Goal: Task Accomplishment & Management: Manage account settings

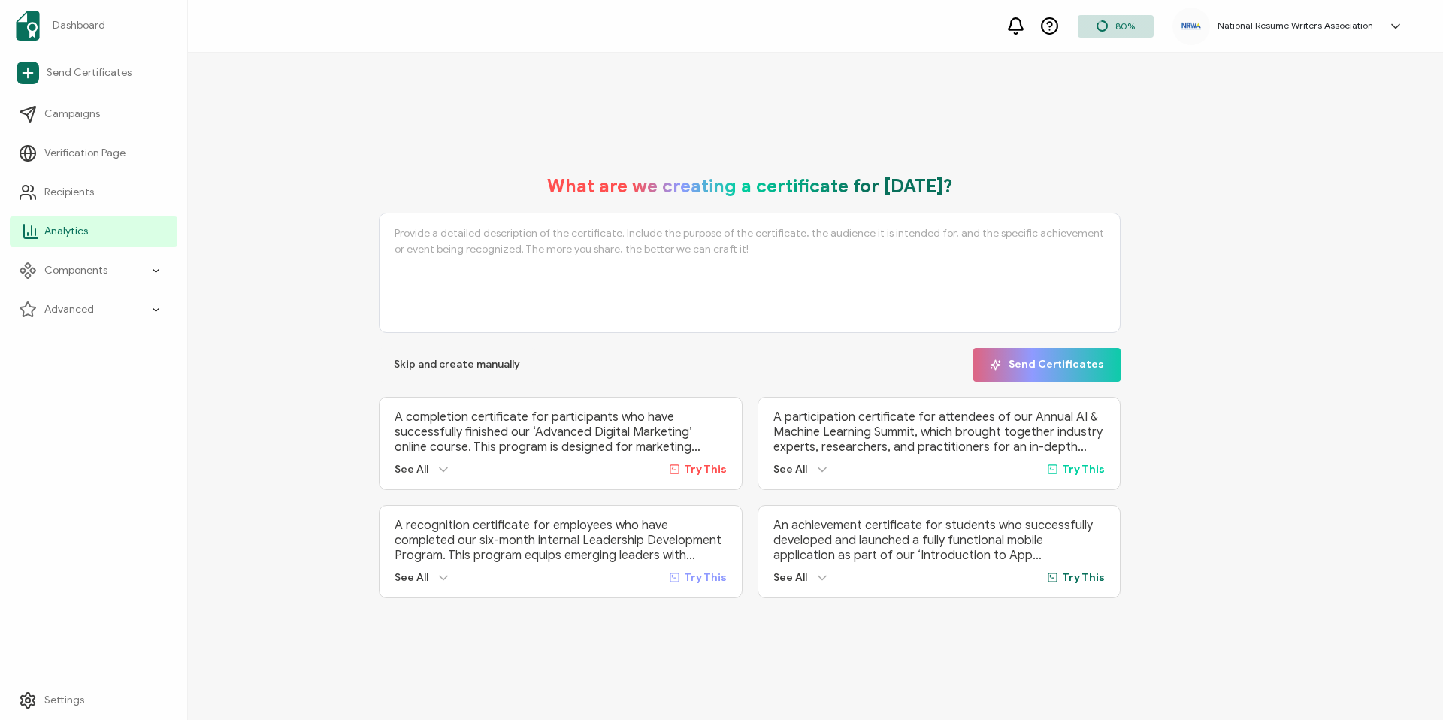
click at [57, 224] on span "Analytics" at bounding box center [66, 231] width 44 height 15
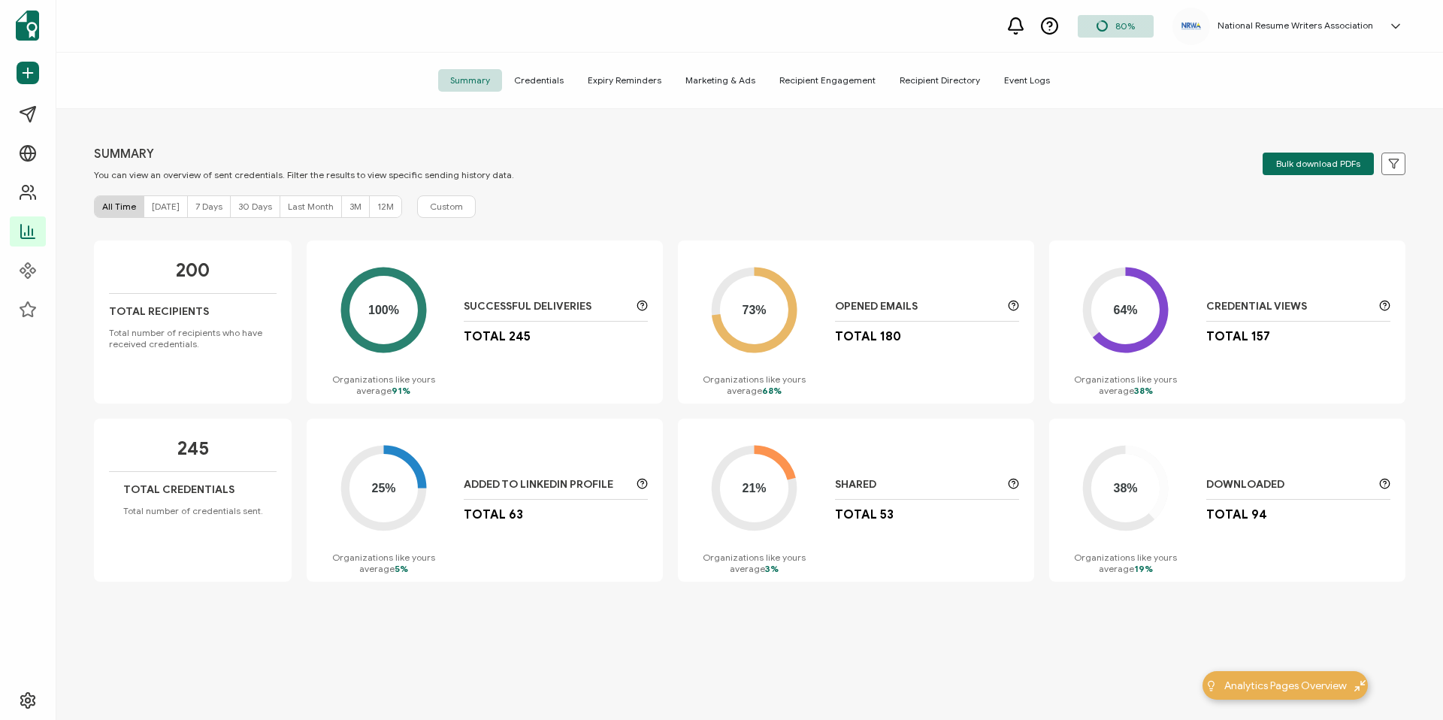
click at [837, 82] on span "Recipient Engagement" at bounding box center [828, 80] width 120 height 23
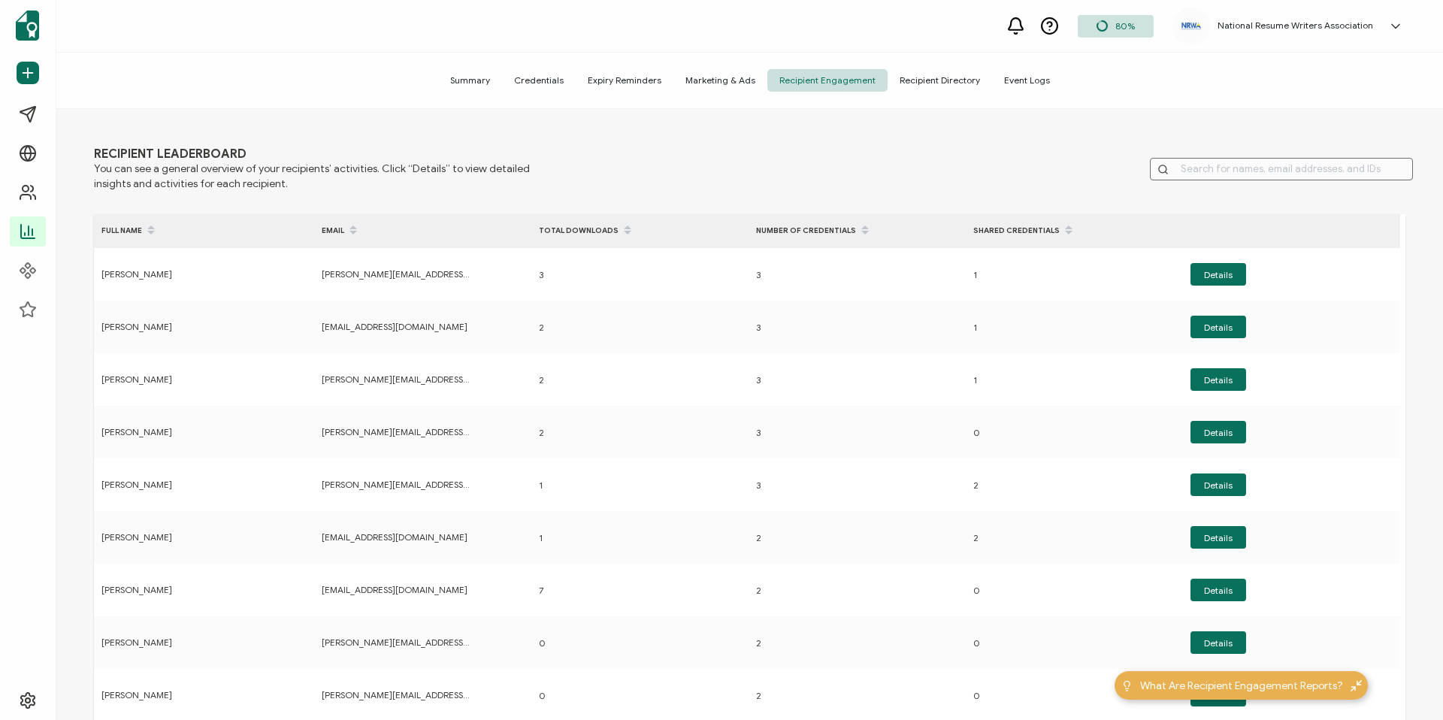
click at [931, 80] on span "Recipient Directory" at bounding box center [940, 80] width 104 height 23
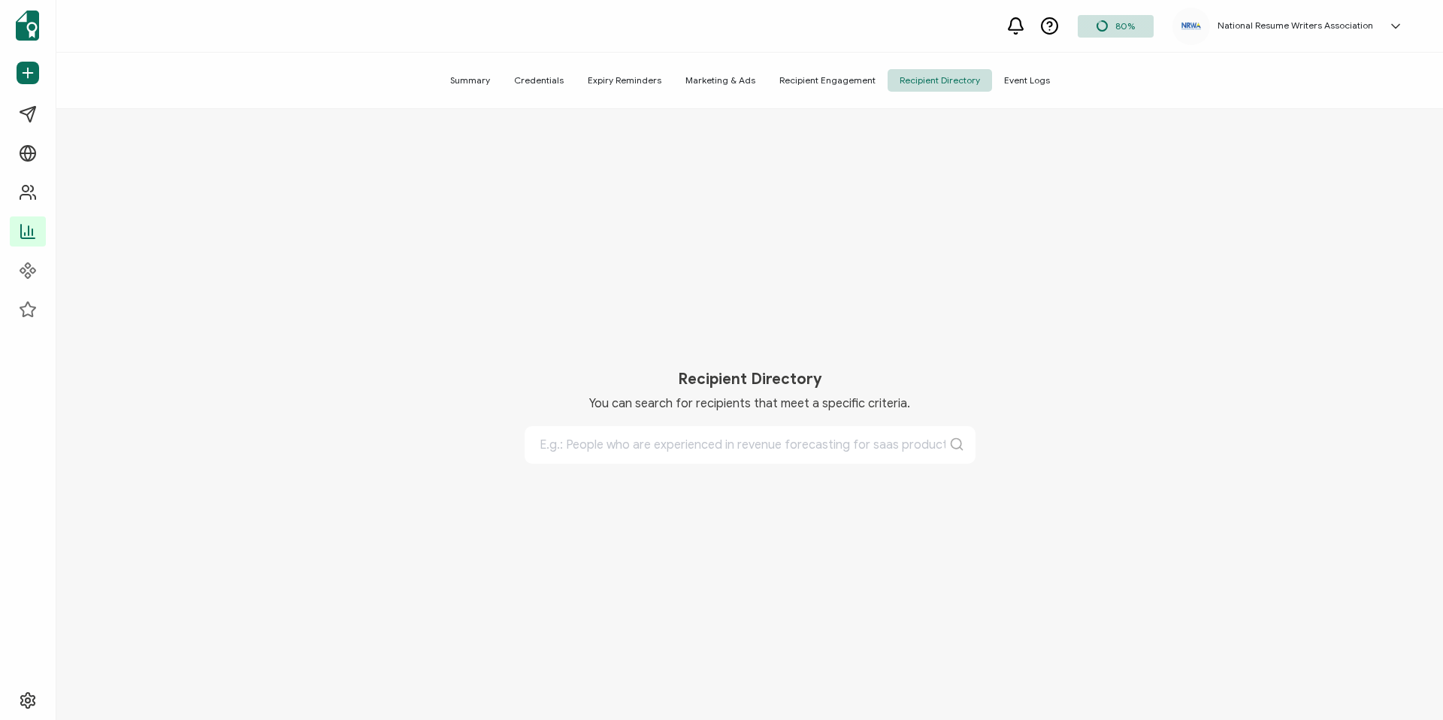
click at [814, 80] on span "Recipient Engagement" at bounding box center [828, 80] width 120 height 23
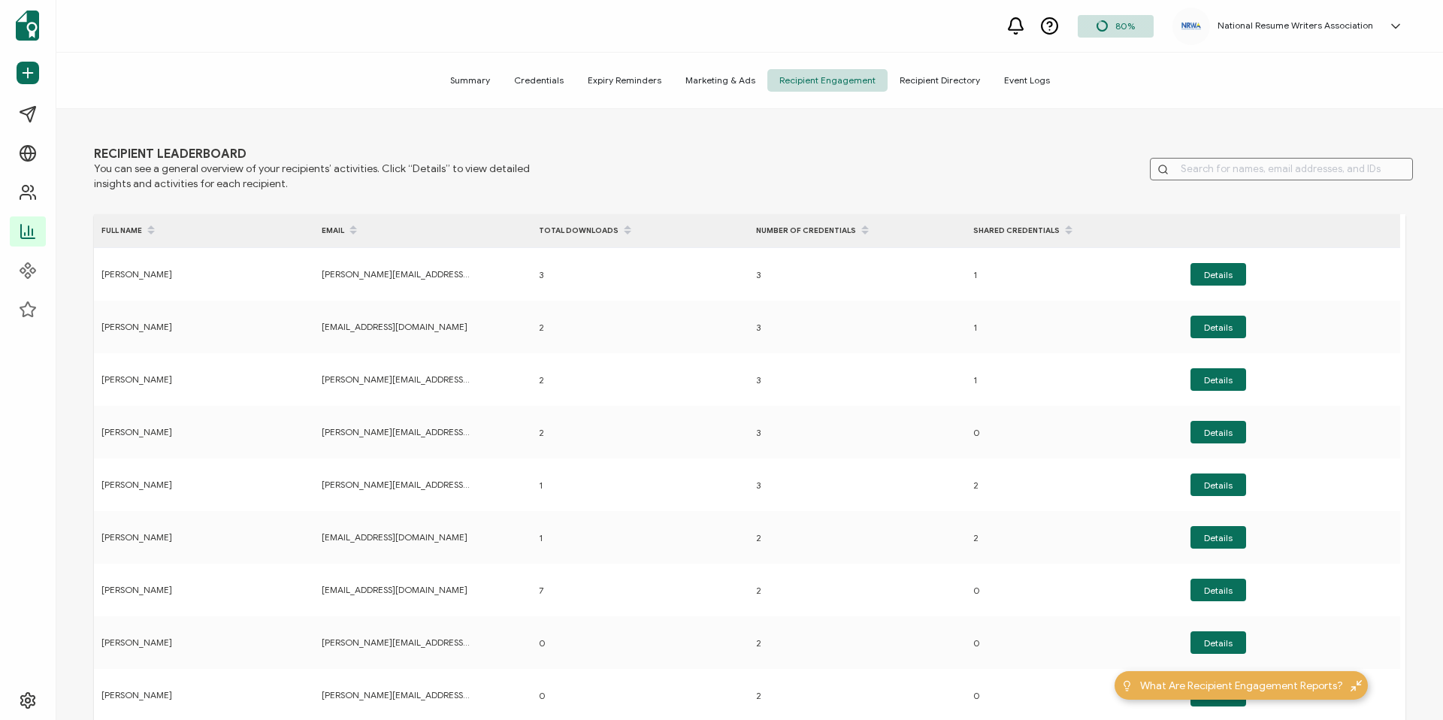
click at [661, 80] on span "Expiry Reminders" at bounding box center [625, 80] width 98 height 23
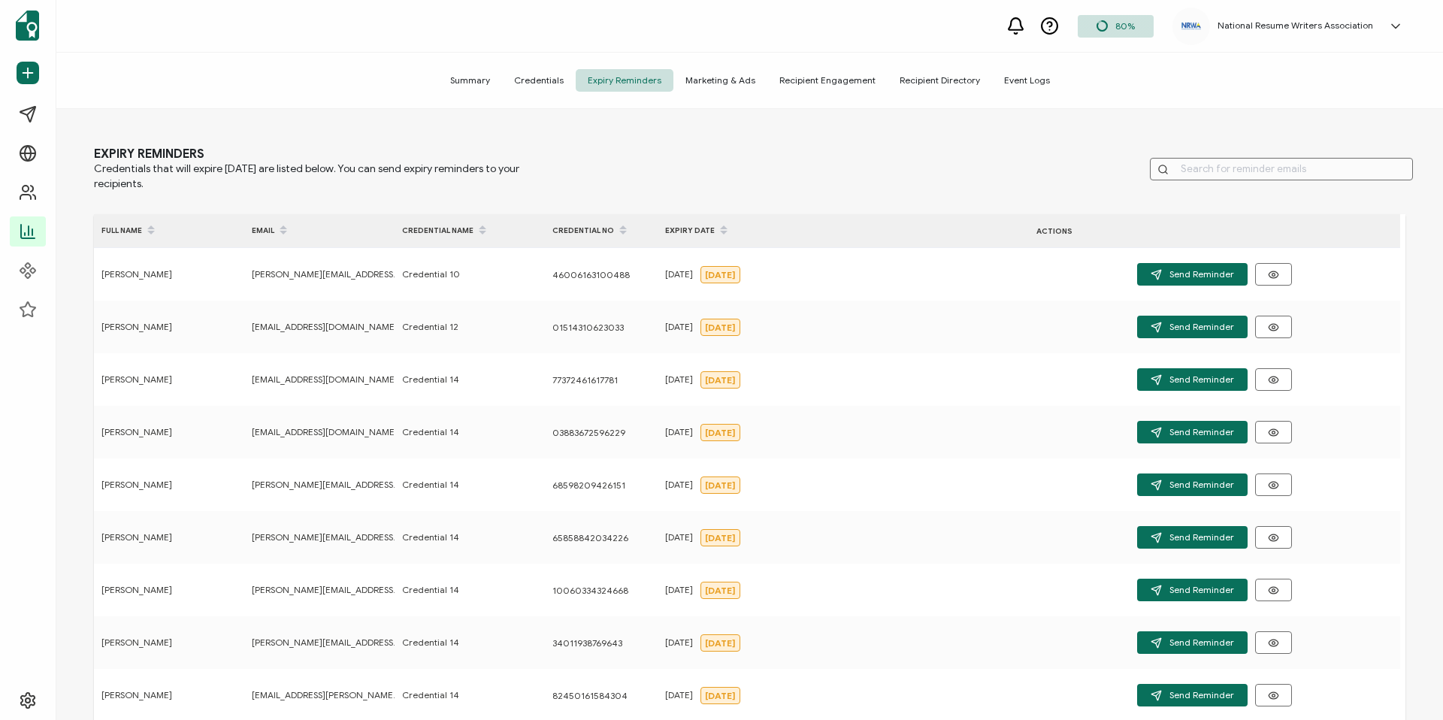
click at [555, 77] on span "Credentials" at bounding box center [539, 80] width 74 height 23
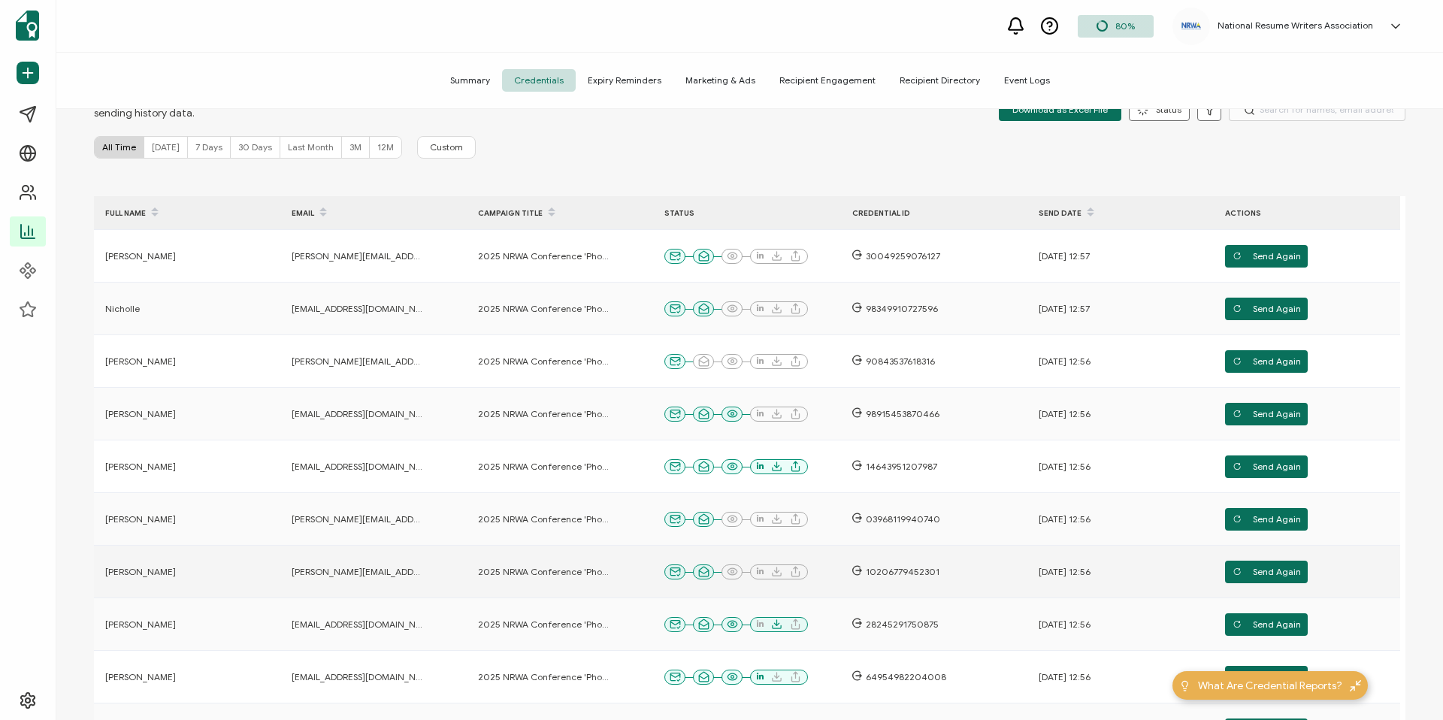
scroll to position [266, 0]
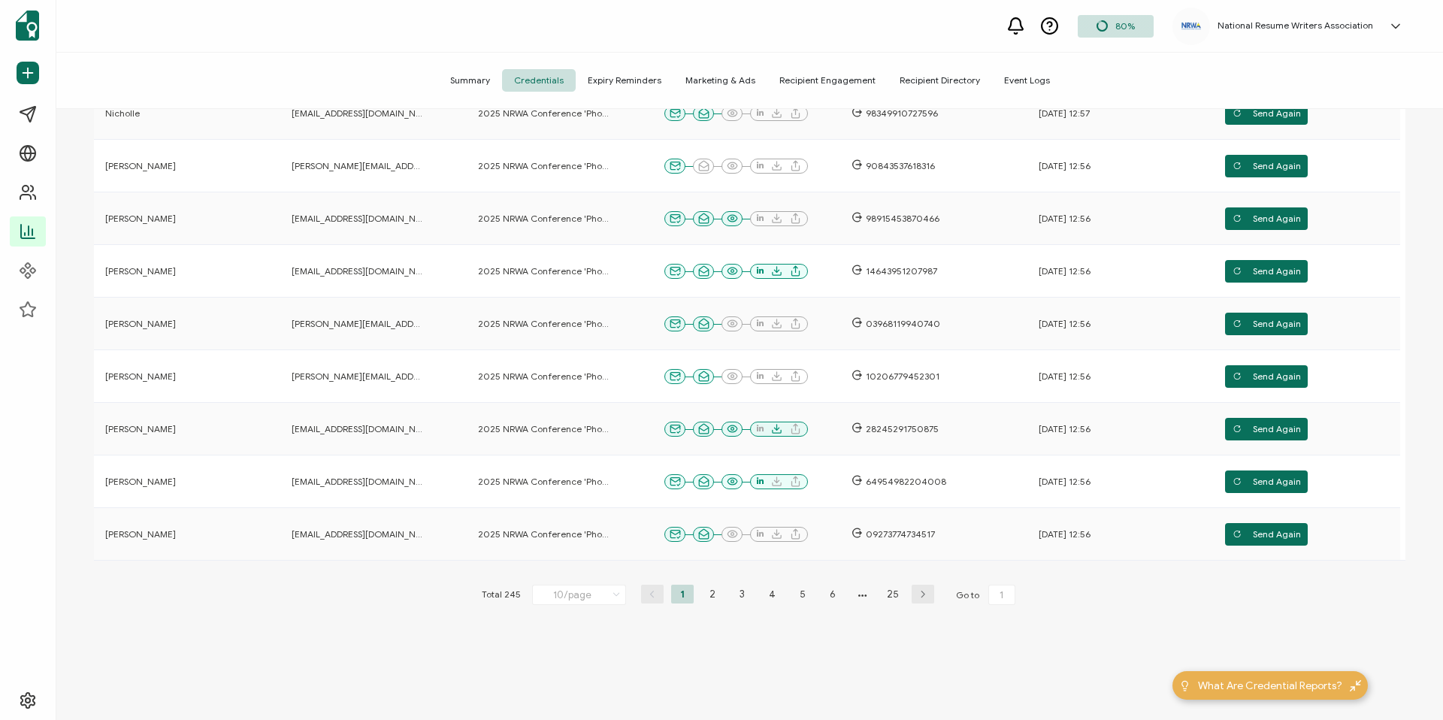
click at [480, 76] on span "Summary" at bounding box center [470, 80] width 64 height 23
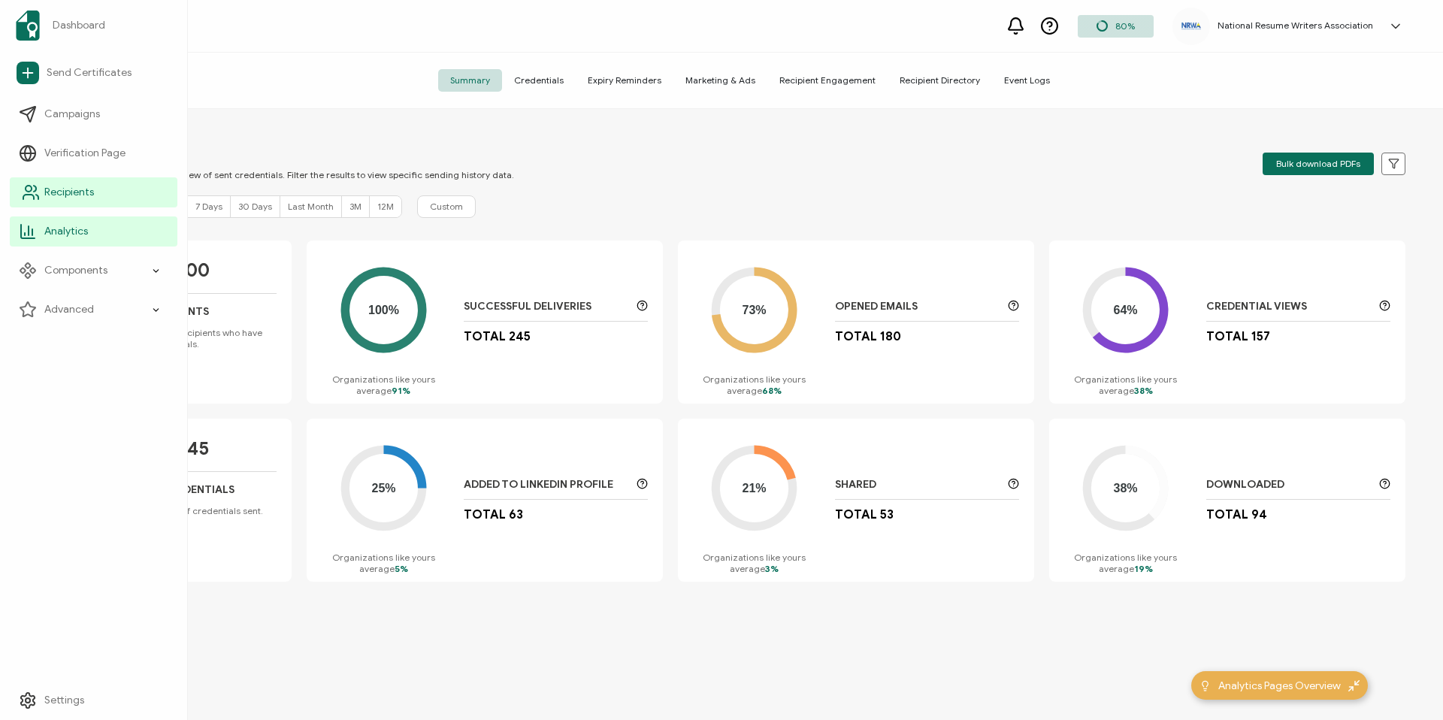
click at [80, 179] on link "Recipients" at bounding box center [94, 192] width 168 height 30
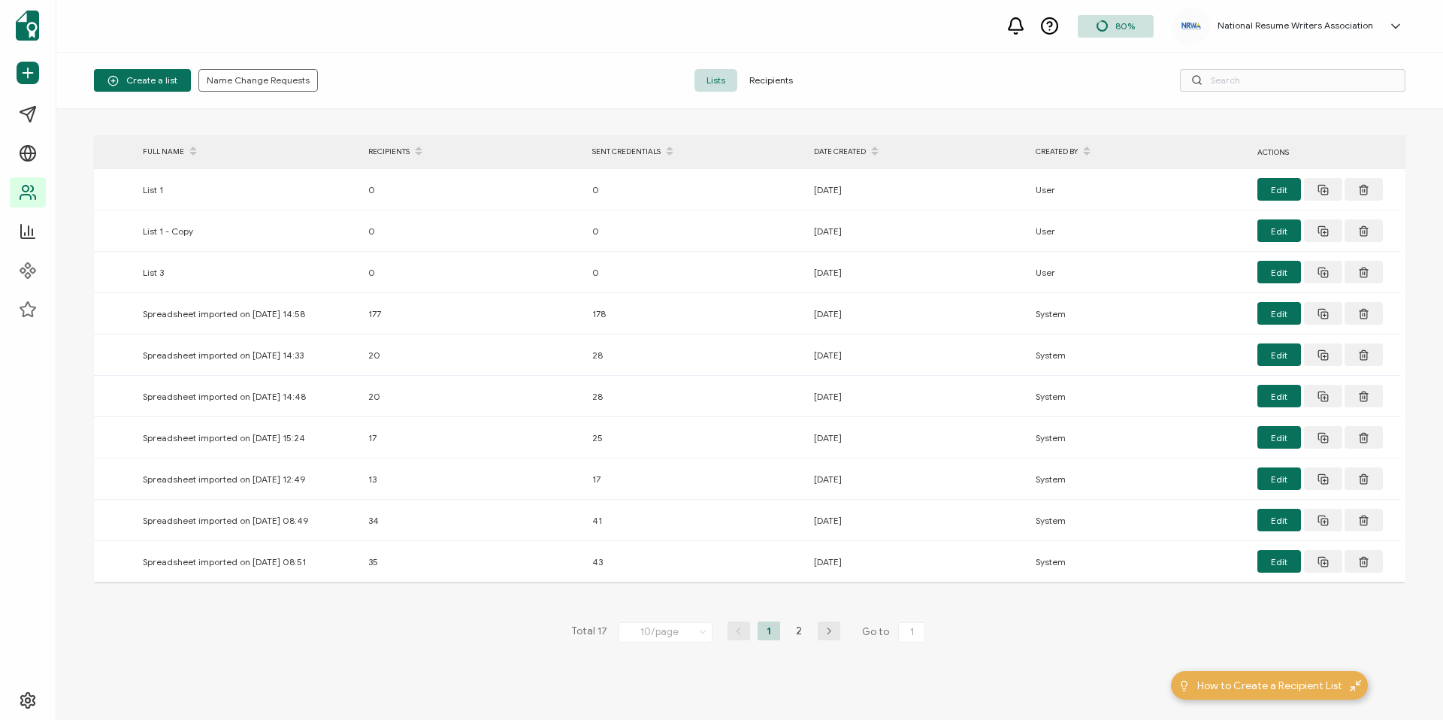
click at [775, 80] on span "Recipients" at bounding box center [771, 80] width 68 height 23
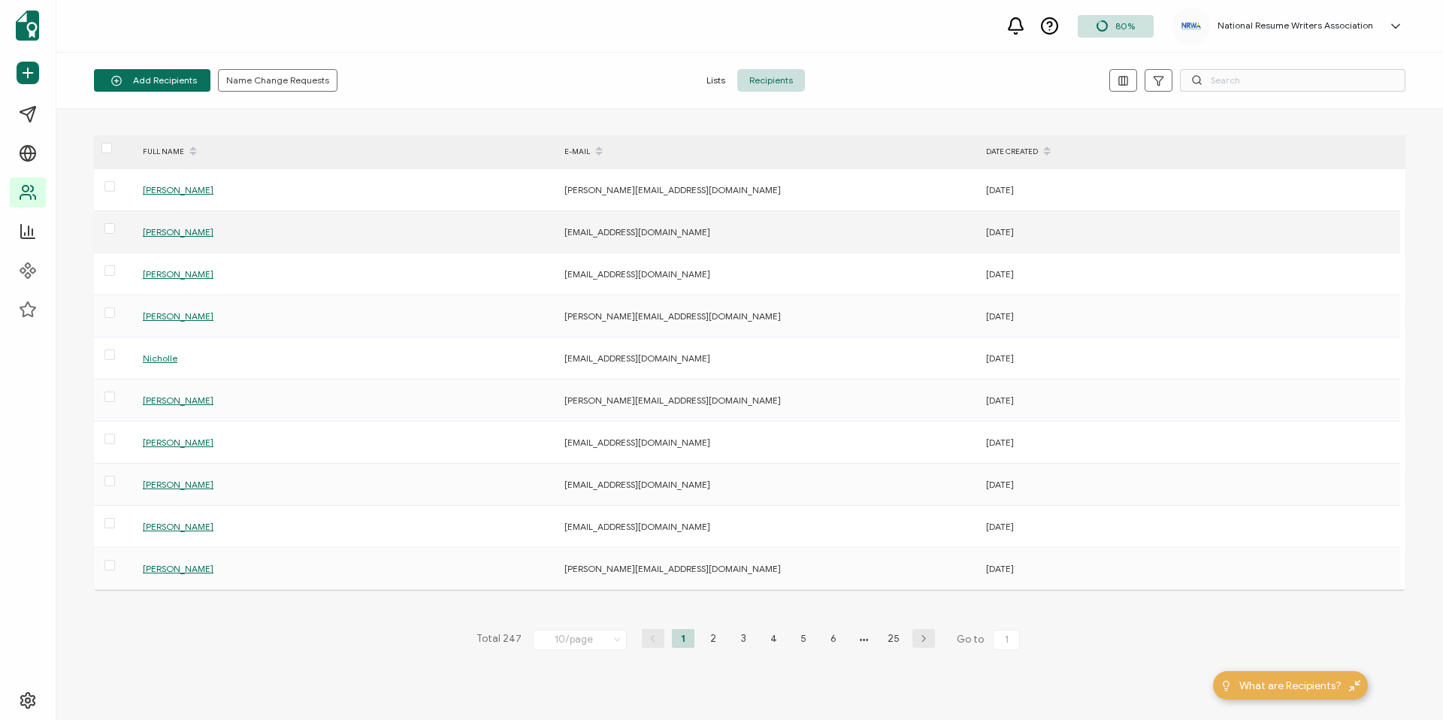
click at [161, 234] on span "[PERSON_NAME]" at bounding box center [178, 231] width 71 height 11
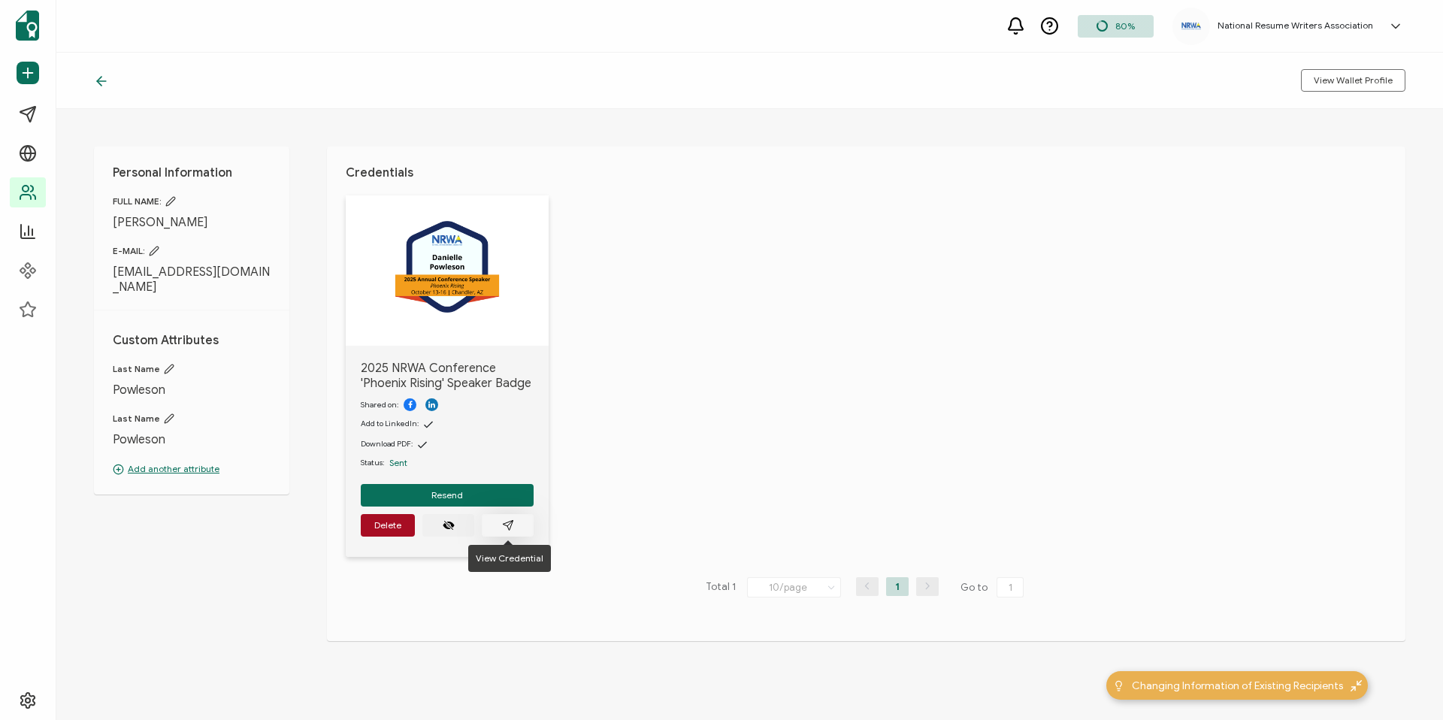
click at [495, 523] on button "button" at bounding box center [508, 525] width 52 height 23
drag, startPoint x: 394, startPoint y: 414, endPoint x: 431, endPoint y: 398, distance: 40.8
click at [438, 398] on div "Shared on: Add to LinkedIn: Download PDF: Status: Sent" at bounding box center [447, 432] width 173 height 83
drag, startPoint x: 405, startPoint y: 398, endPoint x: 468, endPoint y: 409, distance: 63.3
click at [468, 409] on div "Shared on:" at bounding box center [447, 404] width 173 height 13
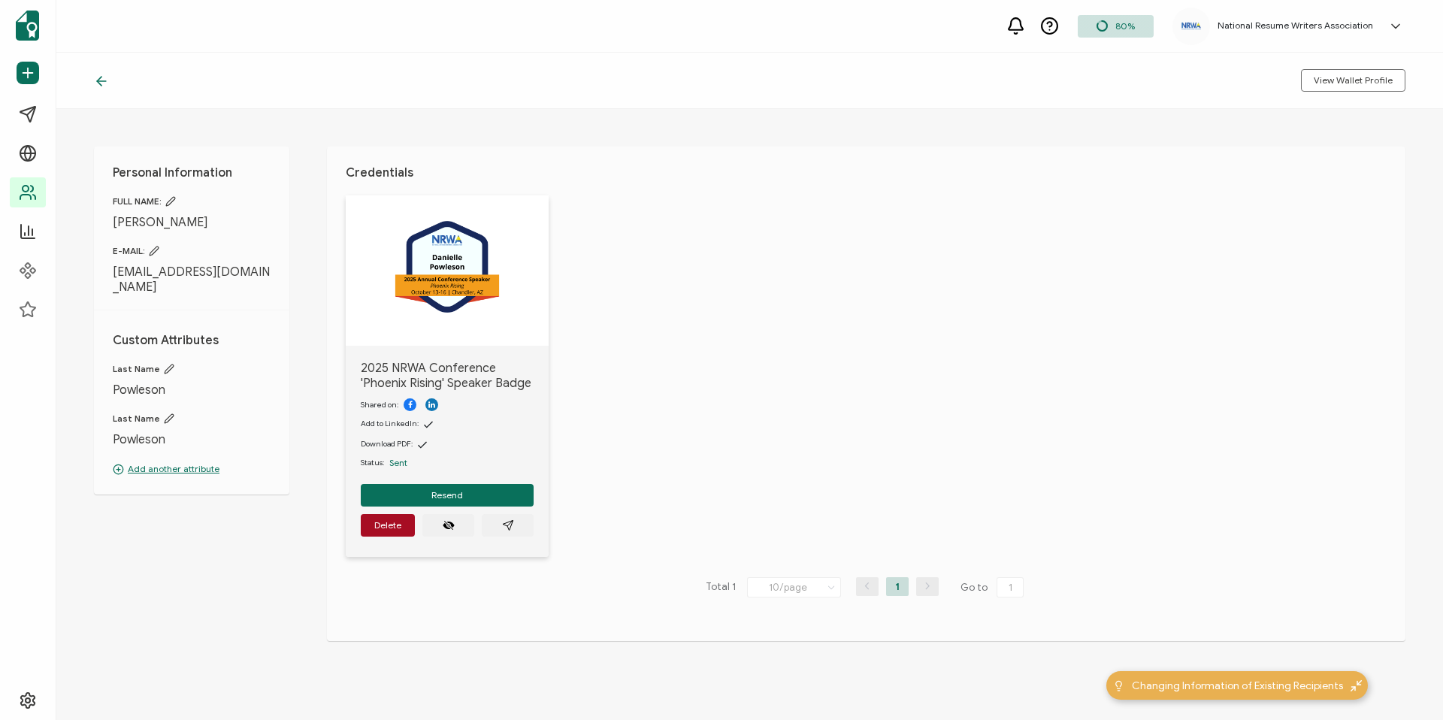
click at [810, 360] on div "2025 NRWA Conference 'Phoenix Rising' Speaker Badge Shared on: Add to LinkedIn:…" at bounding box center [876, 385] width 1060 height 380
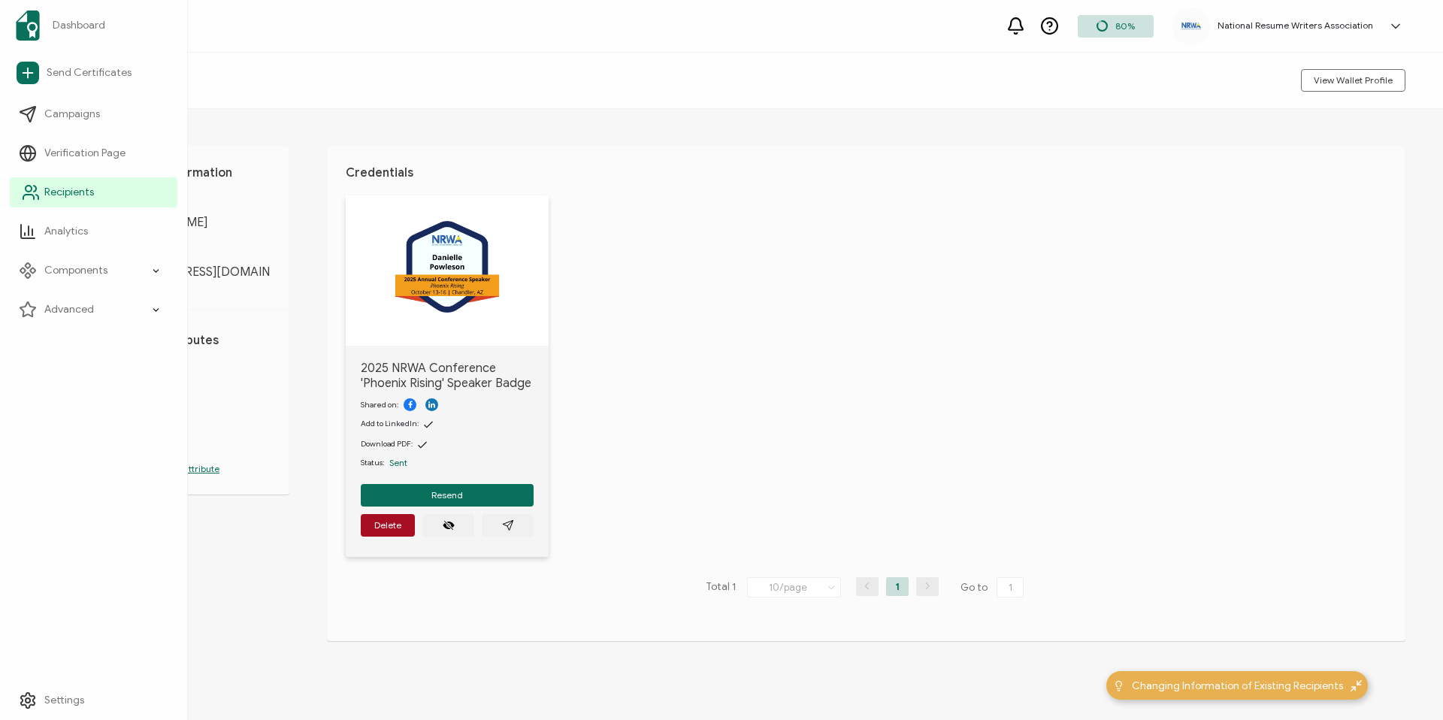
click at [69, 189] on span "Recipients" at bounding box center [69, 192] width 50 height 15
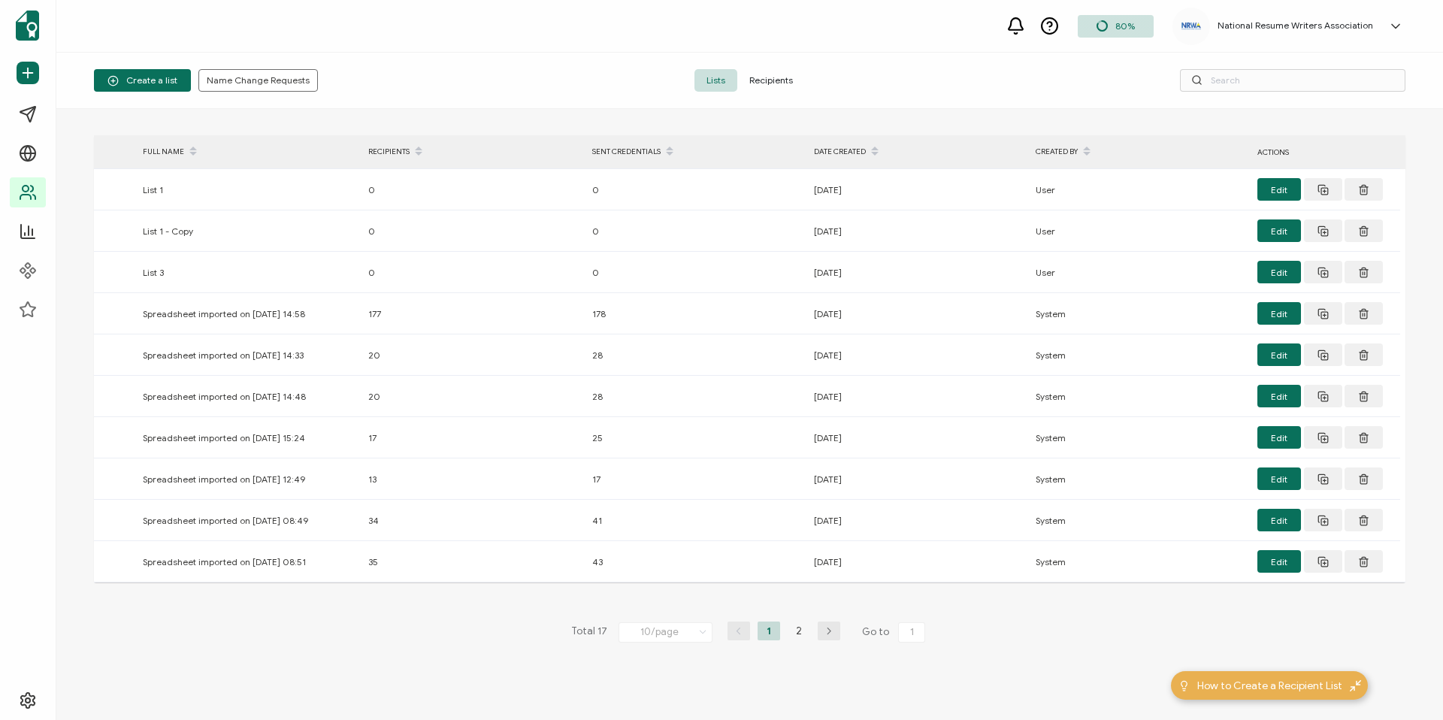
click at [786, 80] on span "Recipients" at bounding box center [771, 80] width 68 height 23
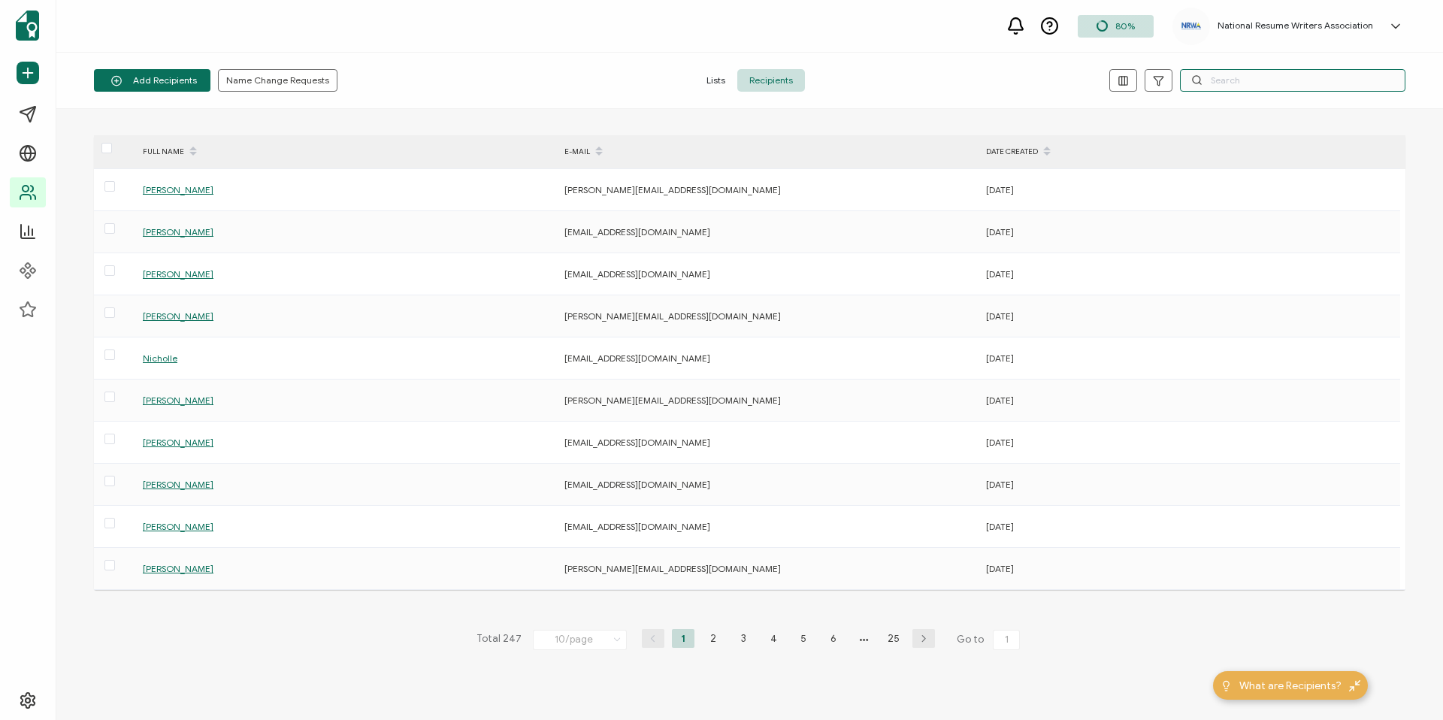
click at [1253, 83] on input "text" at bounding box center [1293, 80] width 226 height 23
type input "[PERSON_NAME]"
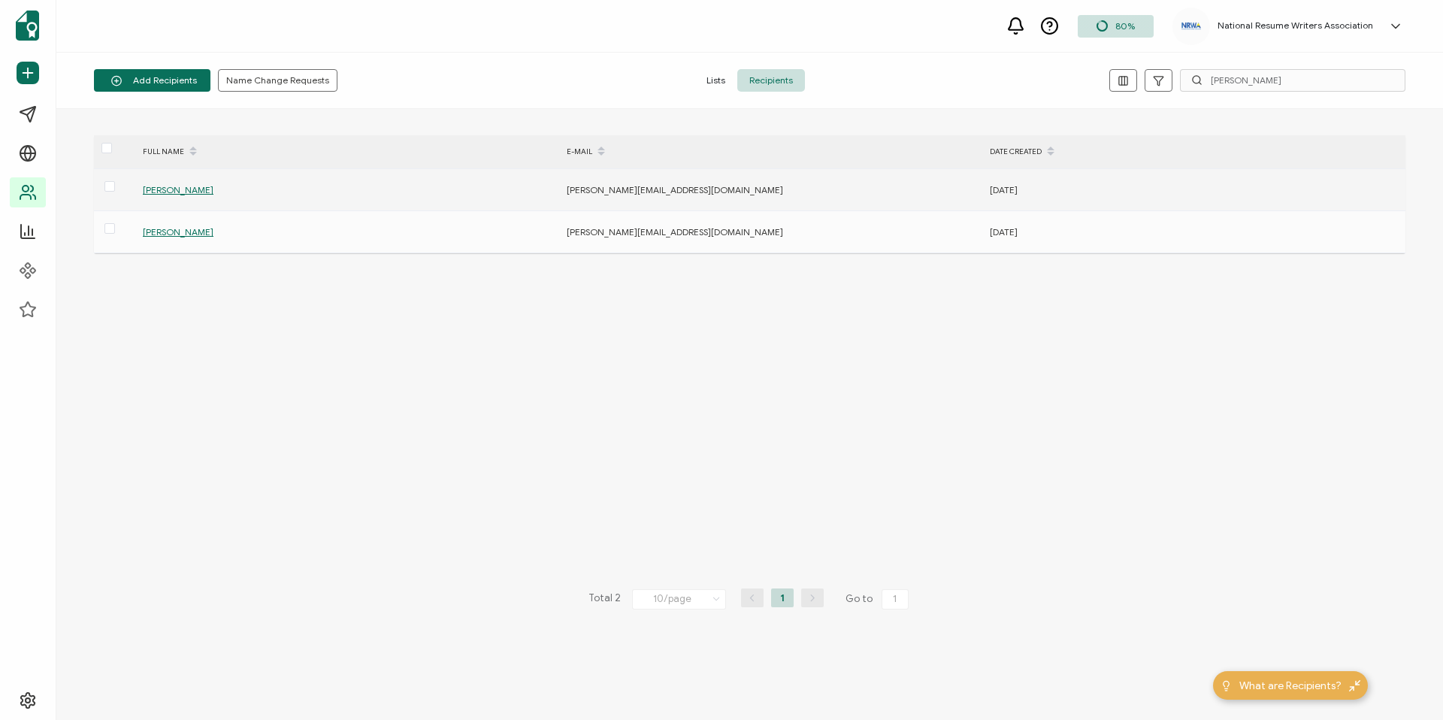
click at [171, 192] on span "[PERSON_NAME]" at bounding box center [178, 189] width 71 height 11
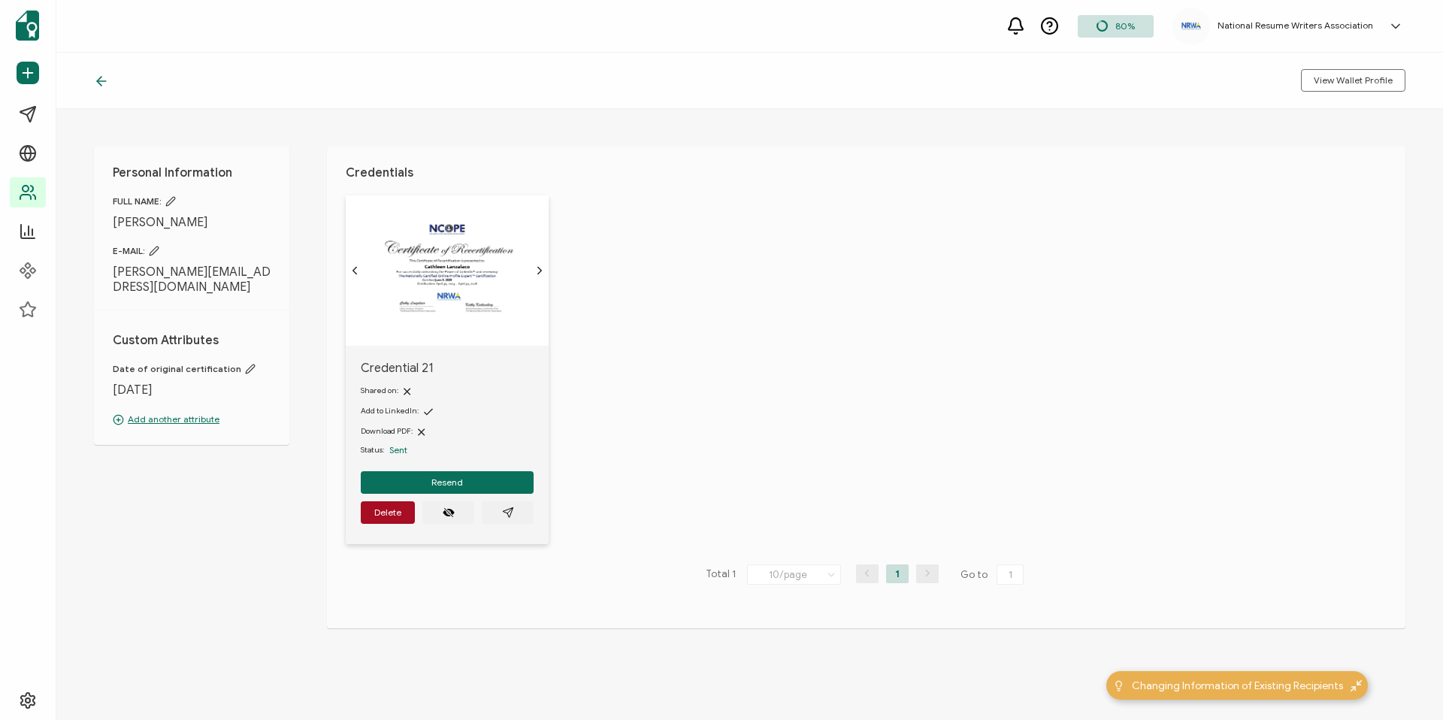
click at [409, 394] on div "Shared on:" at bounding box center [447, 390] width 173 height 15
drag, startPoint x: 413, startPoint y: 391, endPoint x: 394, endPoint y: 388, distance: 19.8
click at [394, 388] on div "Shared on:" at bounding box center [447, 390] width 173 height 15
drag, startPoint x: 438, startPoint y: 411, endPoint x: 416, endPoint y: 411, distance: 21.0
click at [416, 411] on div "Add to LinkedIn:" at bounding box center [447, 411] width 173 height 15
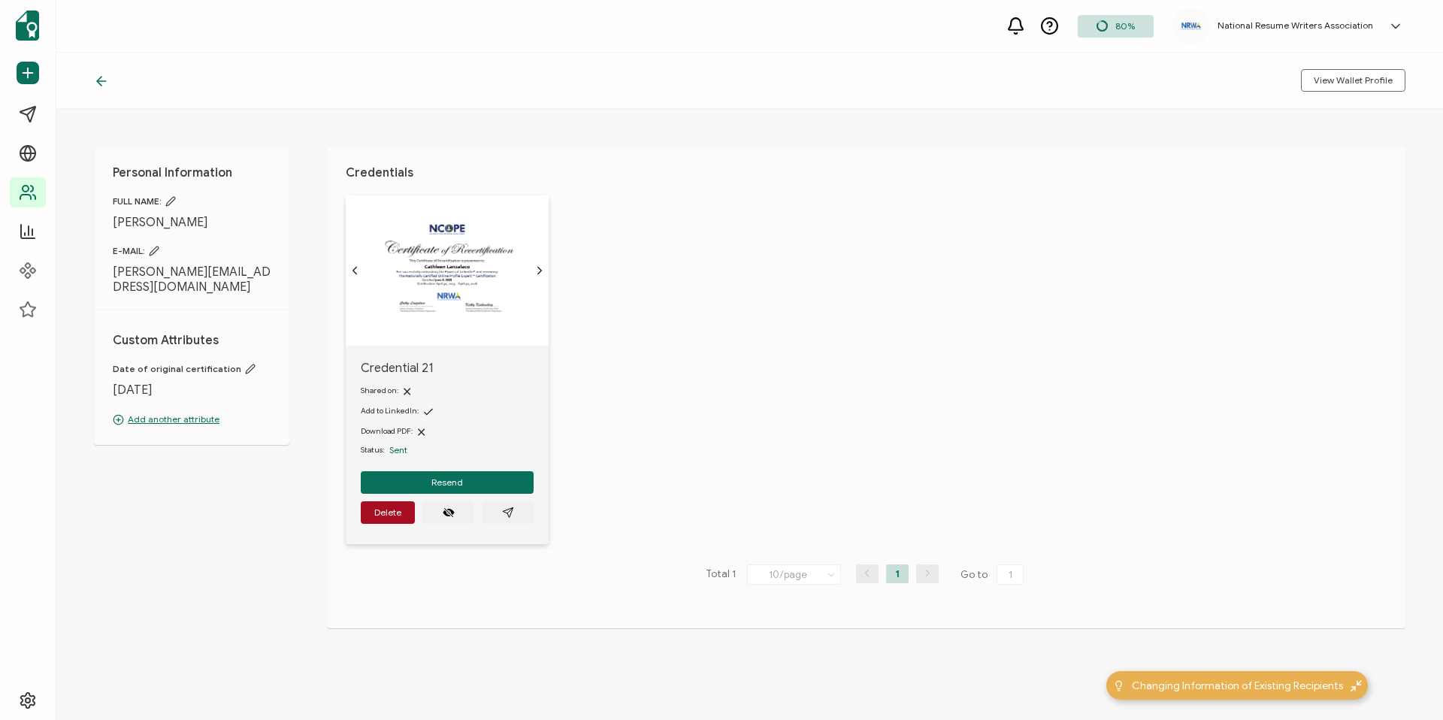
click at [442, 412] on div "Add to LinkedIn:" at bounding box center [447, 411] width 173 height 15
drag, startPoint x: 395, startPoint y: 394, endPoint x: 410, endPoint y: 389, distance: 16.4
click at [410, 389] on div "Shared on:" at bounding box center [447, 390] width 173 height 15
click at [465, 398] on div "Shared on: Add to LinkedIn: Download PDF: Status: Sent" at bounding box center [447, 419] width 173 height 86
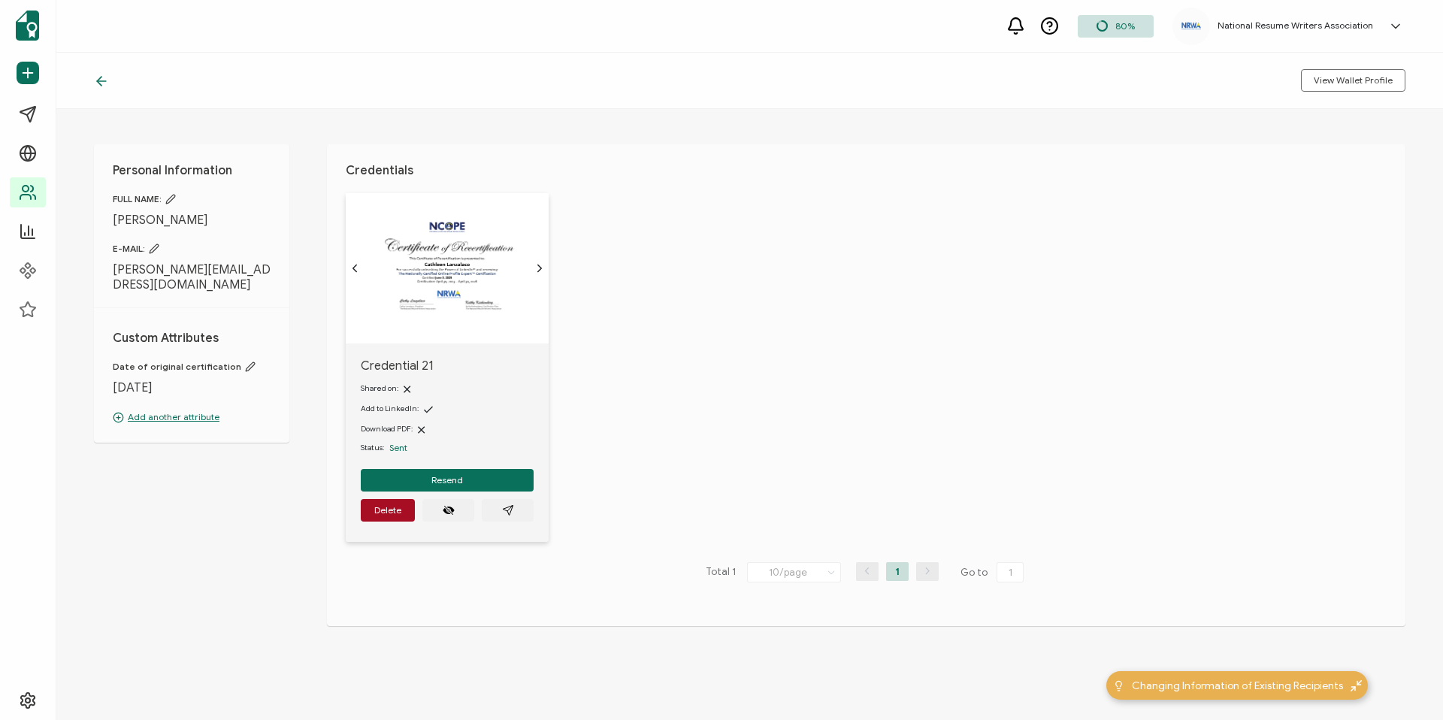
click at [445, 391] on div "Shared on:" at bounding box center [447, 388] width 173 height 15
click at [1019, 25] on icon at bounding box center [1016, 26] width 19 height 19
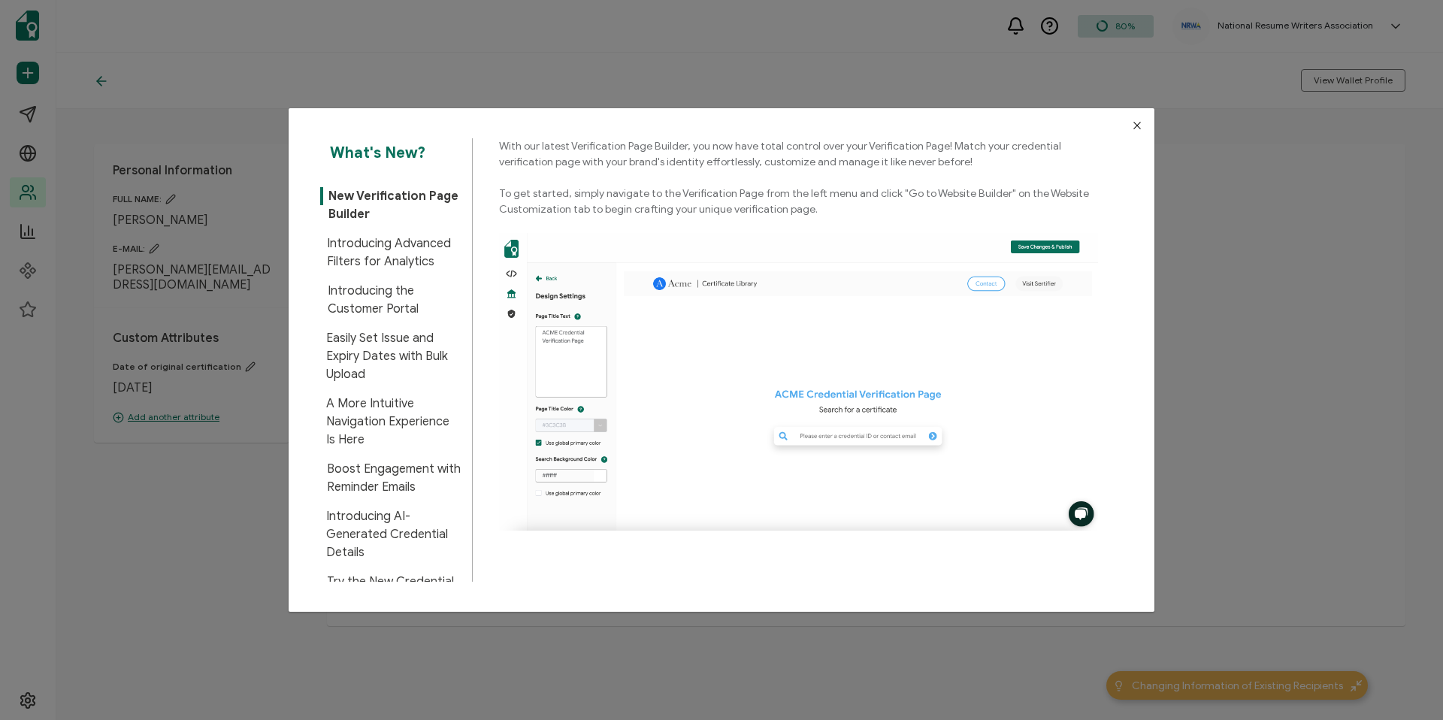
click at [1131, 120] on icon "Close" at bounding box center [1137, 126] width 12 height 12
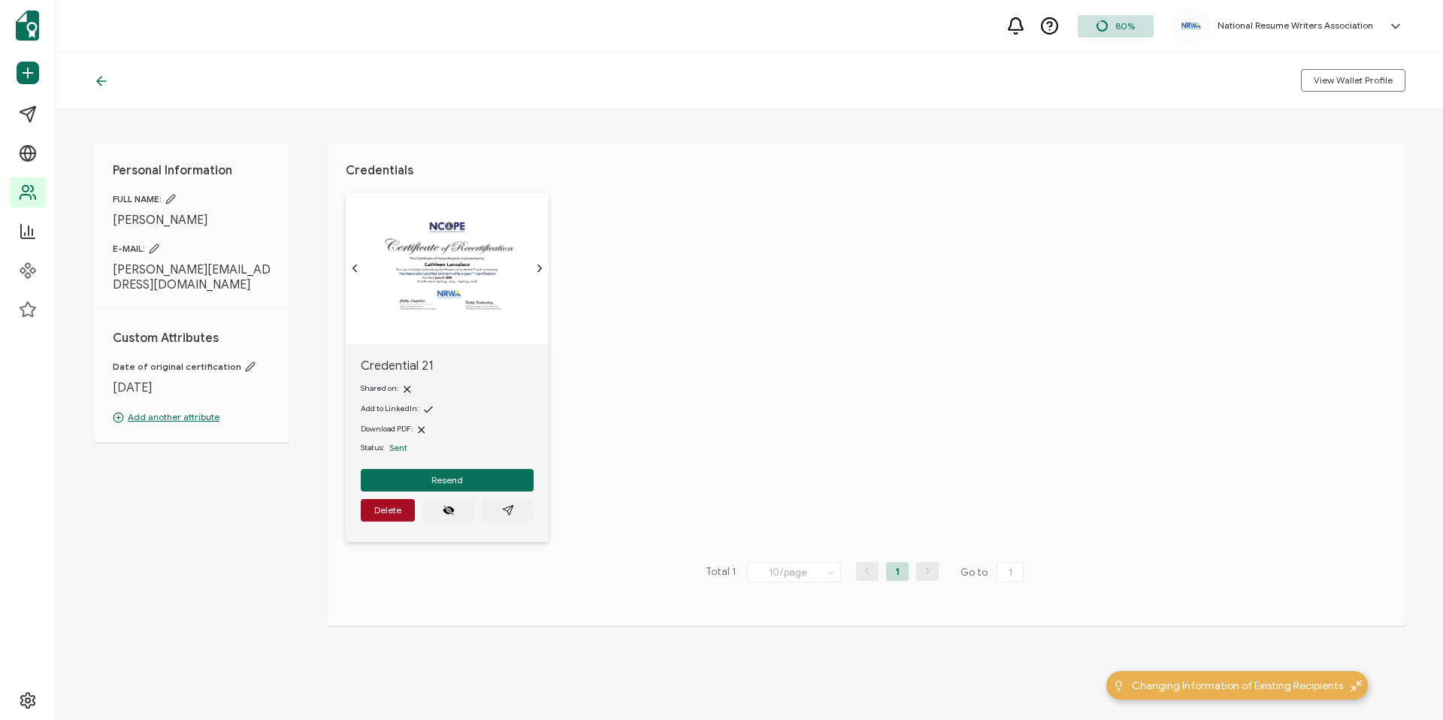
click at [1282, 35] on div "National Resume Writers Association [PERSON_NAME] [PERSON_NAME][EMAIL_ADDRESS][…" at bounding box center [1292, 27] width 238 height 38
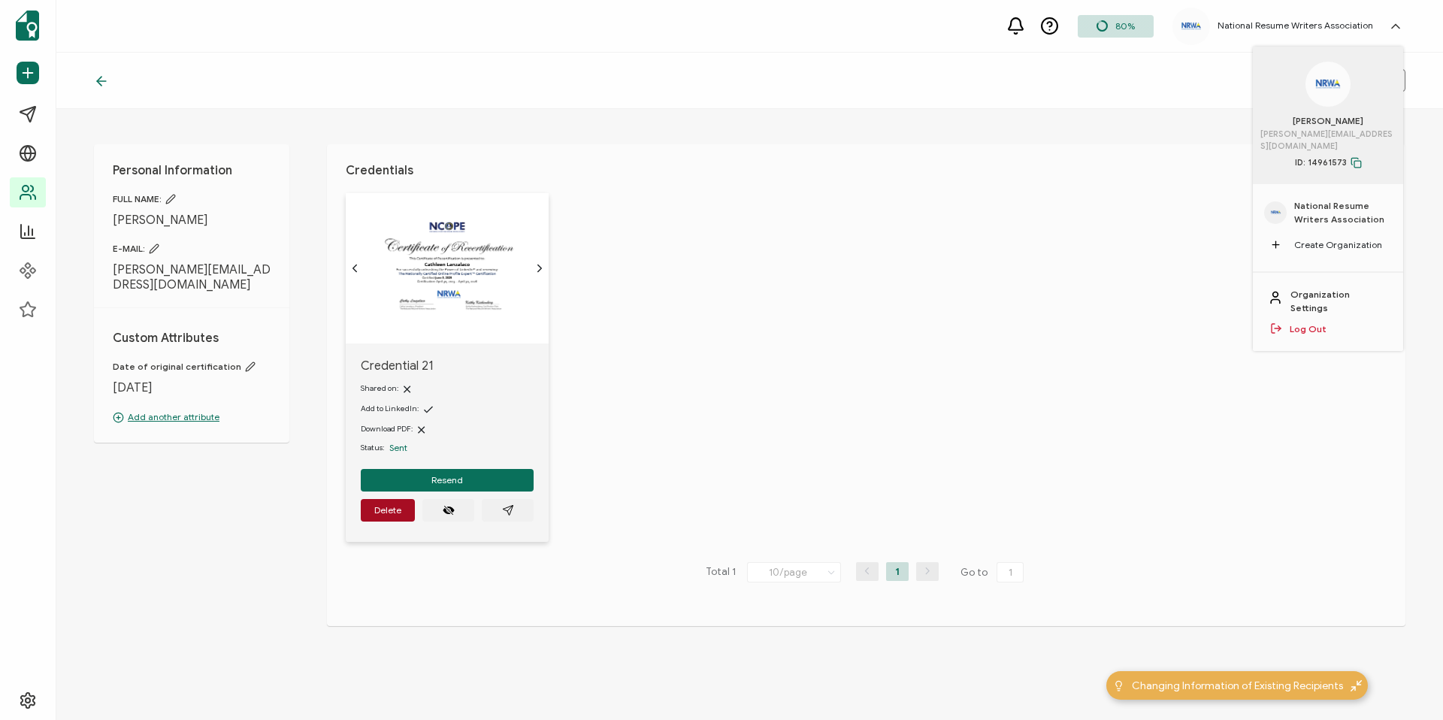
click at [1176, 65] on div "View Wallet Profile" at bounding box center [749, 81] width 1387 height 56
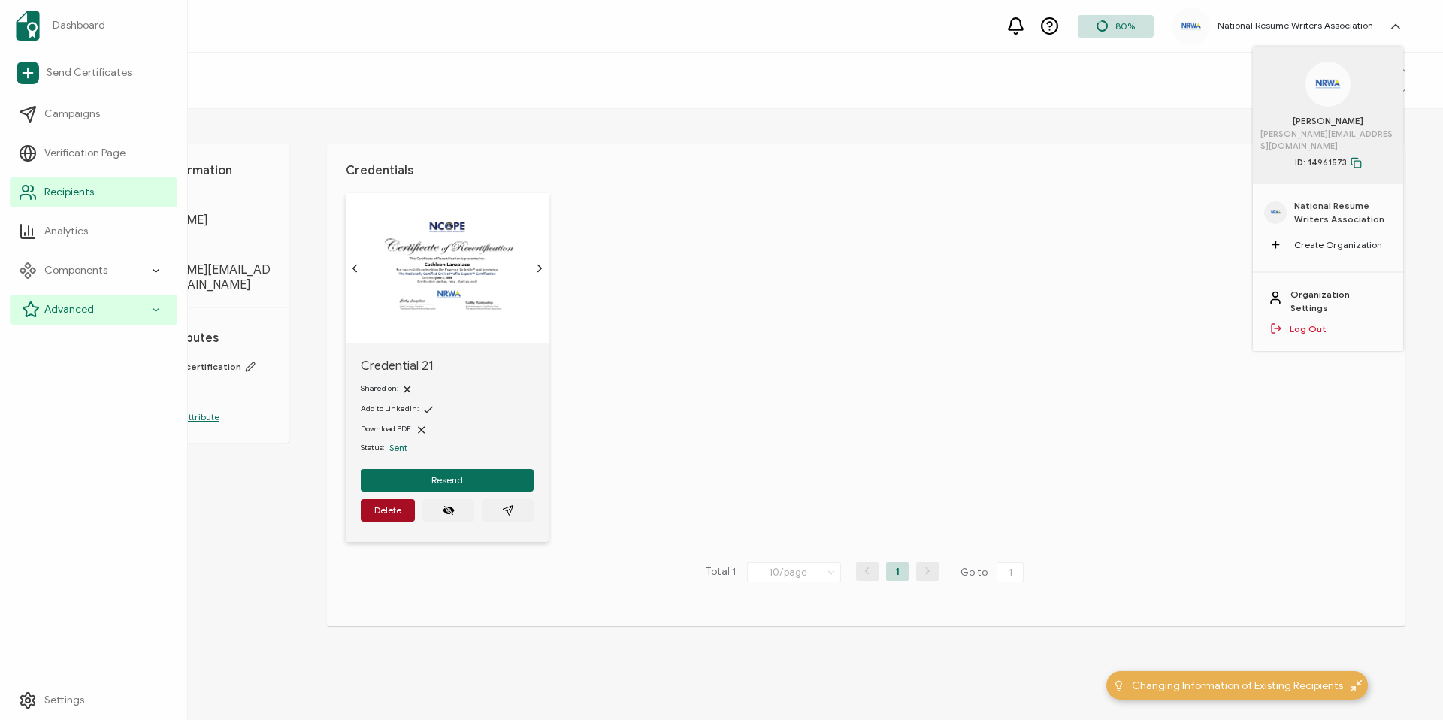
click at [95, 313] on div "Advanced" at bounding box center [94, 310] width 168 height 30
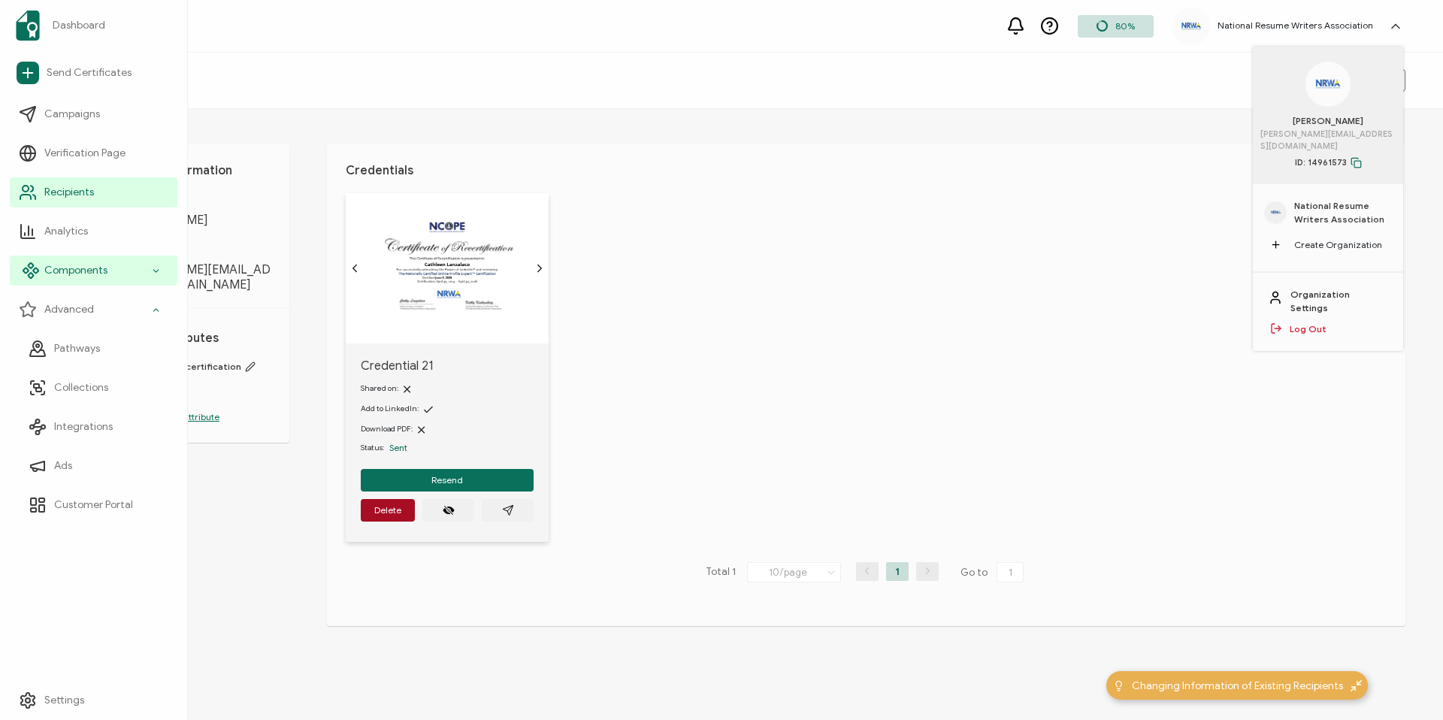
click at [128, 262] on div "Components" at bounding box center [94, 271] width 168 height 30
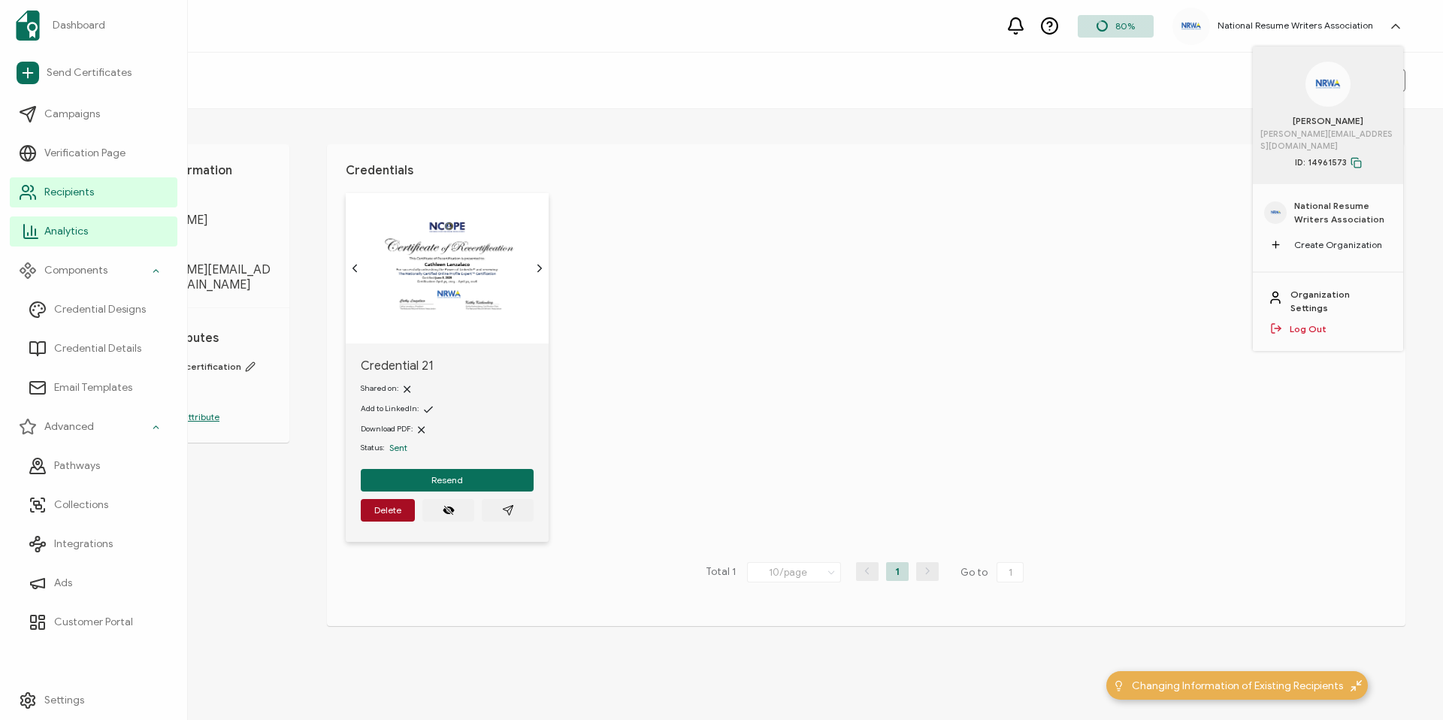
click at [74, 245] on link "Analytics" at bounding box center [94, 232] width 168 height 30
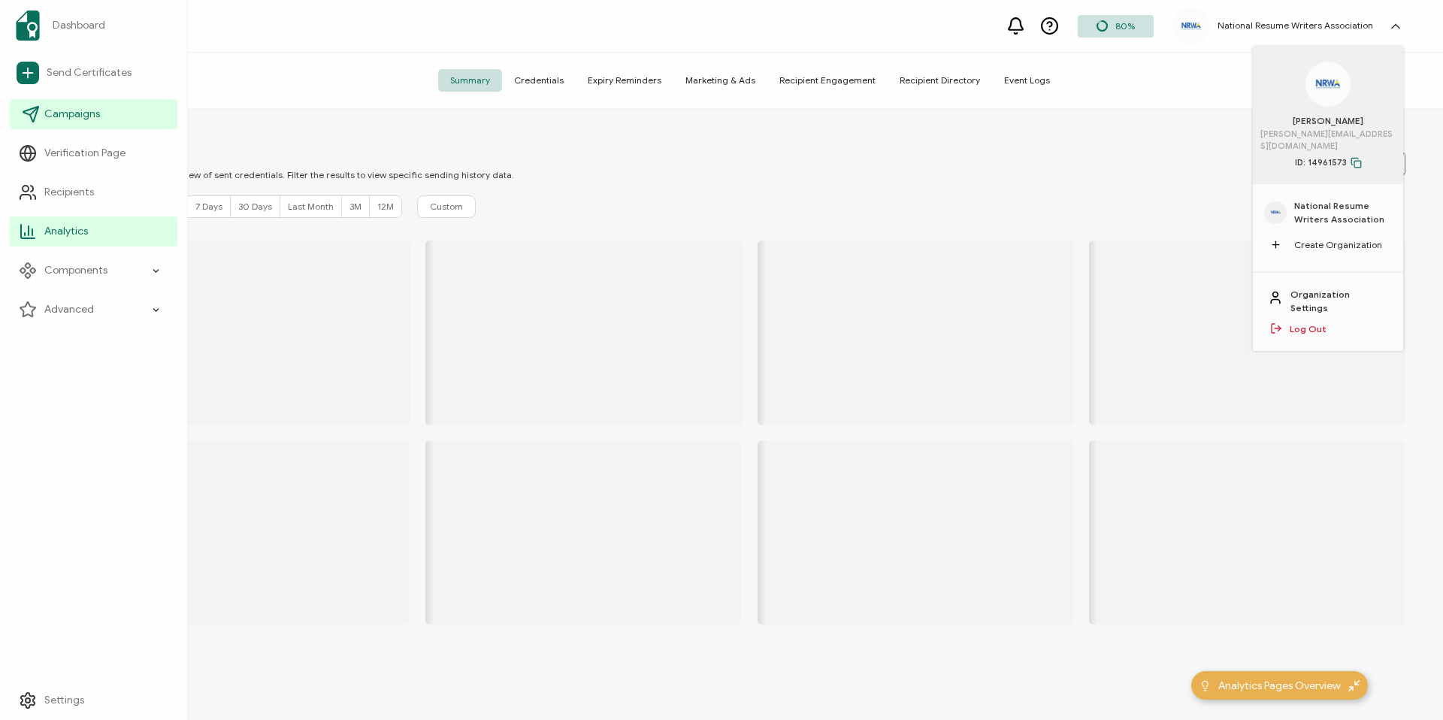
click at [109, 117] on link "Campaigns" at bounding box center [94, 114] width 168 height 30
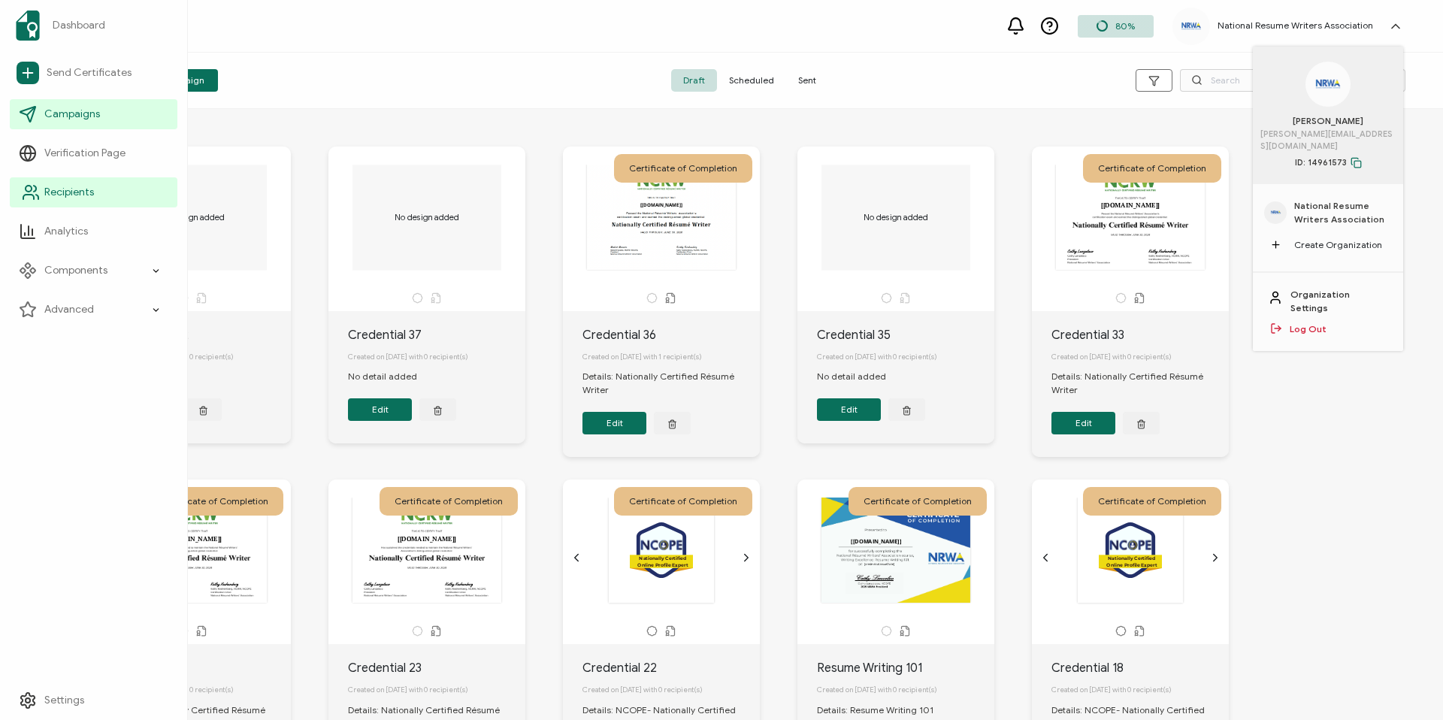
click at [75, 193] on span "Recipients" at bounding box center [69, 192] width 50 height 15
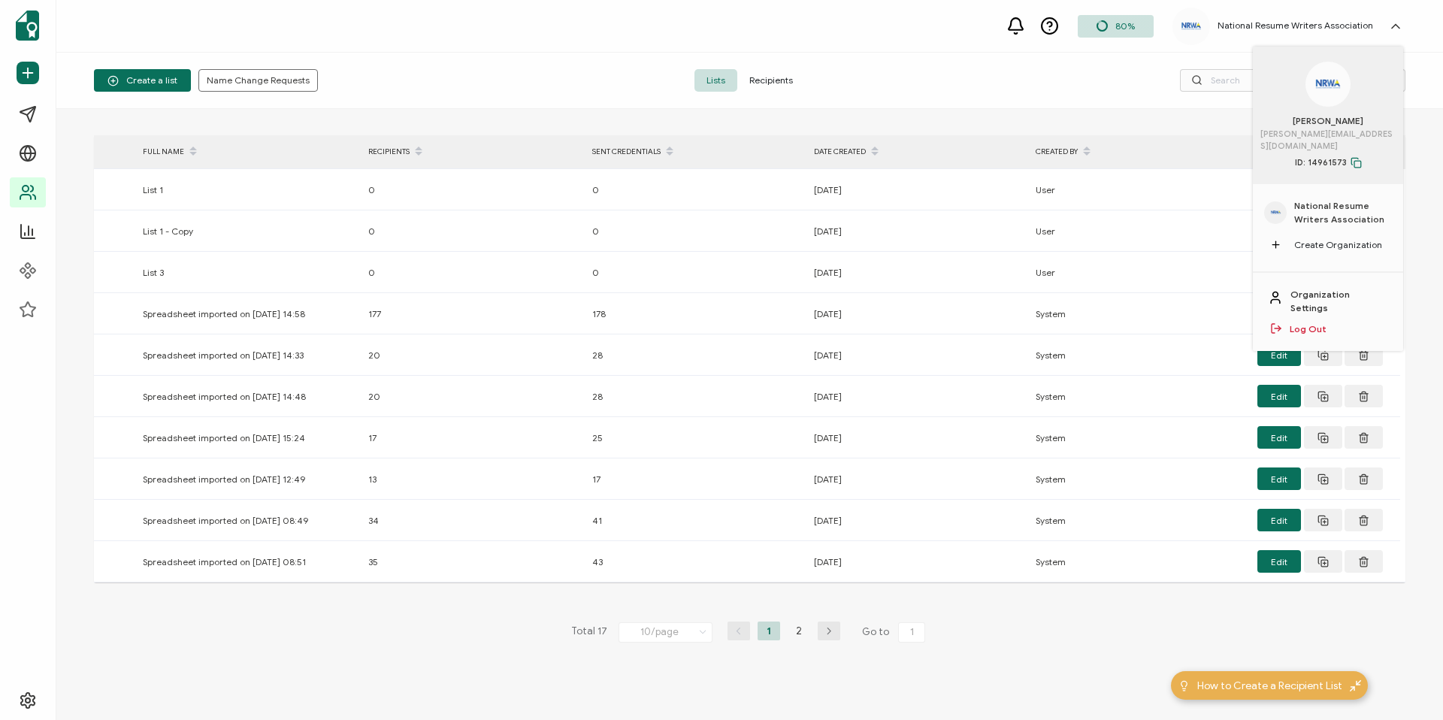
click at [765, 90] on span "Recipients" at bounding box center [771, 80] width 68 height 23
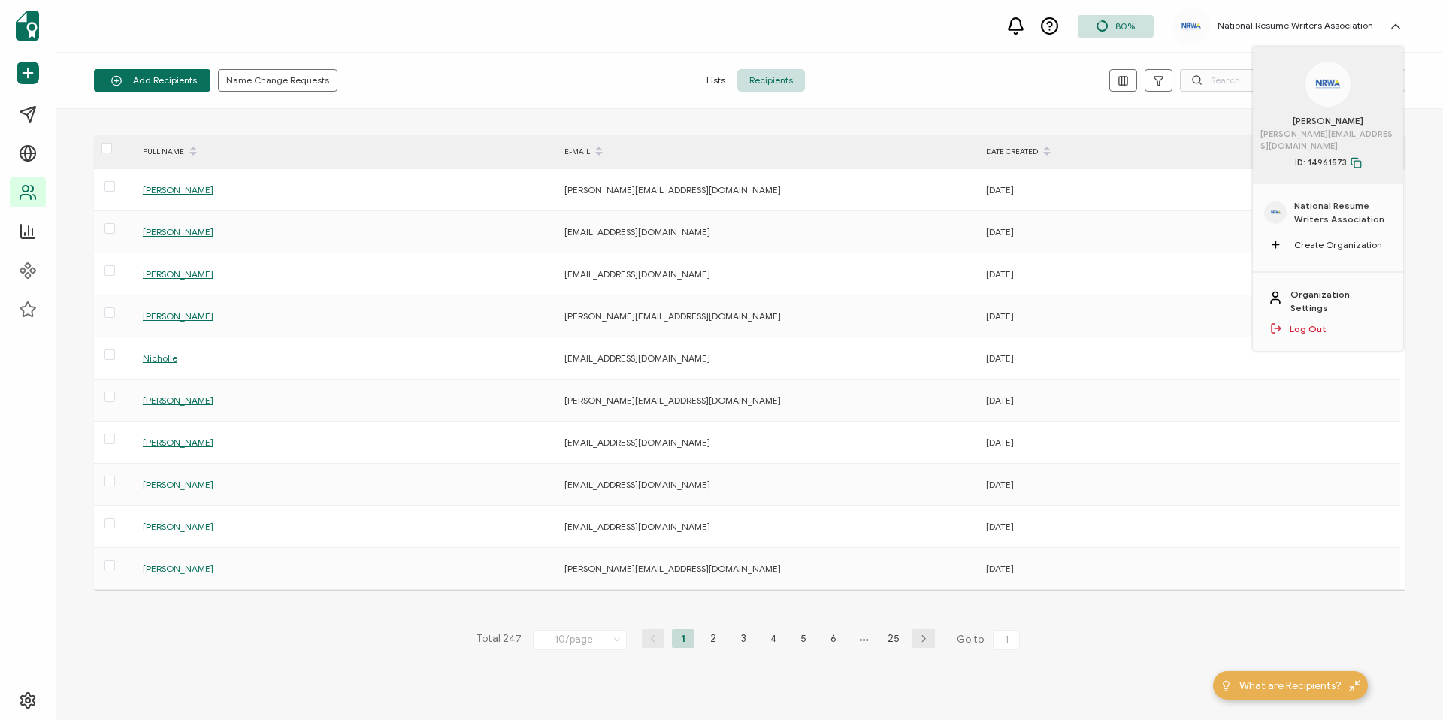
click at [1219, 68] on div "Add Recipients Upload Spreadsheet Add a Single Recipient Name Change Requests L…" at bounding box center [749, 81] width 1387 height 56
click at [1219, 91] on input "text" at bounding box center [1293, 80] width 226 height 23
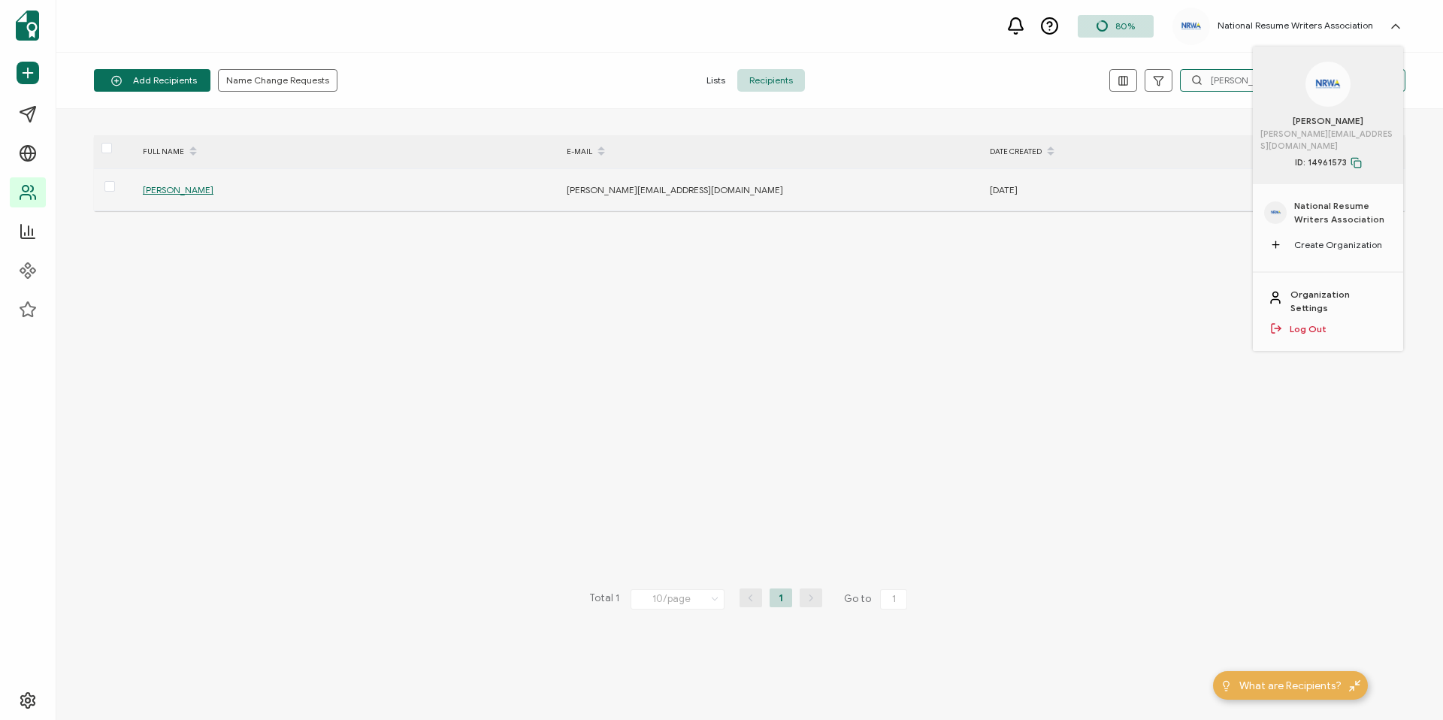
type input "[PERSON_NAME]"
click at [171, 191] on span "[PERSON_NAME]" at bounding box center [178, 189] width 71 height 11
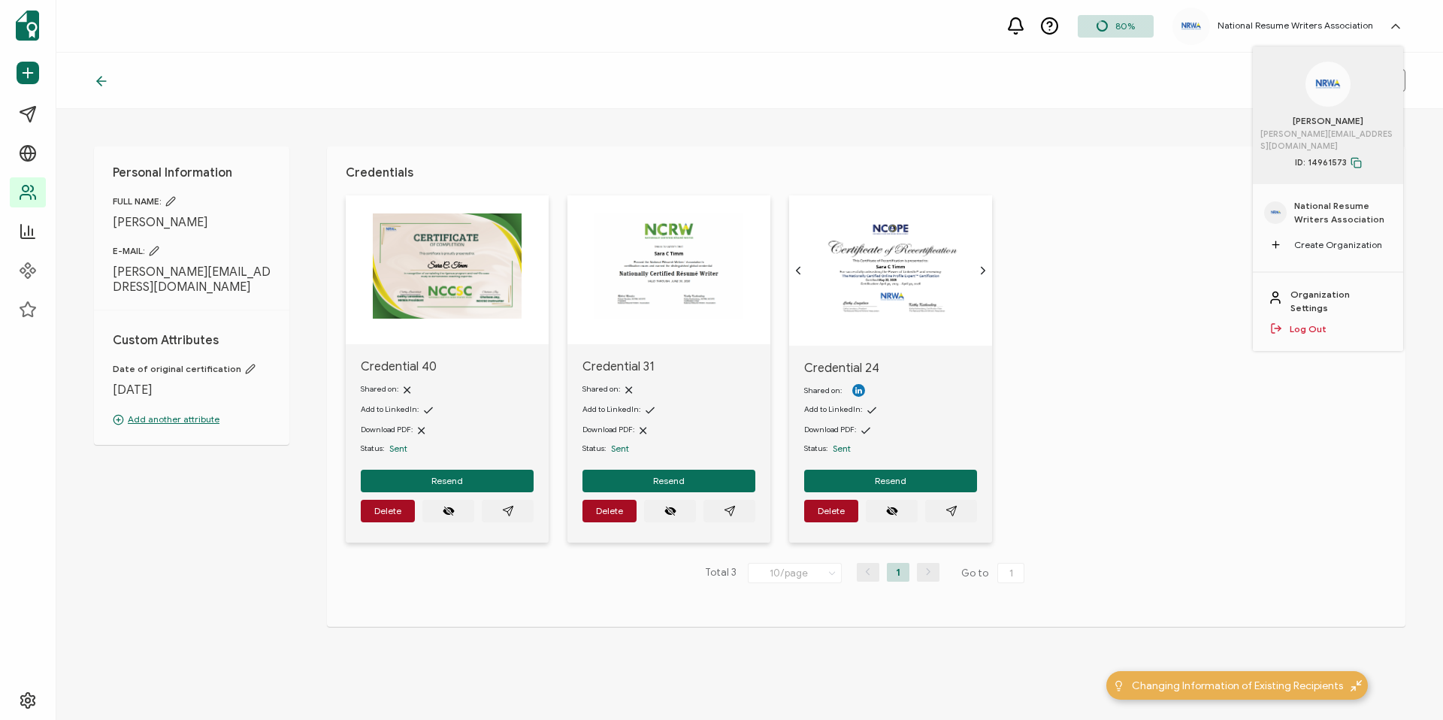
click at [419, 409] on div "Add to LinkedIn:" at bounding box center [447, 409] width 173 height 15
drag, startPoint x: 424, startPoint y: 406, endPoint x: 485, endPoint y: 397, distance: 61.6
click at [483, 398] on div "Shared on: Add to LinkedIn: Download PDF: Status: Sent" at bounding box center [447, 417] width 173 height 86
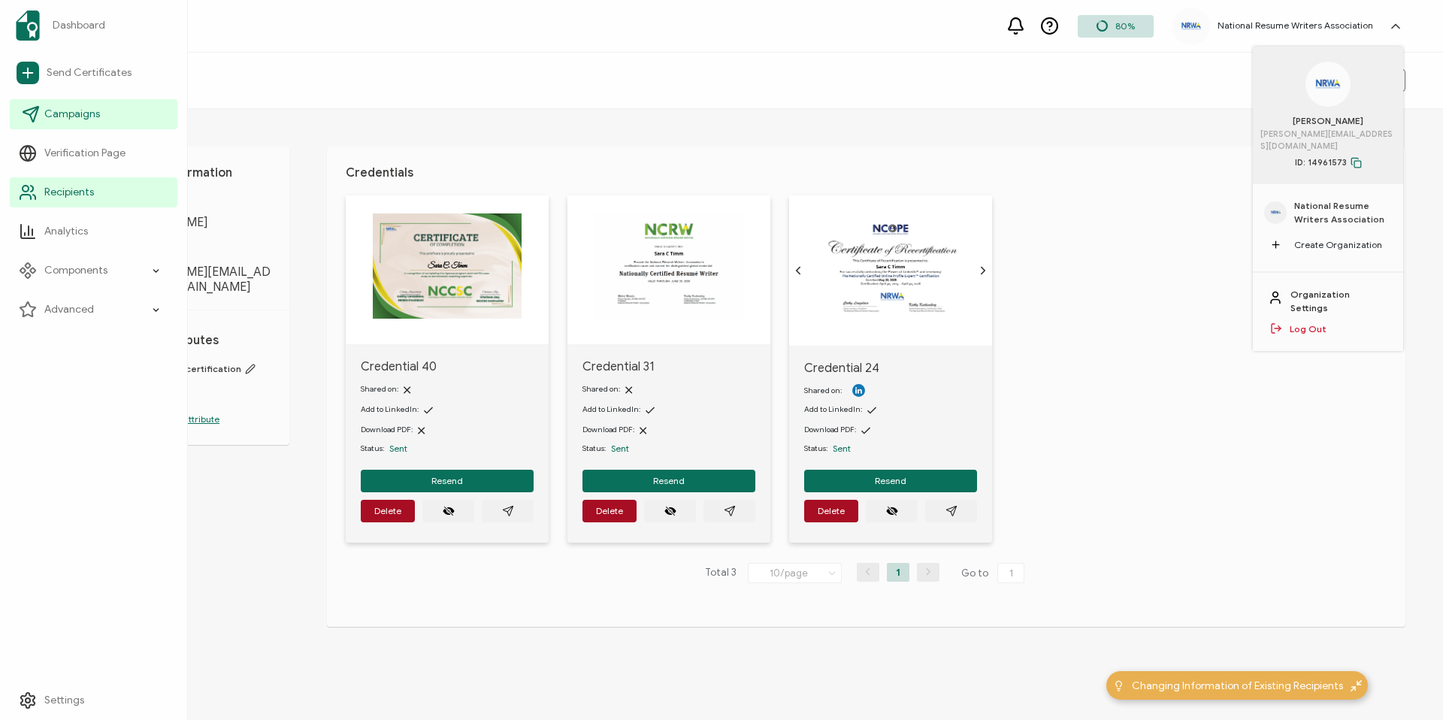
click at [114, 99] on link "Campaigns" at bounding box center [94, 114] width 168 height 30
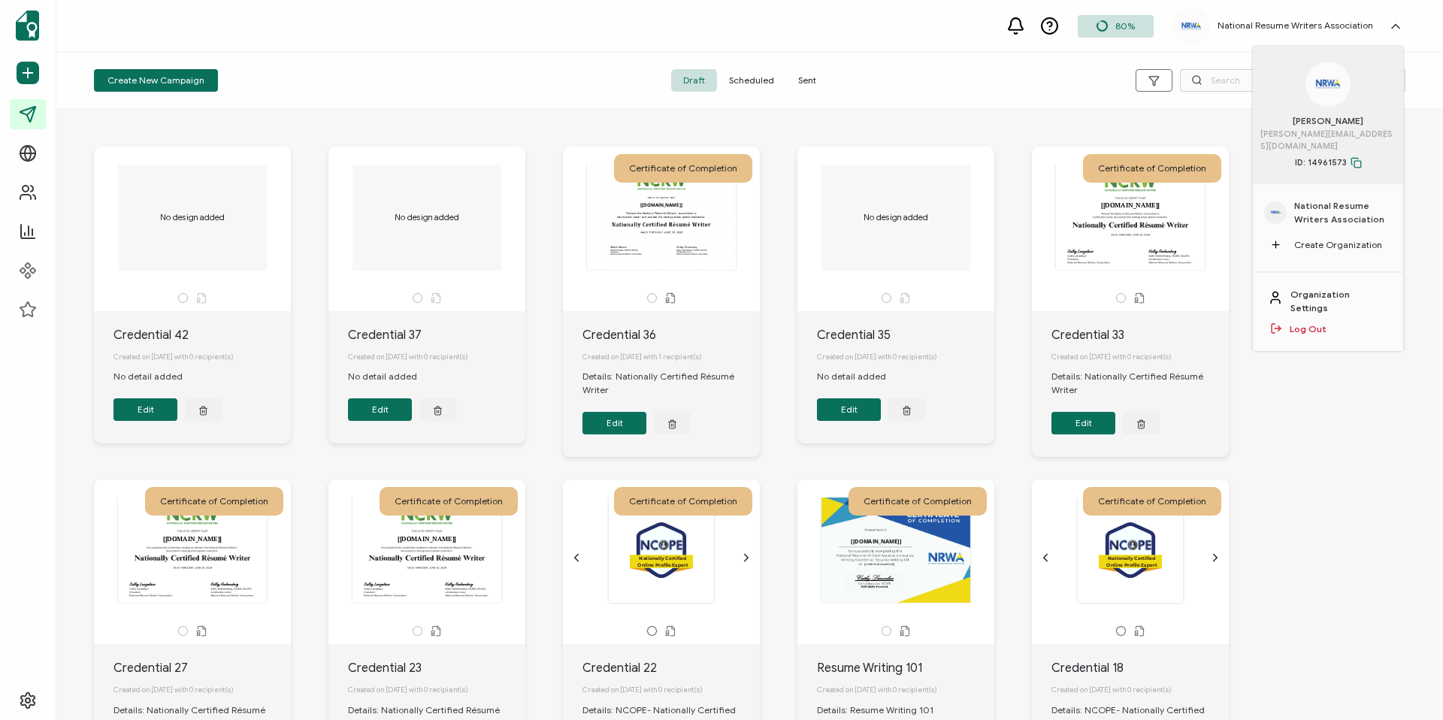
click at [619, 425] on button "Edit" at bounding box center [615, 423] width 64 height 23
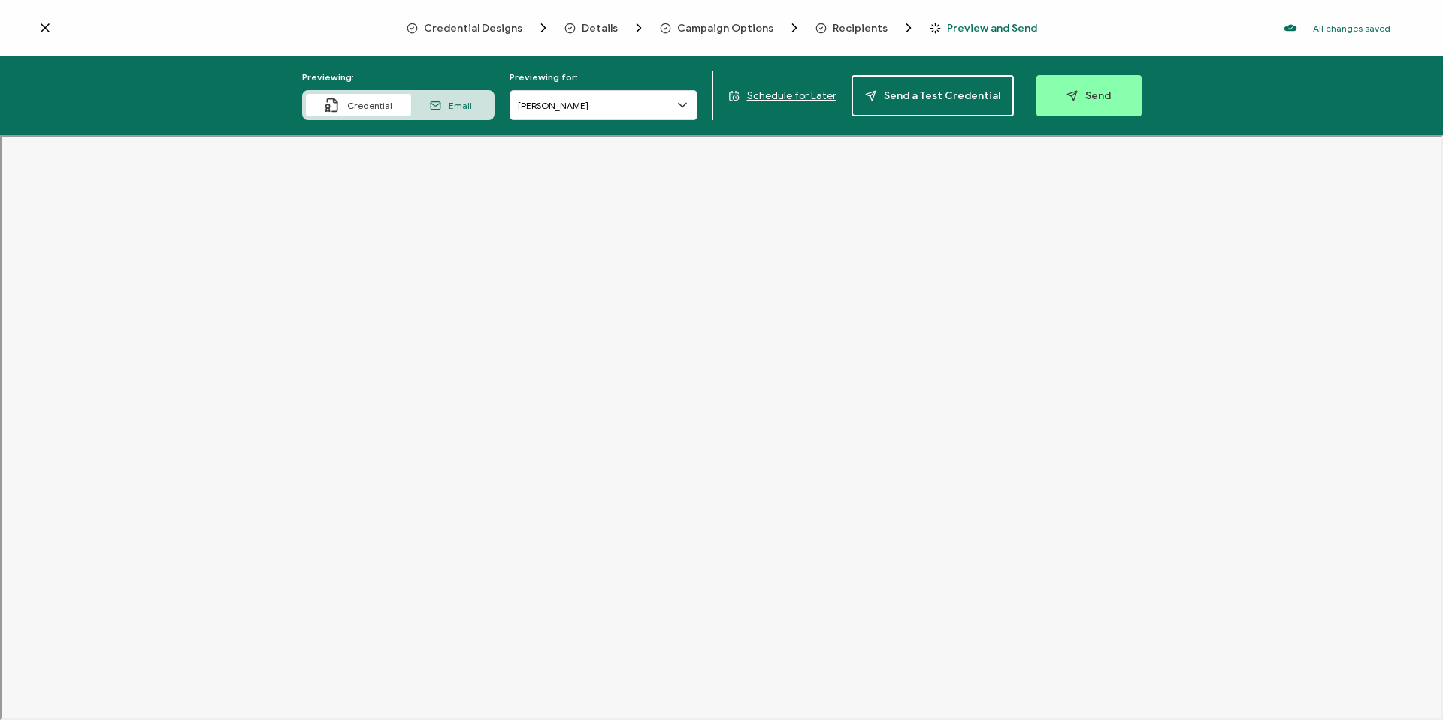
click at [692, 32] on span "Campaign Options" at bounding box center [725, 28] width 96 height 11
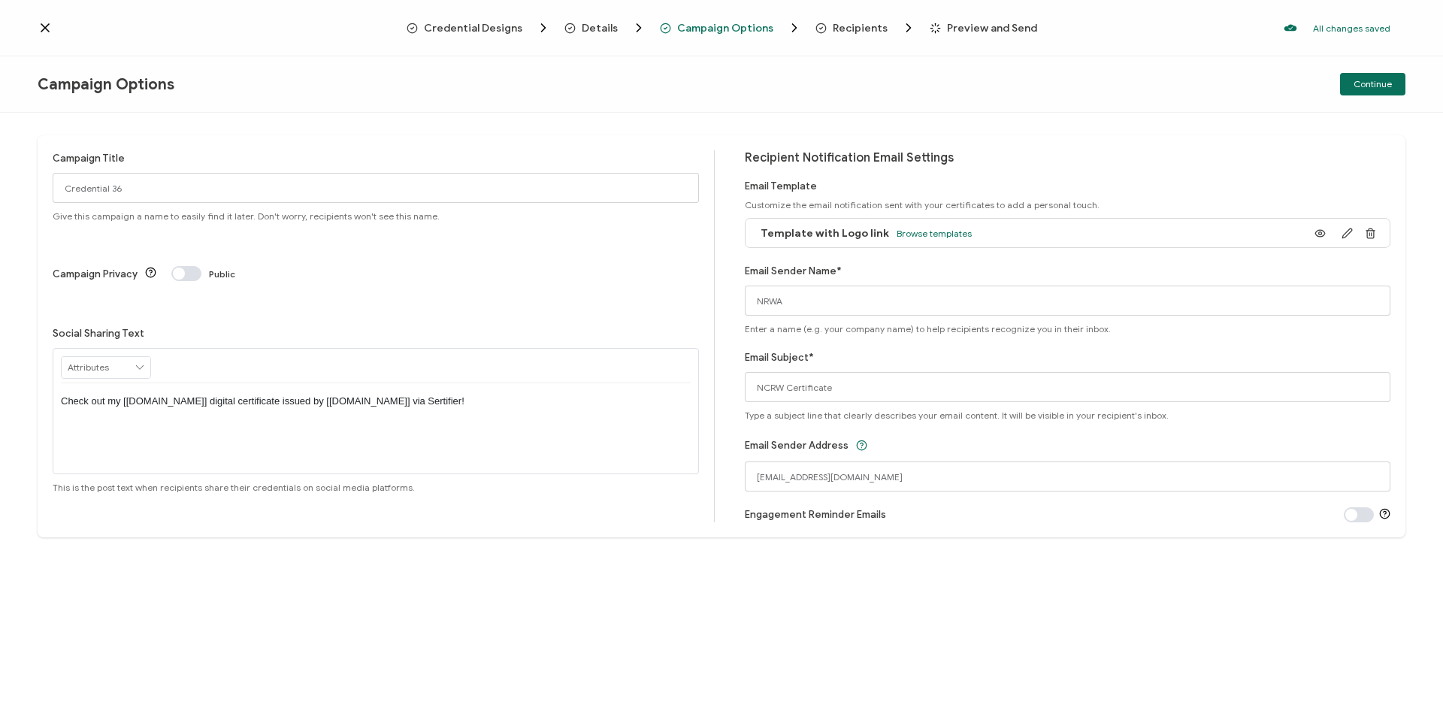
click at [940, 500] on div "Recipient Notification Email Settings Email Template Customize the email notifi…" at bounding box center [1068, 336] width 646 height 372
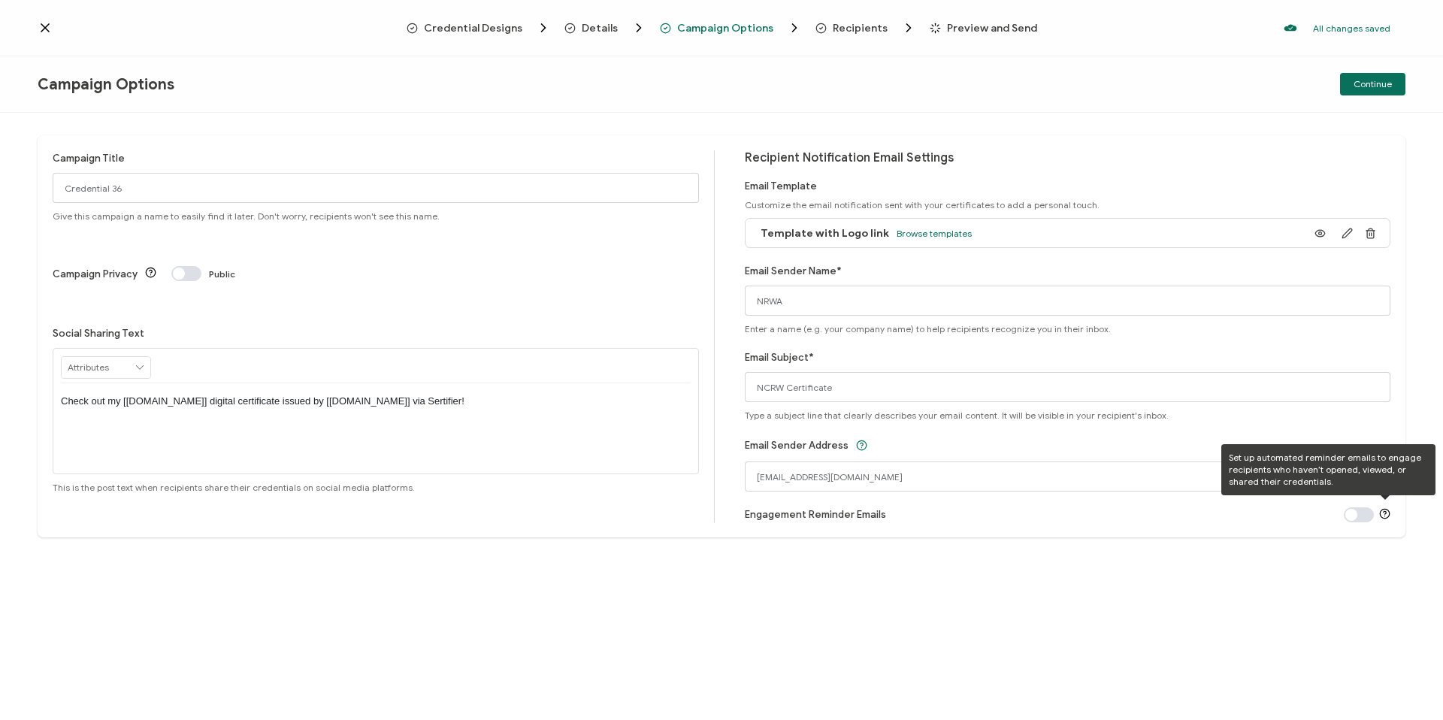
click at [1357, 506] on div "Recipient Notification Email Settings Email Template Customize the email notifi…" at bounding box center [1068, 336] width 646 height 372
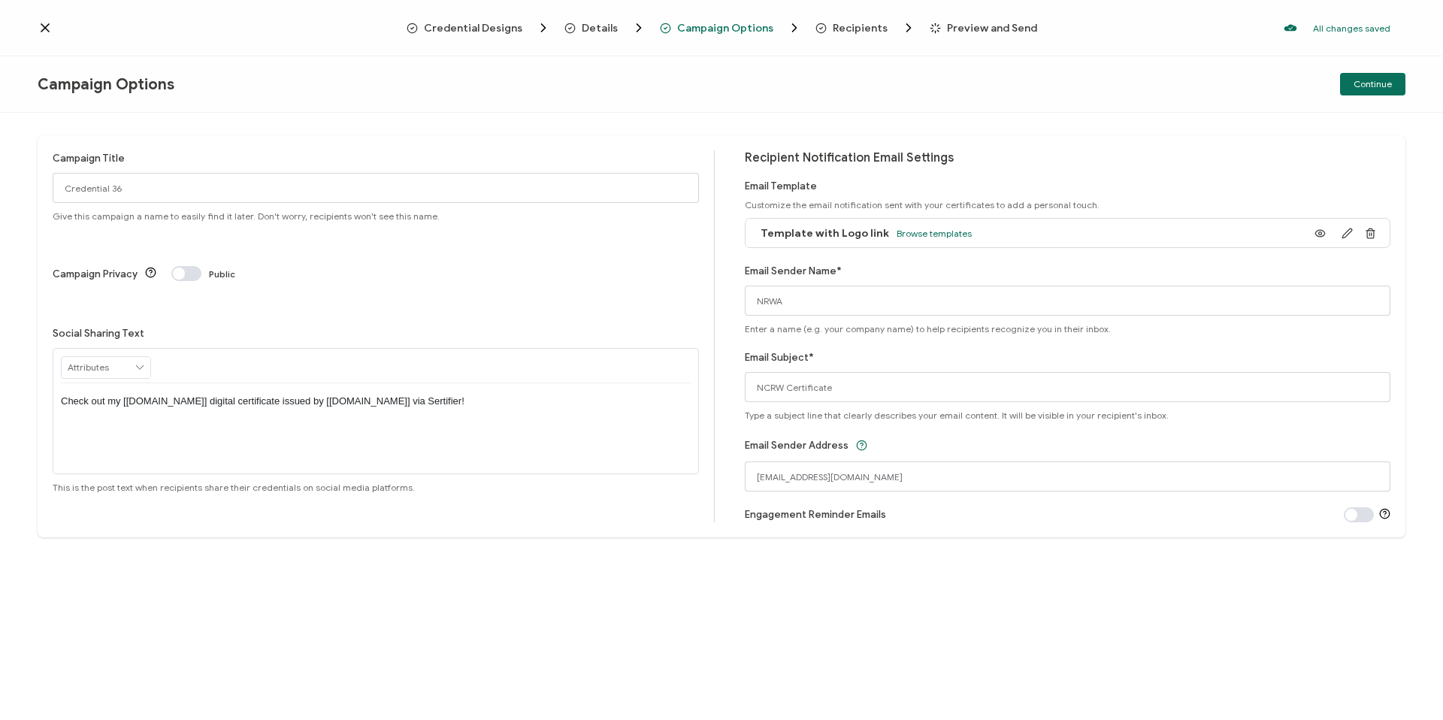
click at [1352, 515] on span at bounding box center [1359, 514] width 30 height 15
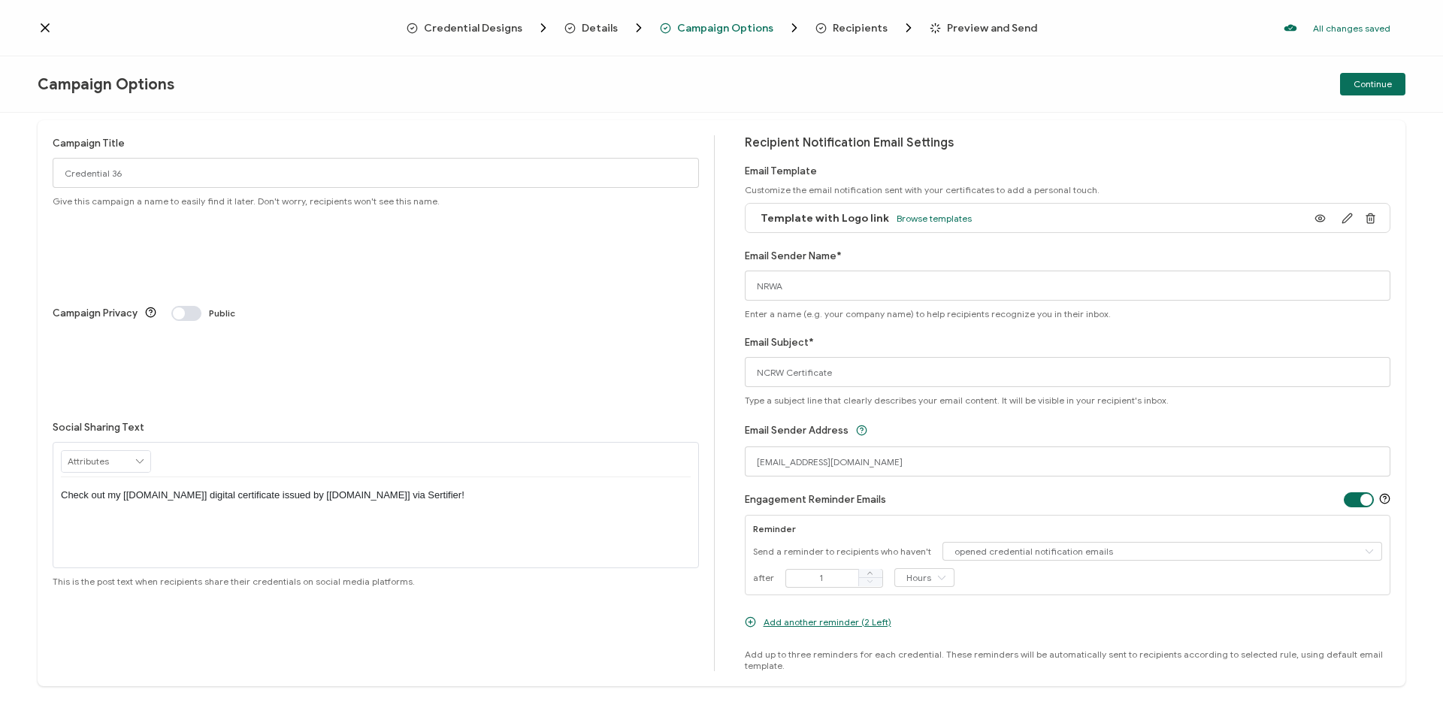
scroll to position [17, 0]
click at [994, 541] on input "opened credential notification emails" at bounding box center [1163, 550] width 441 height 19
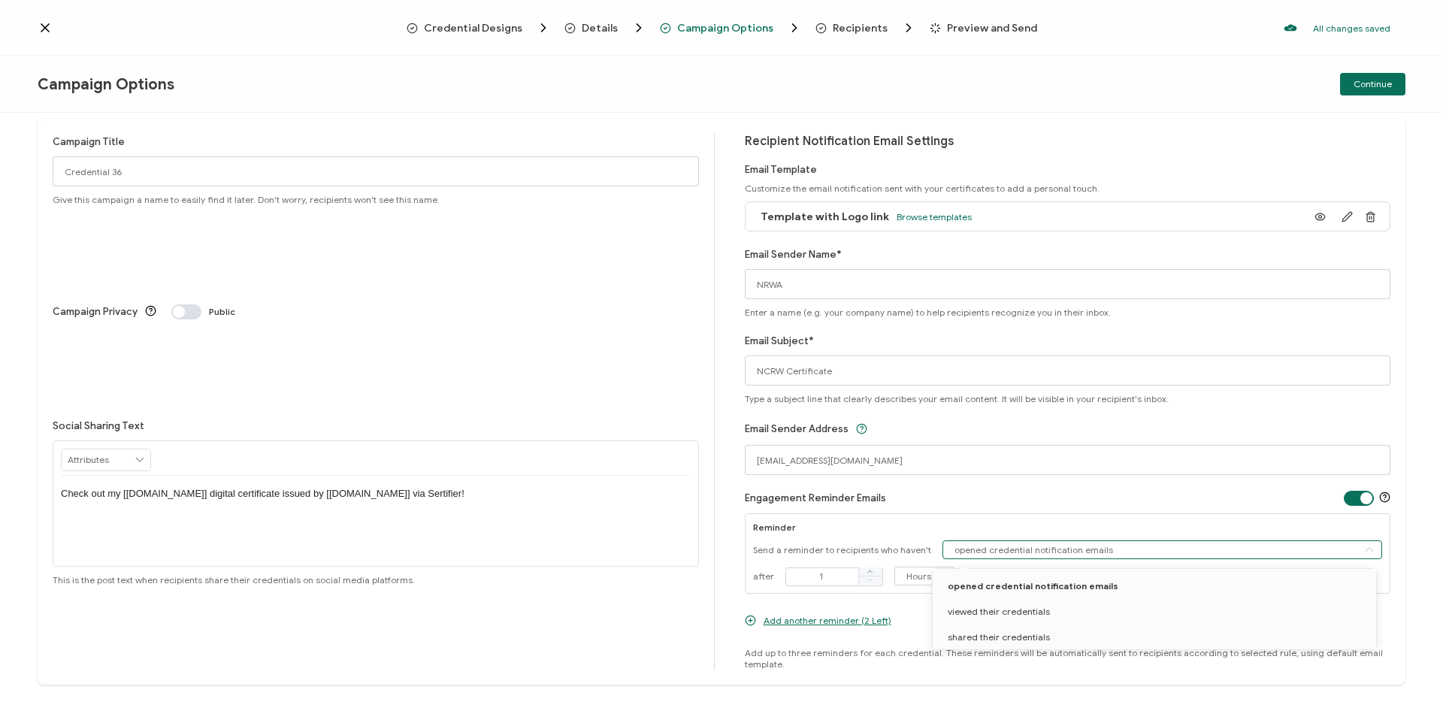
click at [1049, 522] on div "Reminder" at bounding box center [1068, 527] width 630 height 11
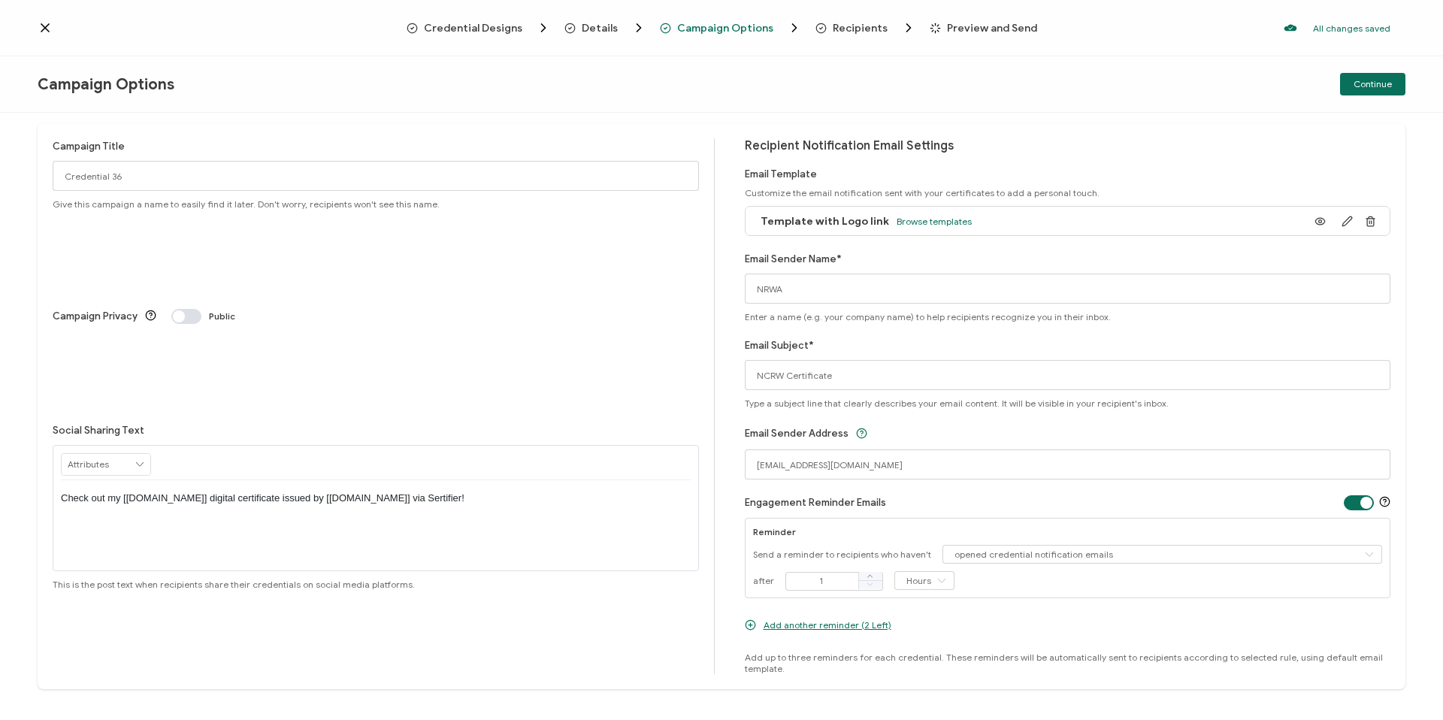
scroll to position [23, 0]
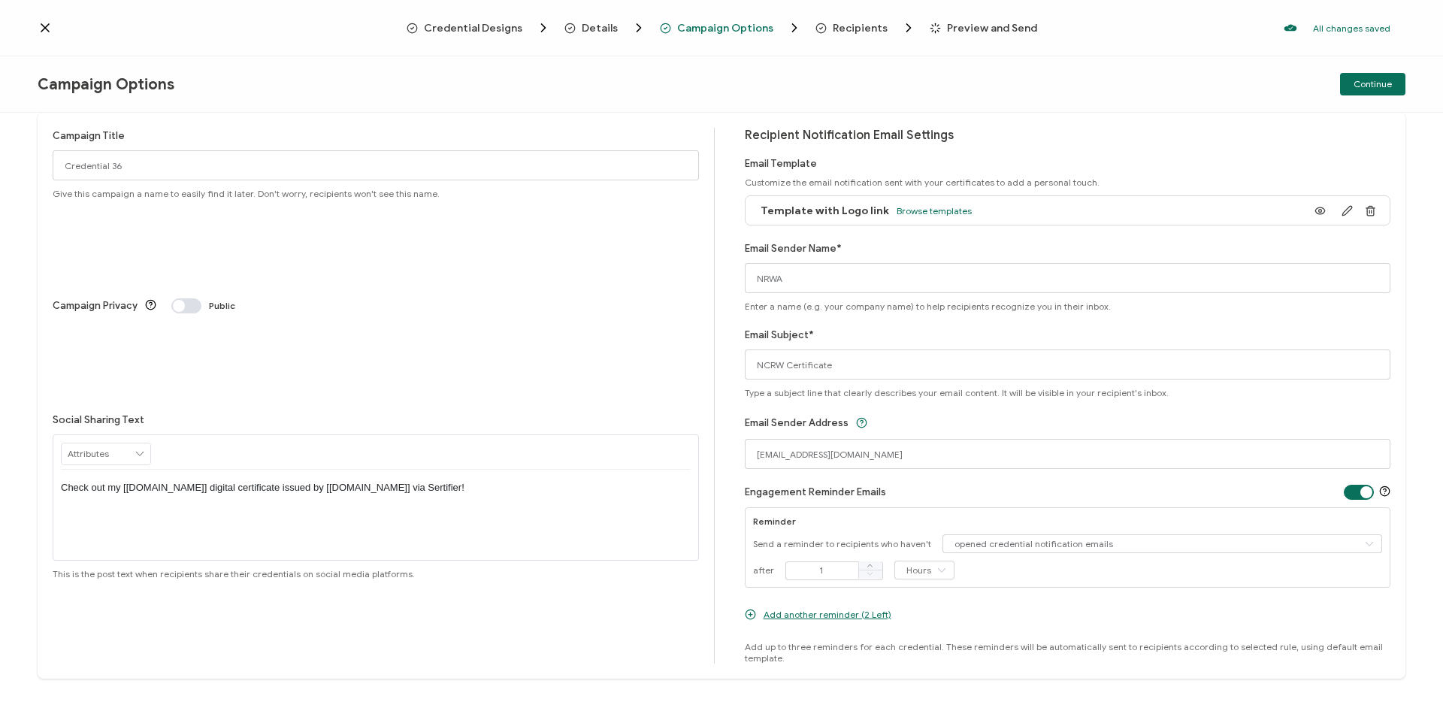
click at [1356, 494] on span at bounding box center [1359, 492] width 30 height 15
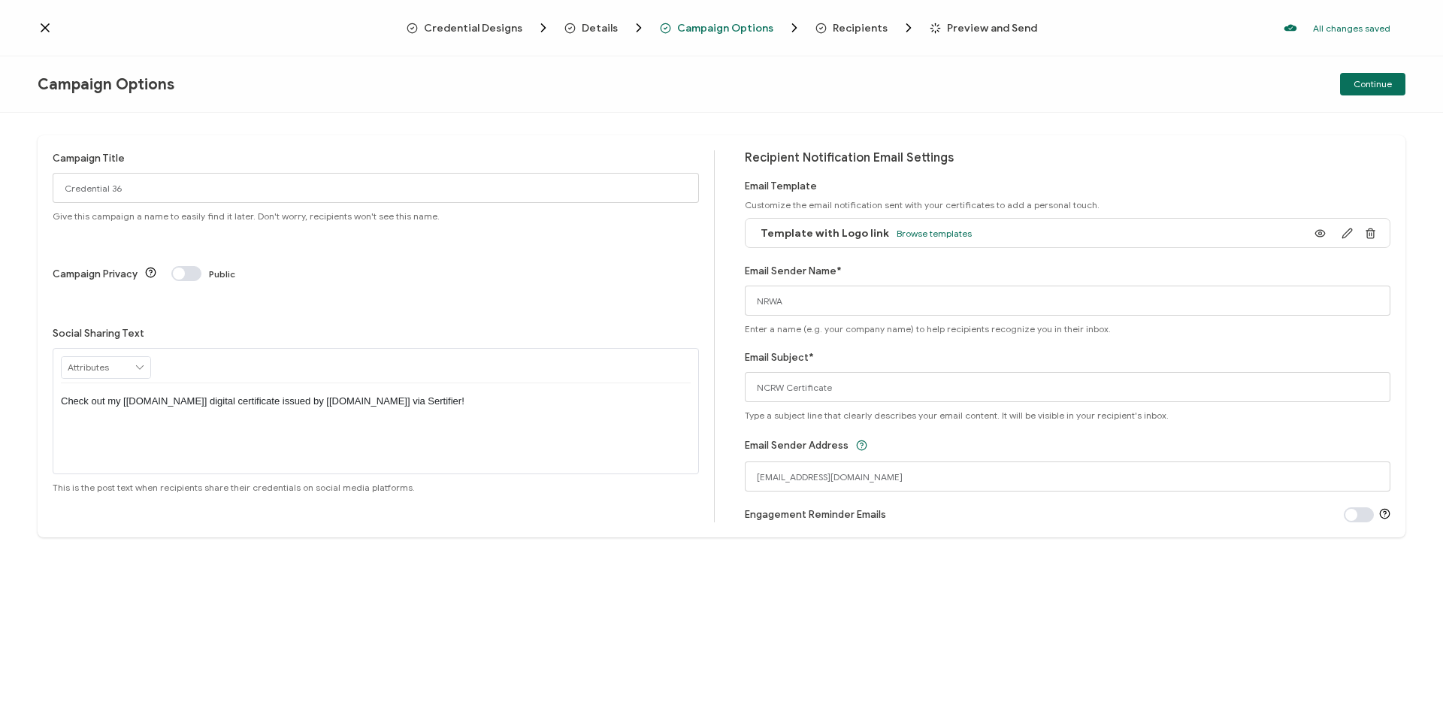
click at [34, 22] on div "Credential Designs Details Campaign Options Recipients Preview and Send All cha…" at bounding box center [721, 28] width 1443 height 56
click at [46, 28] on icon at bounding box center [45, 27] width 15 height 15
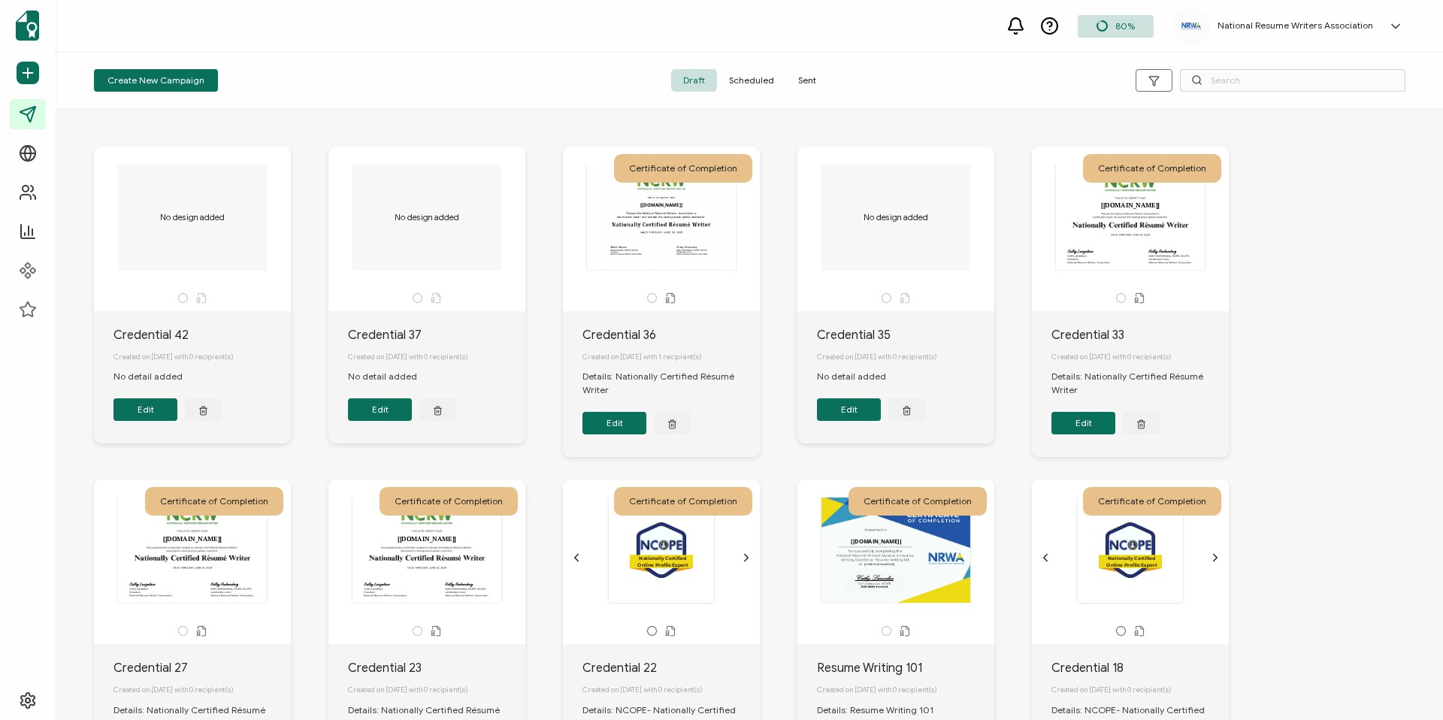
click at [1358, 38] on div "National Resume Writers Association [PERSON_NAME] [PERSON_NAME][EMAIL_ADDRESS][…" at bounding box center [1292, 27] width 238 height 38
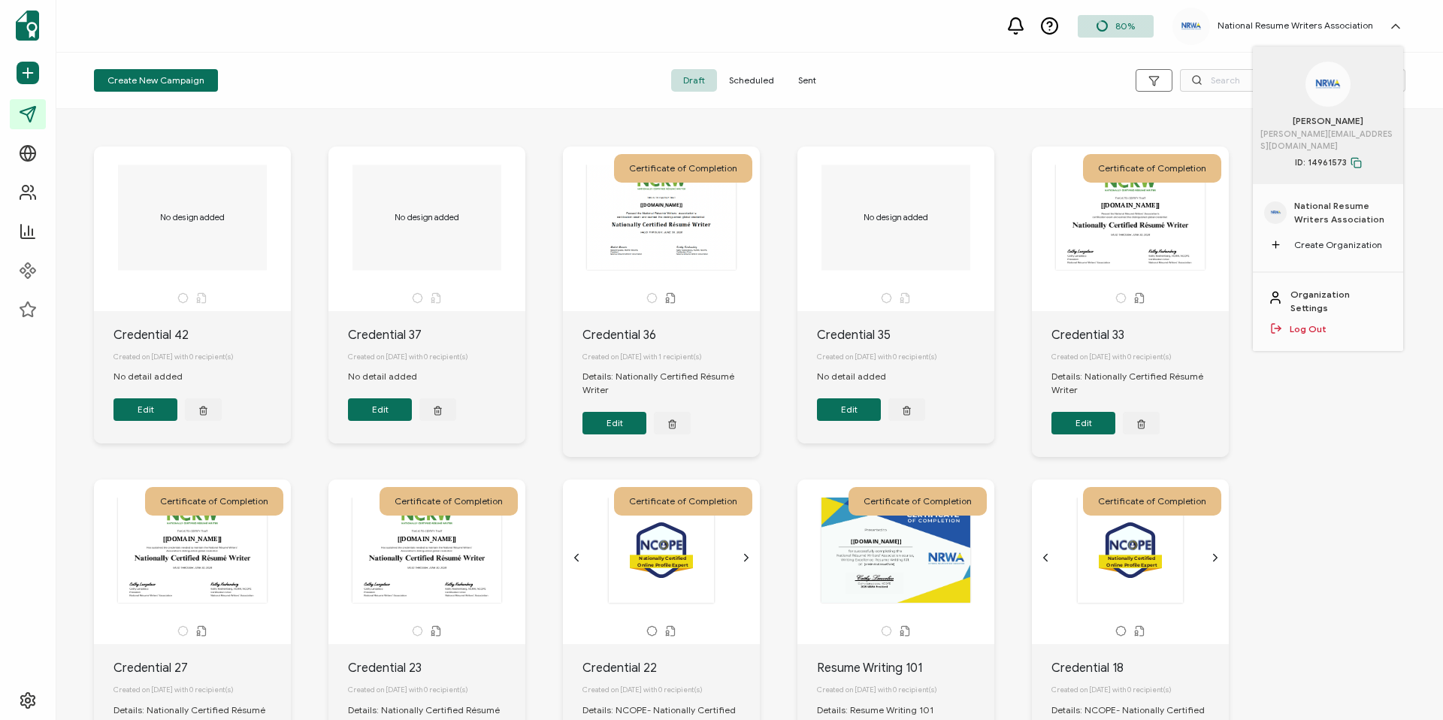
drag, startPoint x: 1275, startPoint y: 138, endPoint x: 1376, endPoint y: 130, distance: 101.8
click at [1376, 130] on span "[PERSON_NAME][EMAIL_ADDRESS][DOMAIN_NAME]" at bounding box center [1328, 140] width 135 height 25
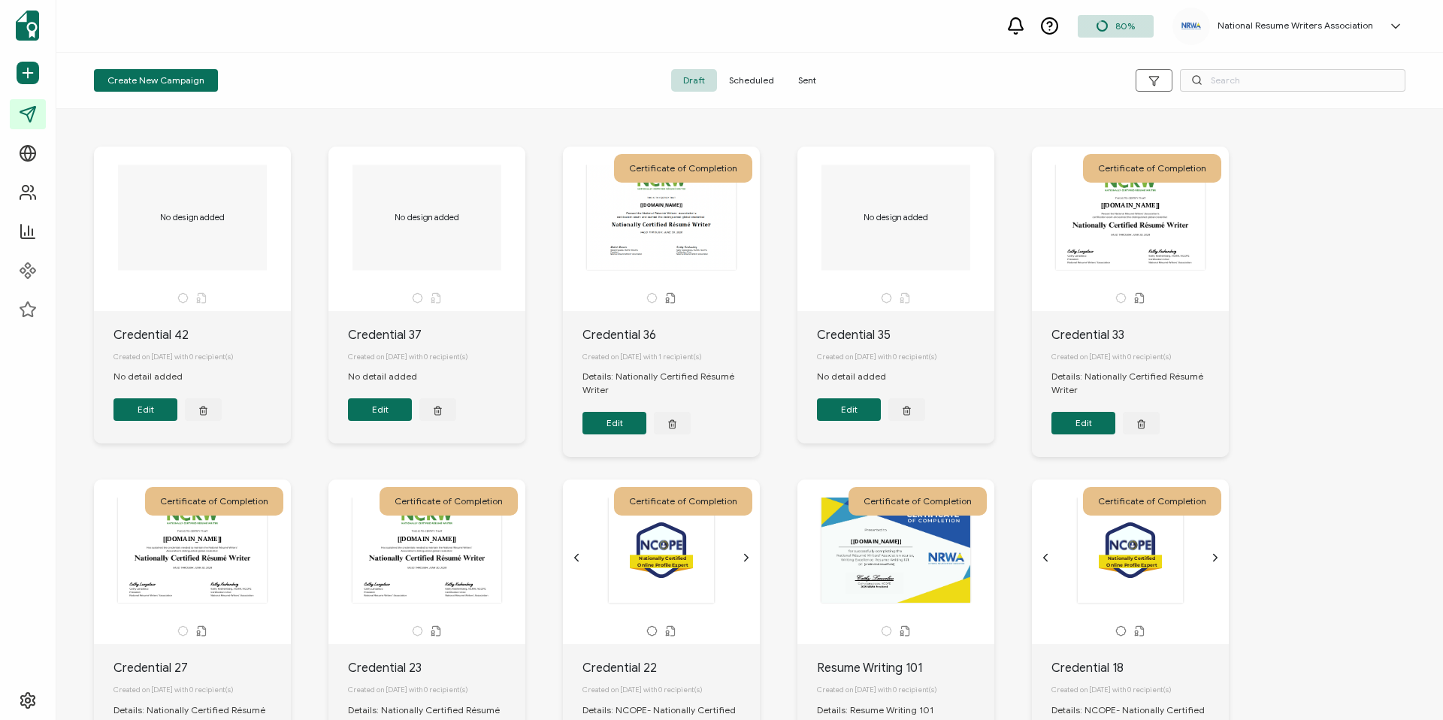
click at [1343, 36] on div "National Resume Writers Association [PERSON_NAME] [PERSON_NAME][EMAIL_ADDRESS][…" at bounding box center [1292, 27] width 238 height 38
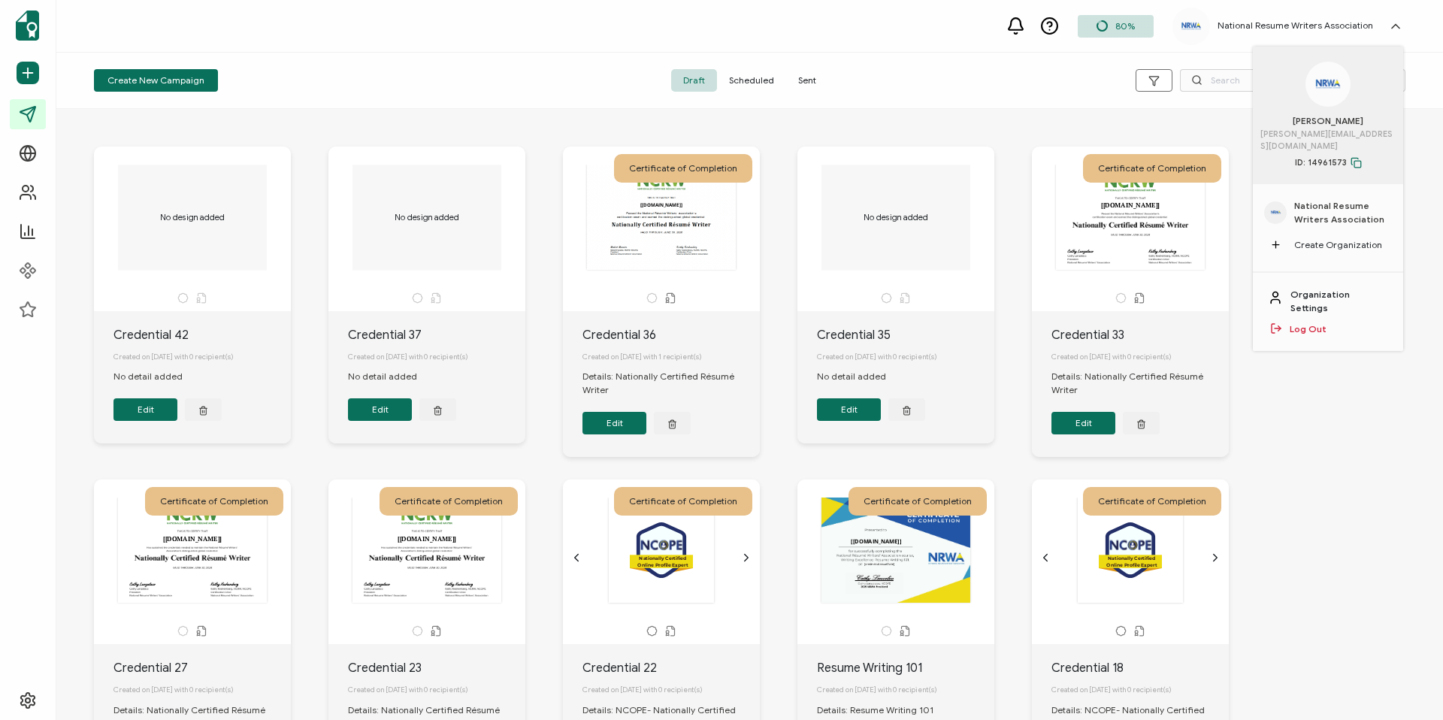
click at [1355, 288] on link "Organization Settings" at bounding box center [1340, 301] width 98 height 27
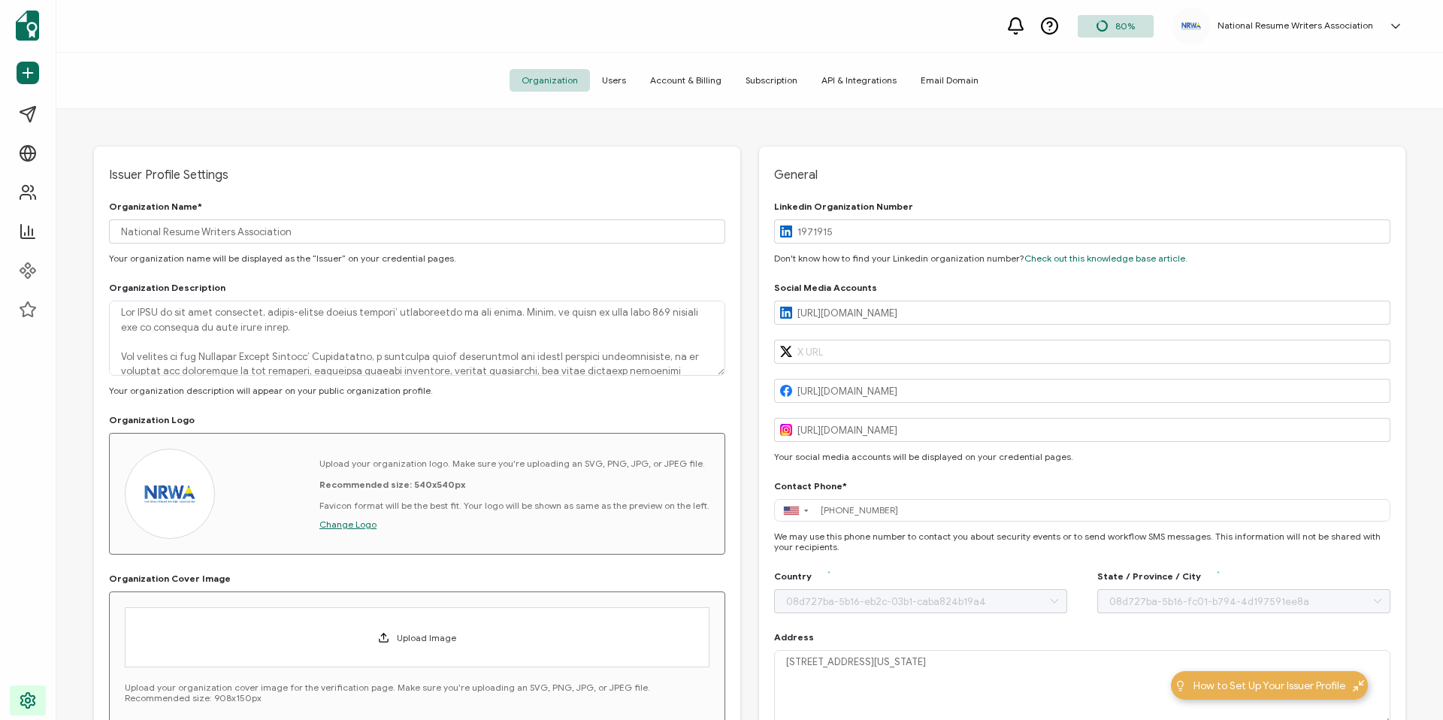
type input "[US_STATE]"
type input "[GEOGRAPHIC_DATA]"
click at [632, 80] on span "Users" at bounding box center [614, 80] width 48 height 23
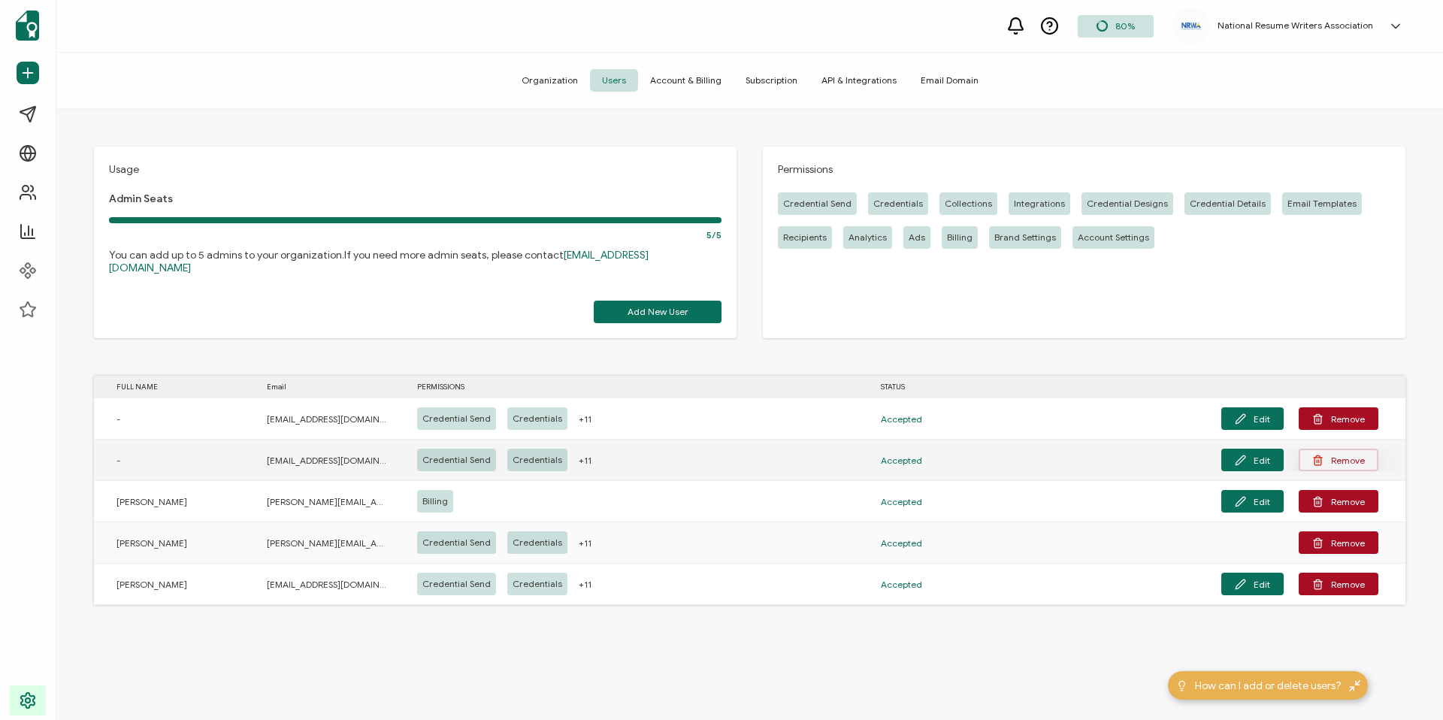
click at [1334, 453] on button "Remove" at bounding box center [1339, 460] width 80 height 23
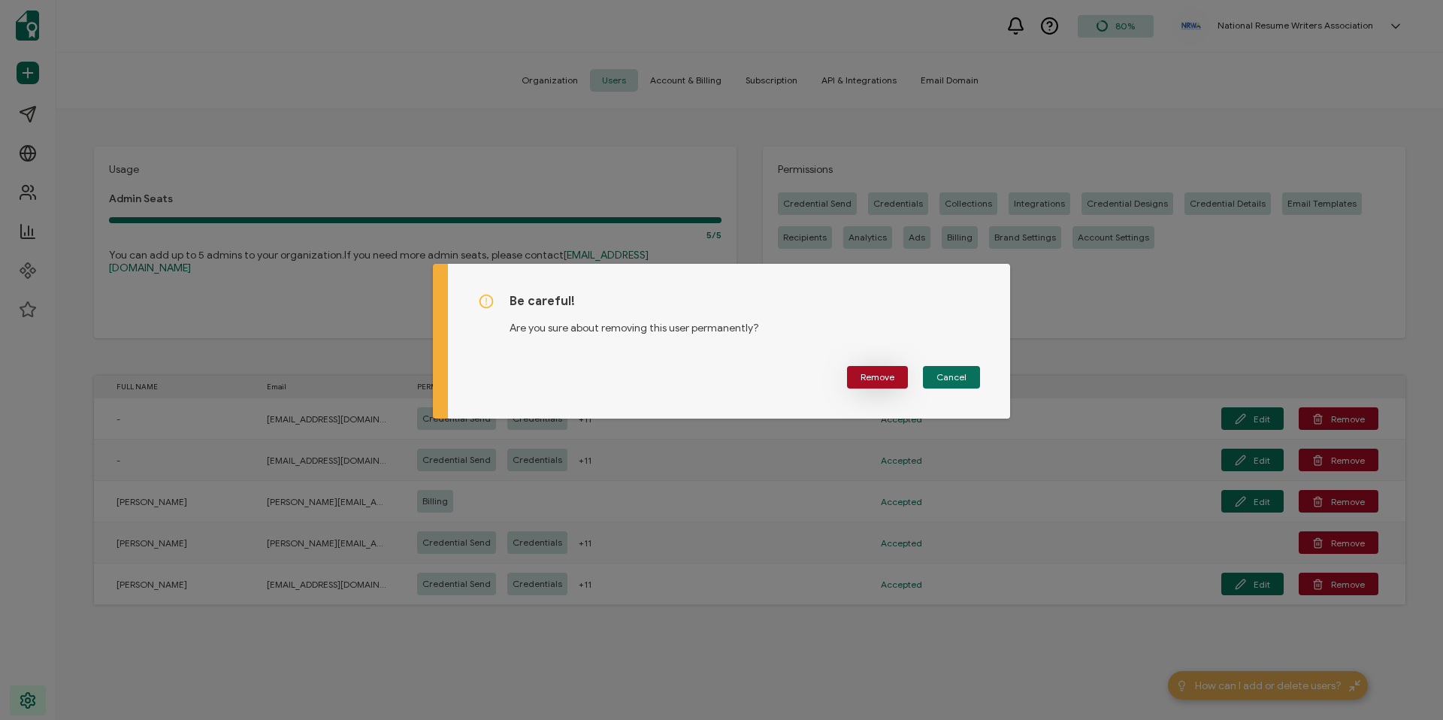
click at [874, 377] on span "Remove" at bounding box center [878, 377] width 34 height 9
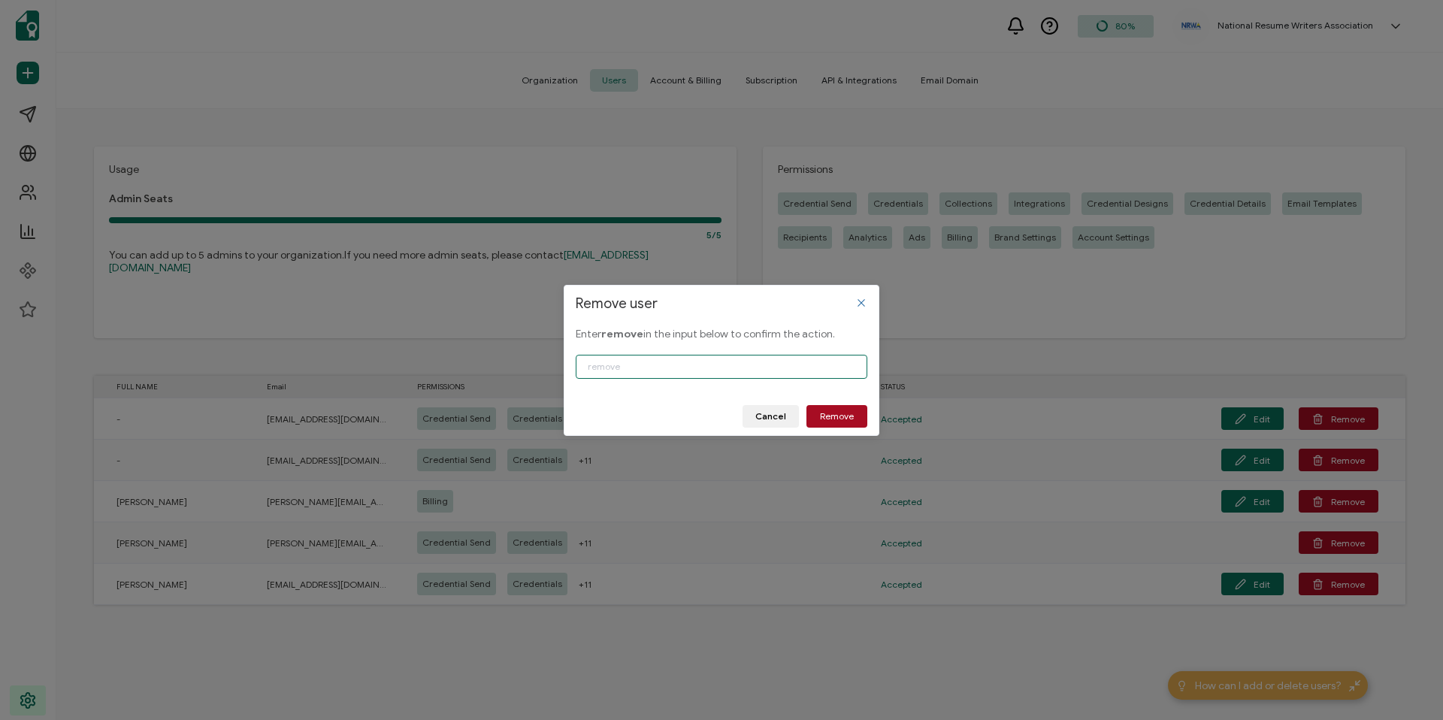
type input "R"
type input "remove"
click at [828, 407] on button "Remove" at bounding box center [837, 416] width 61 height 23
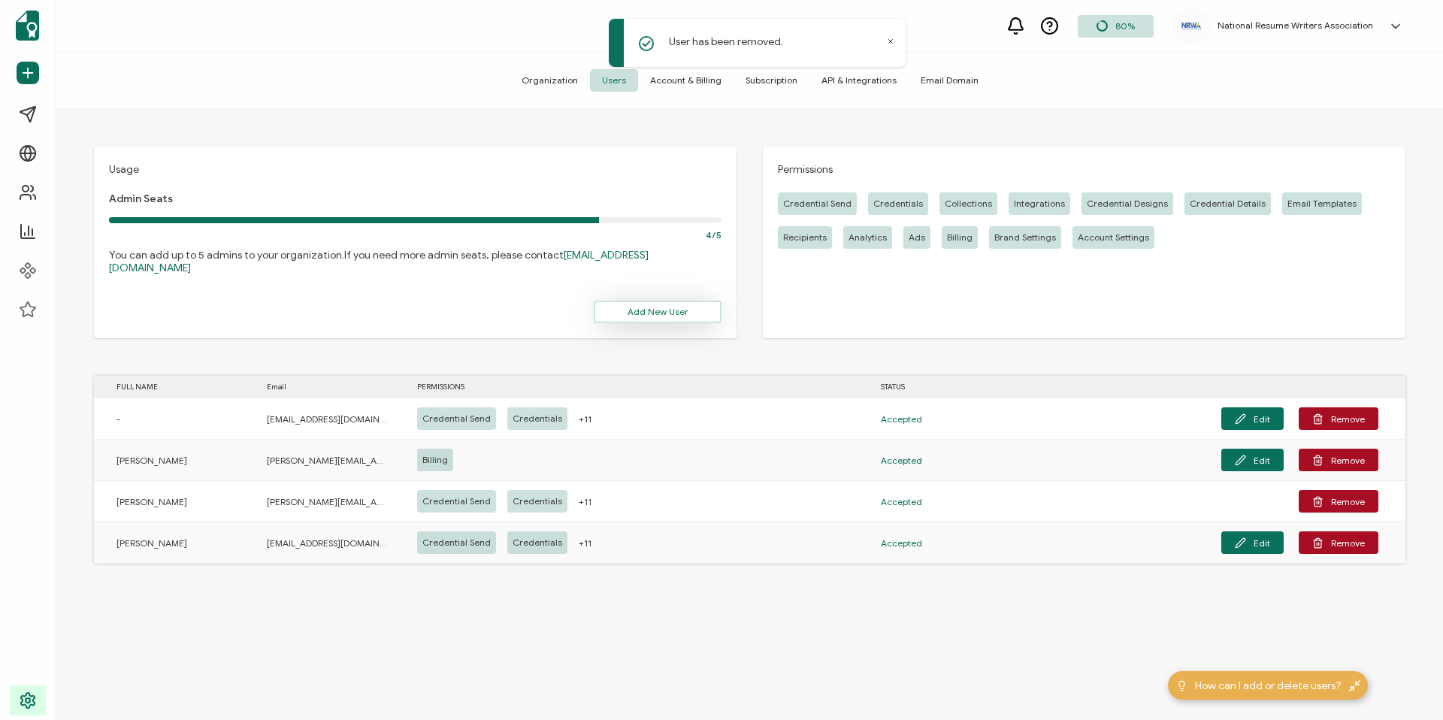
click at [656, 307] on span "Add New User" at bounding box center [658, 311] width 61 height 9
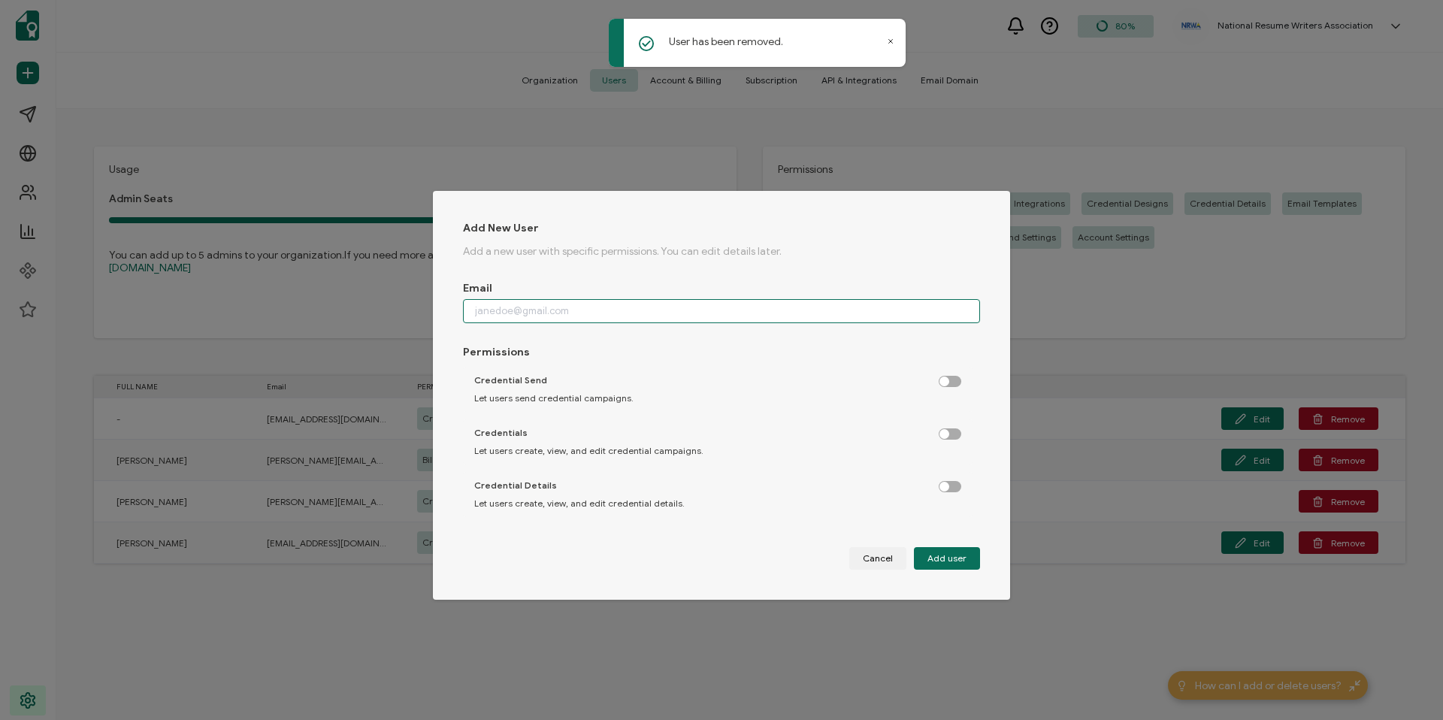
click at [567, 304] on input "dialog" at bounding box center [721, 311] width 517 height 24
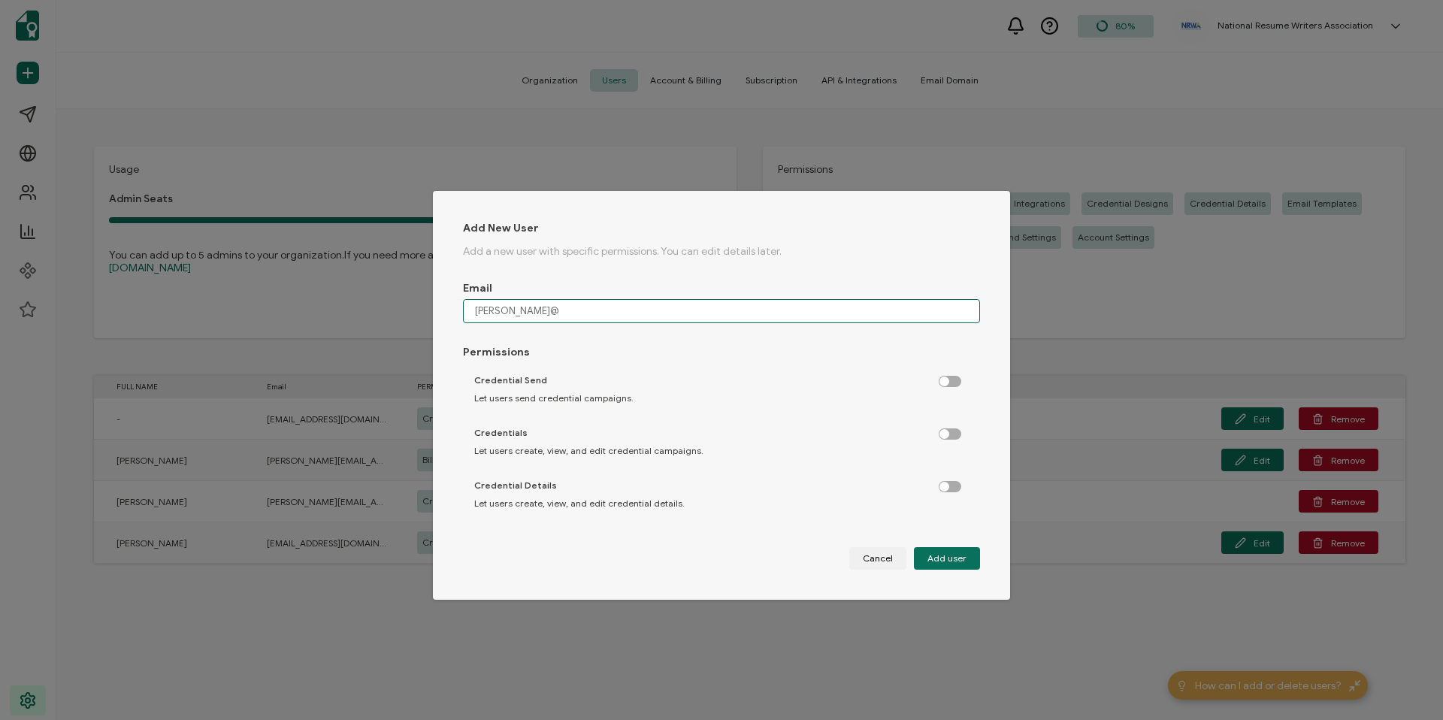
click at [511, 305] on input "[PERSON_NAME]@" at bounding box center [721, 311] width 517 height 24
paste input "[EMAIL_ADDRESS][DOMAIN_NAME]"
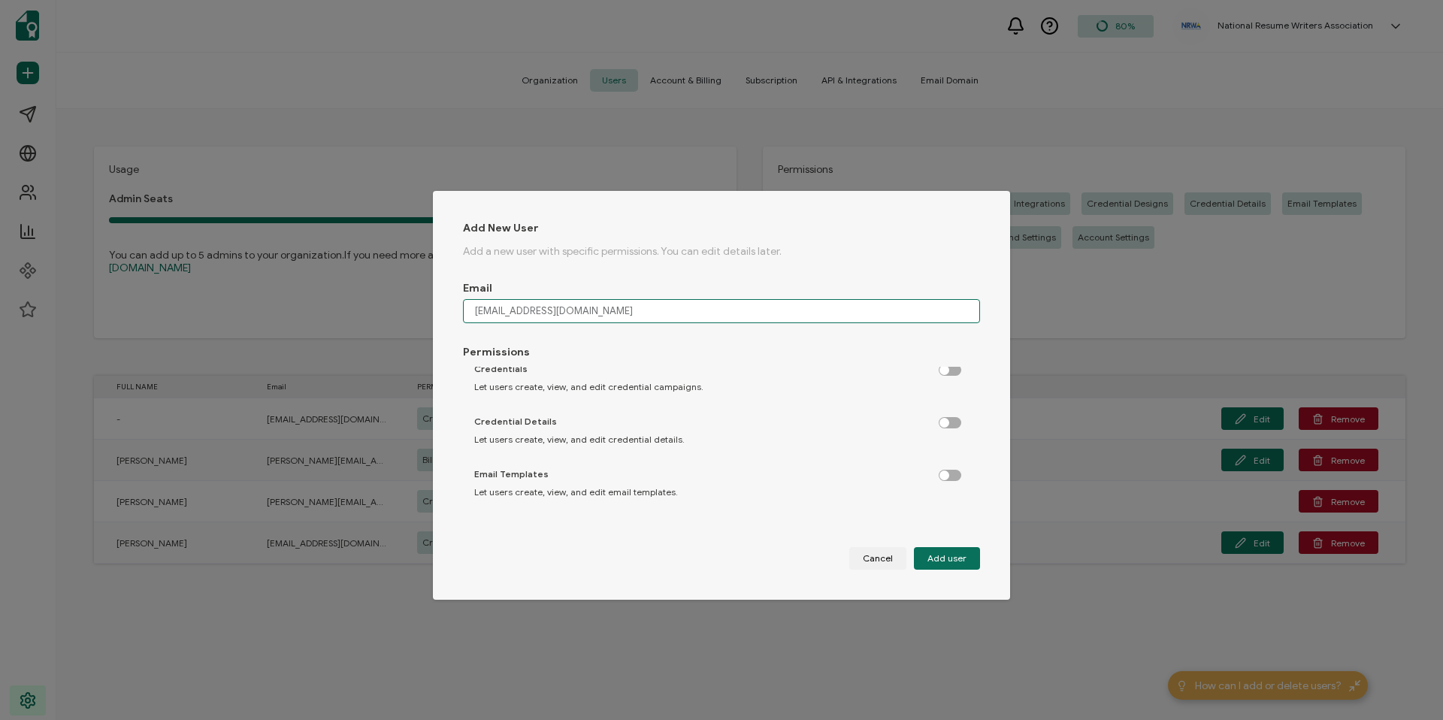
scroll to position [66, 0]
type input "[EMAIL_ADDRESS][DOMAIN_NAME]"
click at [943, 471] on label "dialog" at bounding box center [958, 470] width 38 height 4
click at [946, 472] on input "dialog" at bounding box center [951, 474] width 10 height 10
checkbox input "true"
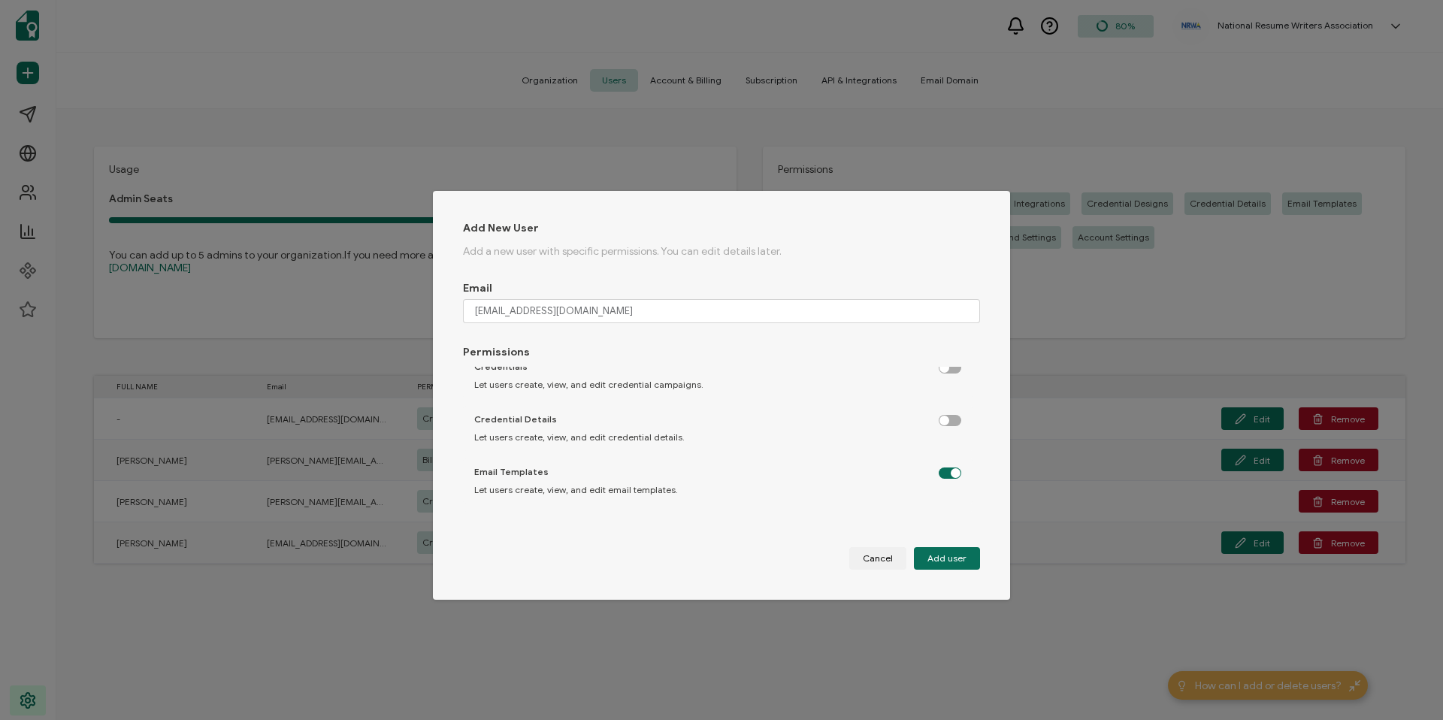
click at [939, 415] on label "dialog" at bounding box center [958, 417] width 38 height 4
click at [946, 416] on input "dialog" at bounding box center [951, 421] width 10 height 10
checkbox input "true"
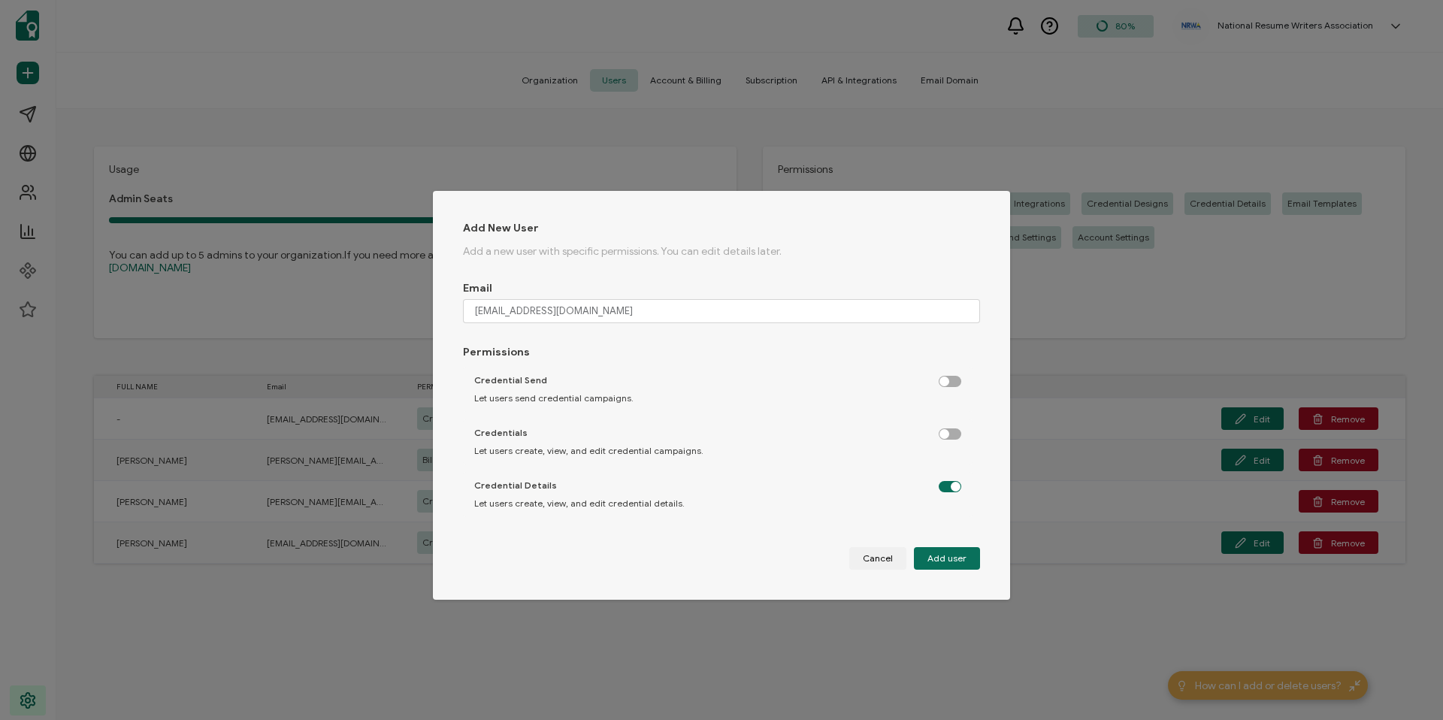
click at [943, 441] on div "Credentials Let users create, view, and edit credential campaigns." at bounding box center [718, 441] width 510 height 45
click at [939, 428] on label "dialog" at bounding box center [958, 430] width 38 height 4
click at [946, 430] on input "dialog" at bounding box center [951, 435] width 10 height 10
checkbox input "true"
click at [942, 380] on label "dialog" at bounding box center [958, 378] width 38 height 4
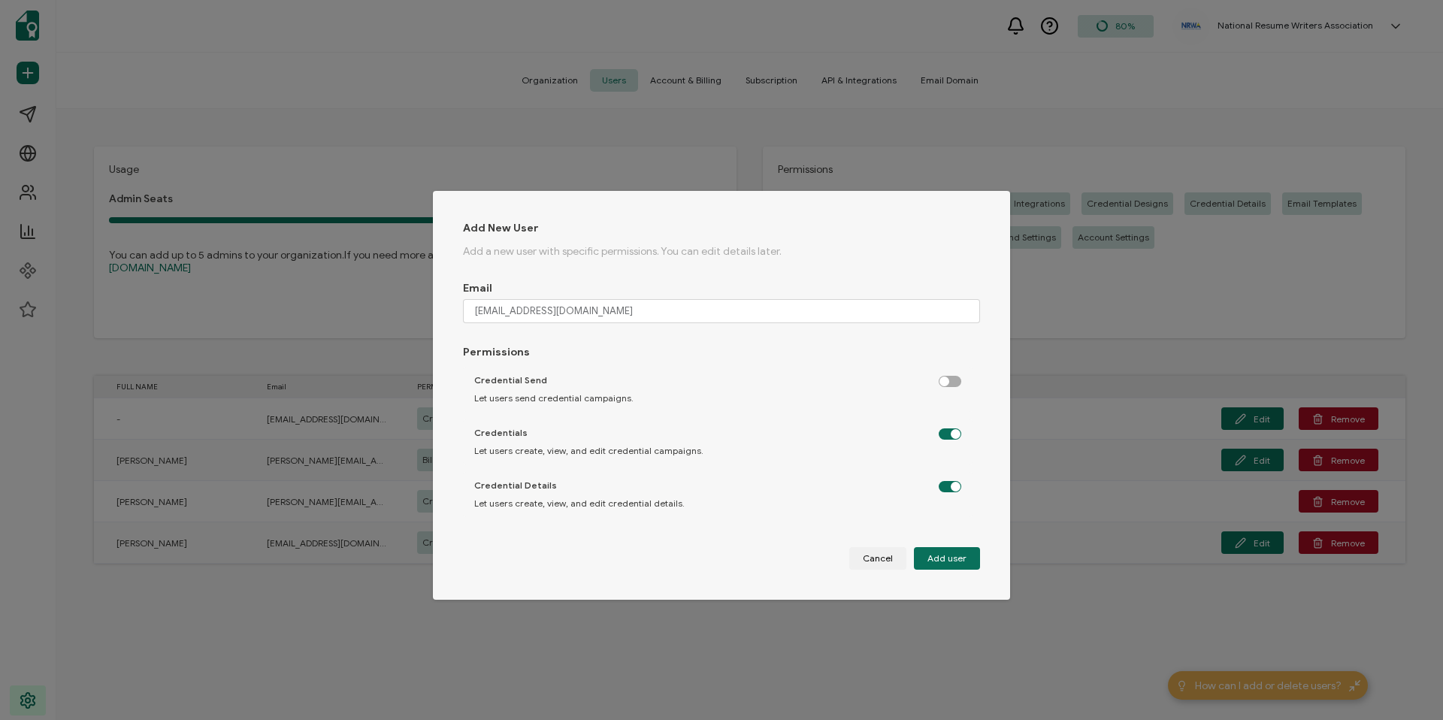
click at [946, 384] on input "dialog" at bounding box center [951, 382] width 10 height 10
checkbox input "true"
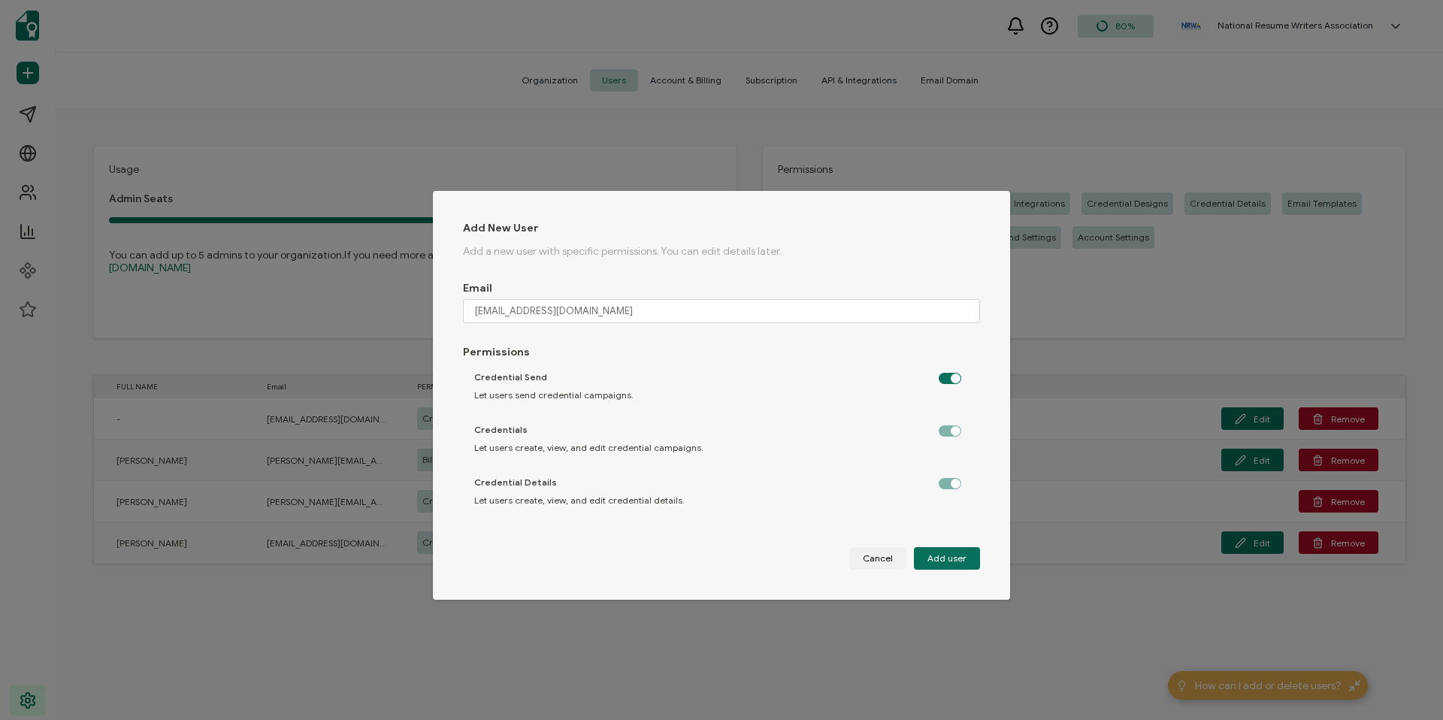
click at [939, 429] on label "dialog" at bounding box center [958, 427] width 38 height 4
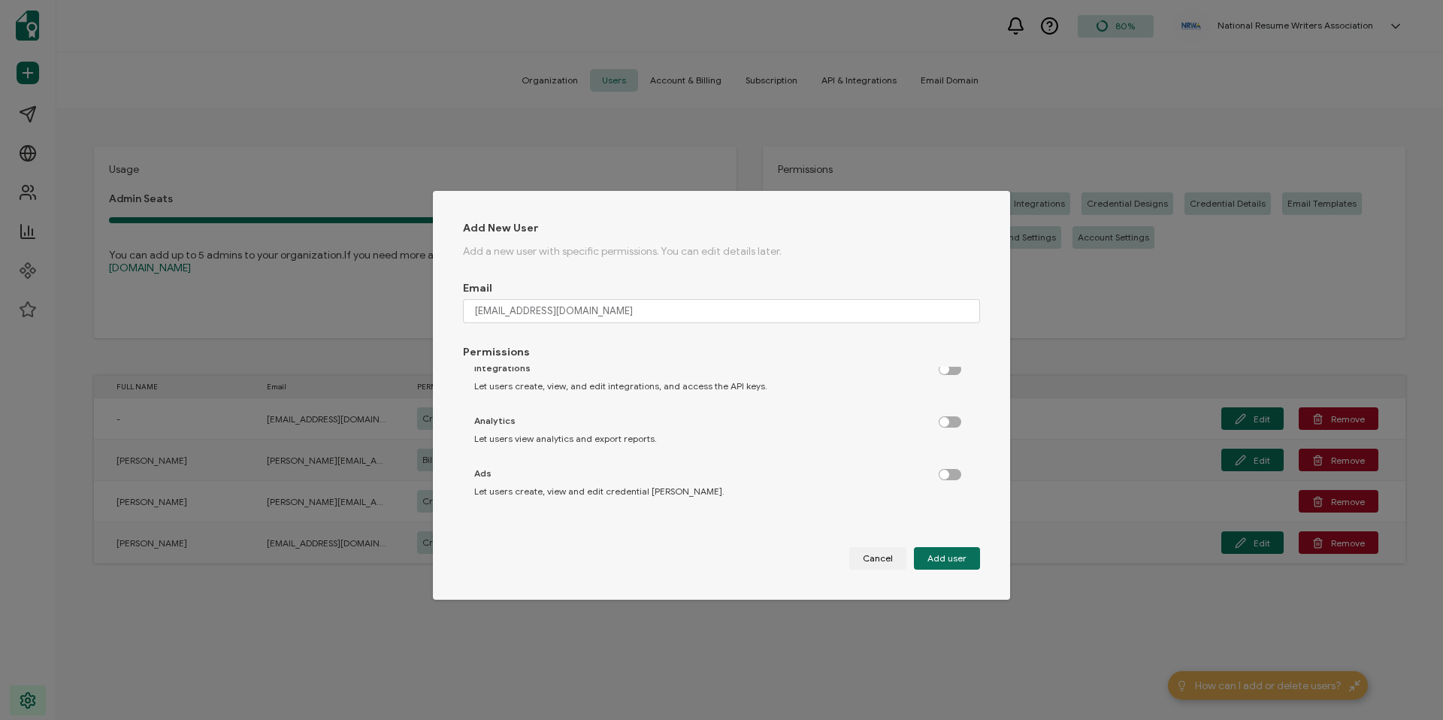
scroll to position [534, 0]
click at [940, 486] on label "dialog" at bounding box center [958, 488] width 38 height 4
click at [946, 487] on input "dialog" at bounding box center [951, 492] width 10 height 10
checkbox input "true"
click at [943, 441] on div "Brand Settings Let users view and edit organization branding, credential and ve…" at bounding box center [718, 440] width 510 height 57
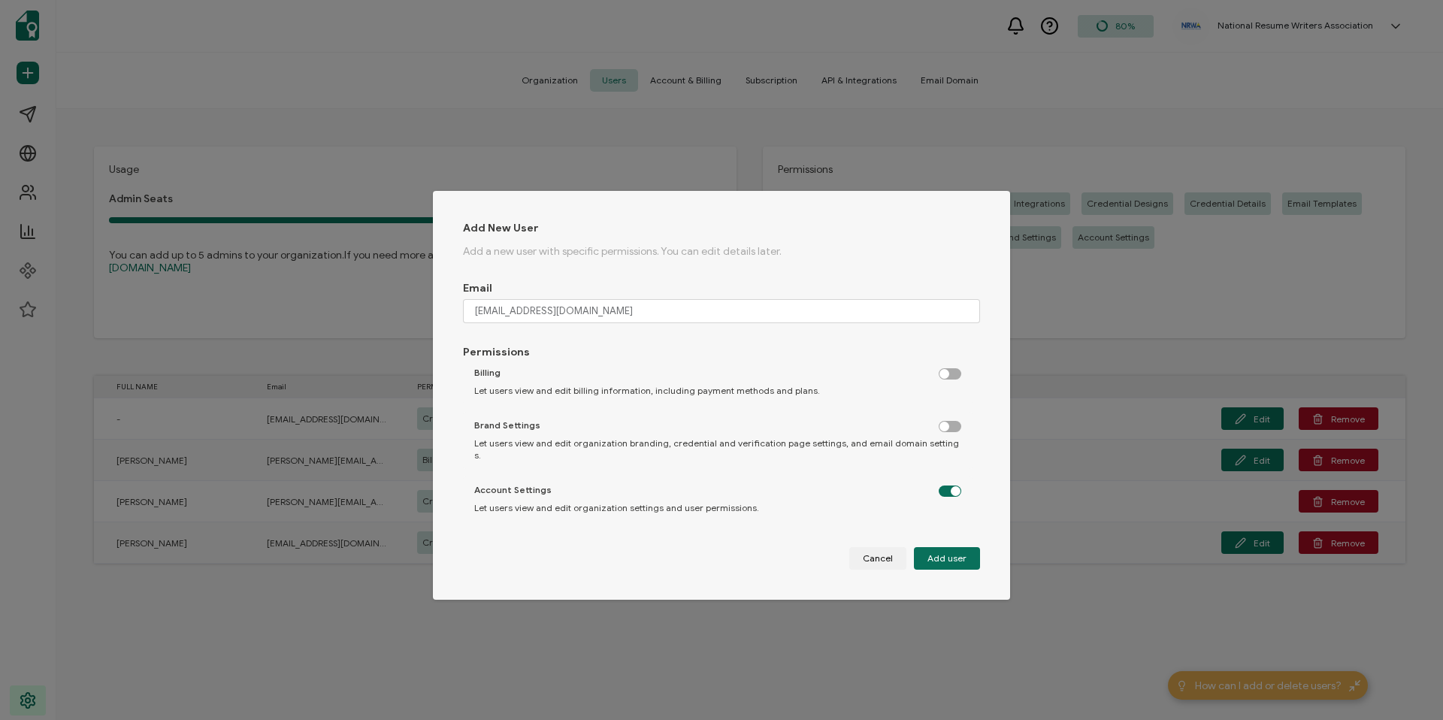
click at [940, 425] on label "dialog" at bounding box center [958, 423] width 38 height 4
click at [946, 427] on input "dialog" at bounding box center [951, 427] width 10 height 10
checkbox input "true"
click at [939, 372] on label "dialog" at bounding box center [958, 370] width 38 height 4
click at [946, 379] on input "dialog" at bounding box center [951, 375] width 10 height 10
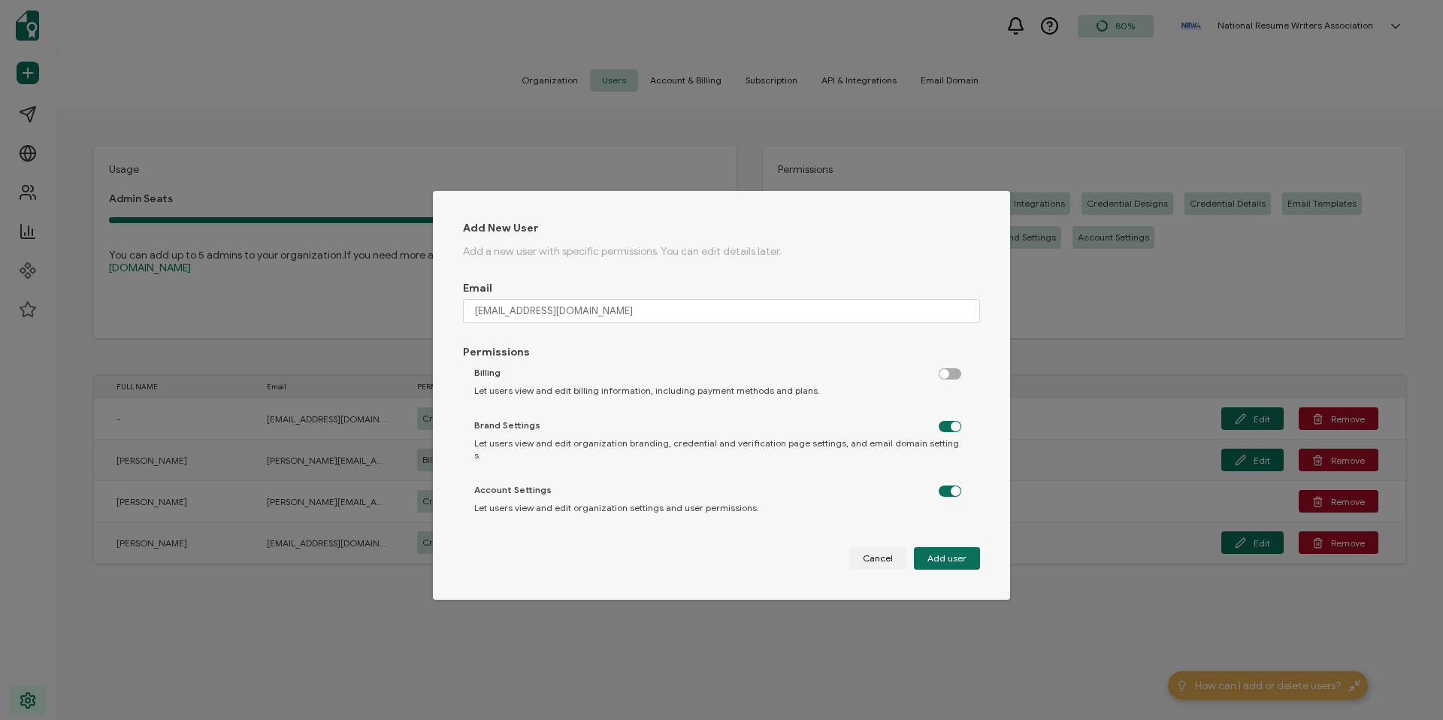
checkbox input "true"
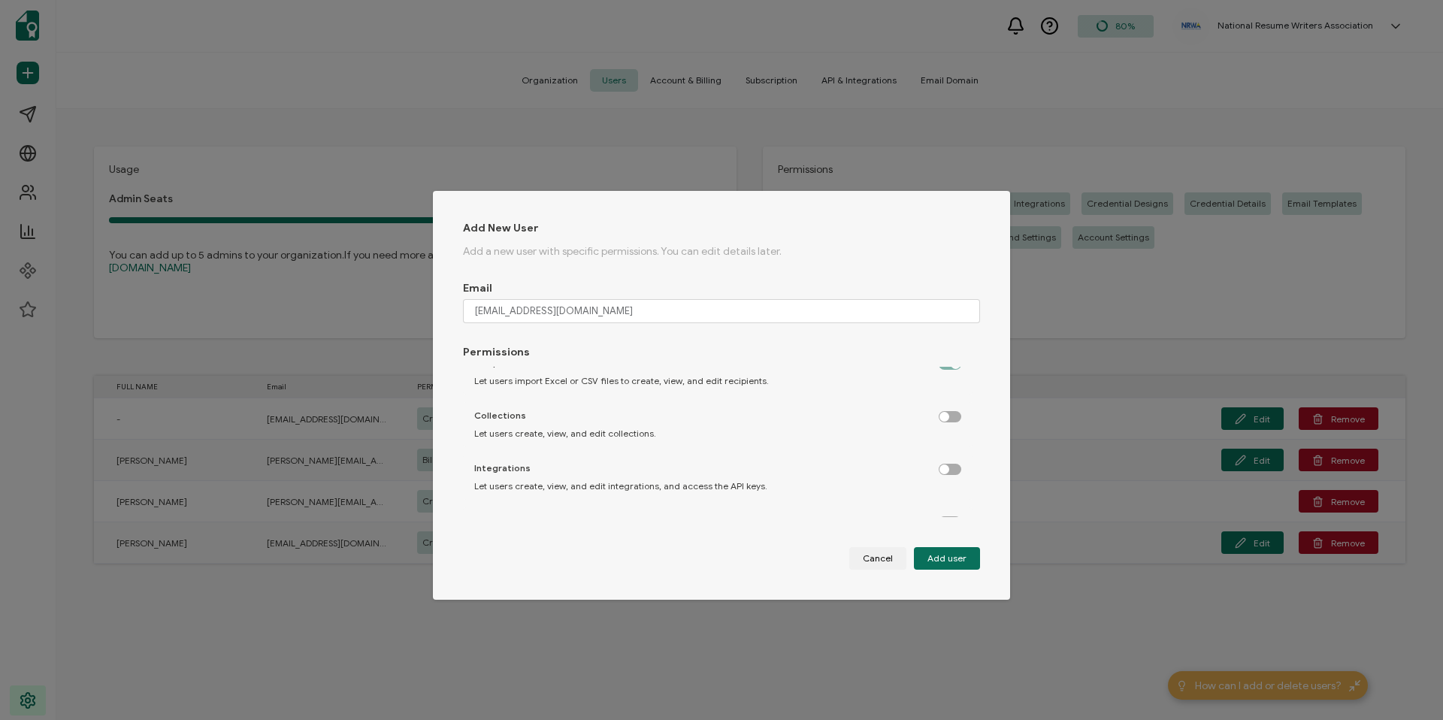
scroll to position [313, 0]
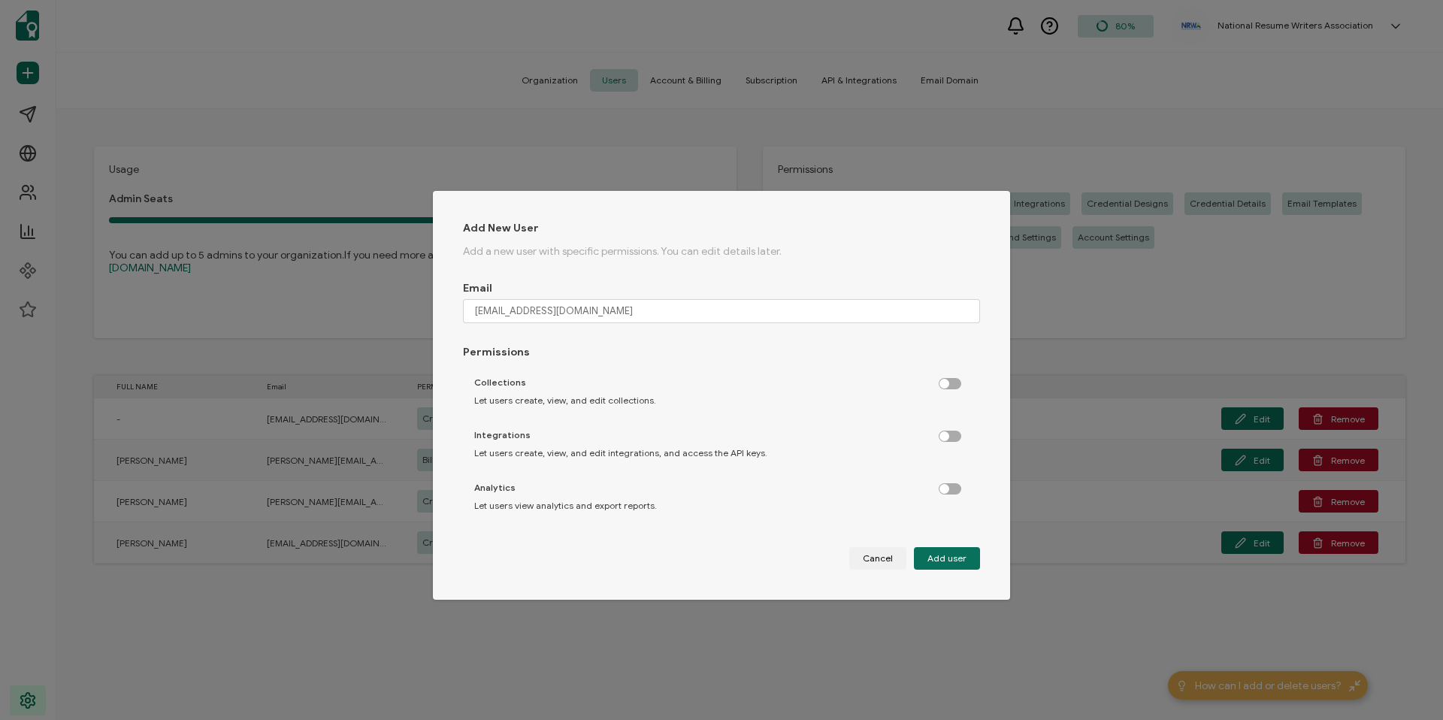
click at [946, 431] on label "dialog" at bounding box center [958, 433] width 38 height 4
click at [946, 432] on input "dialog" at bounding box center [951, 437] width 10 height 10
checkbox input "true"
click at [939, 487] on label "dialog" at bounding box center [958, 485] width 38 height 4
click at [946, 487] on input "dialog" at bounding box center [951, 490] width 10 height 10
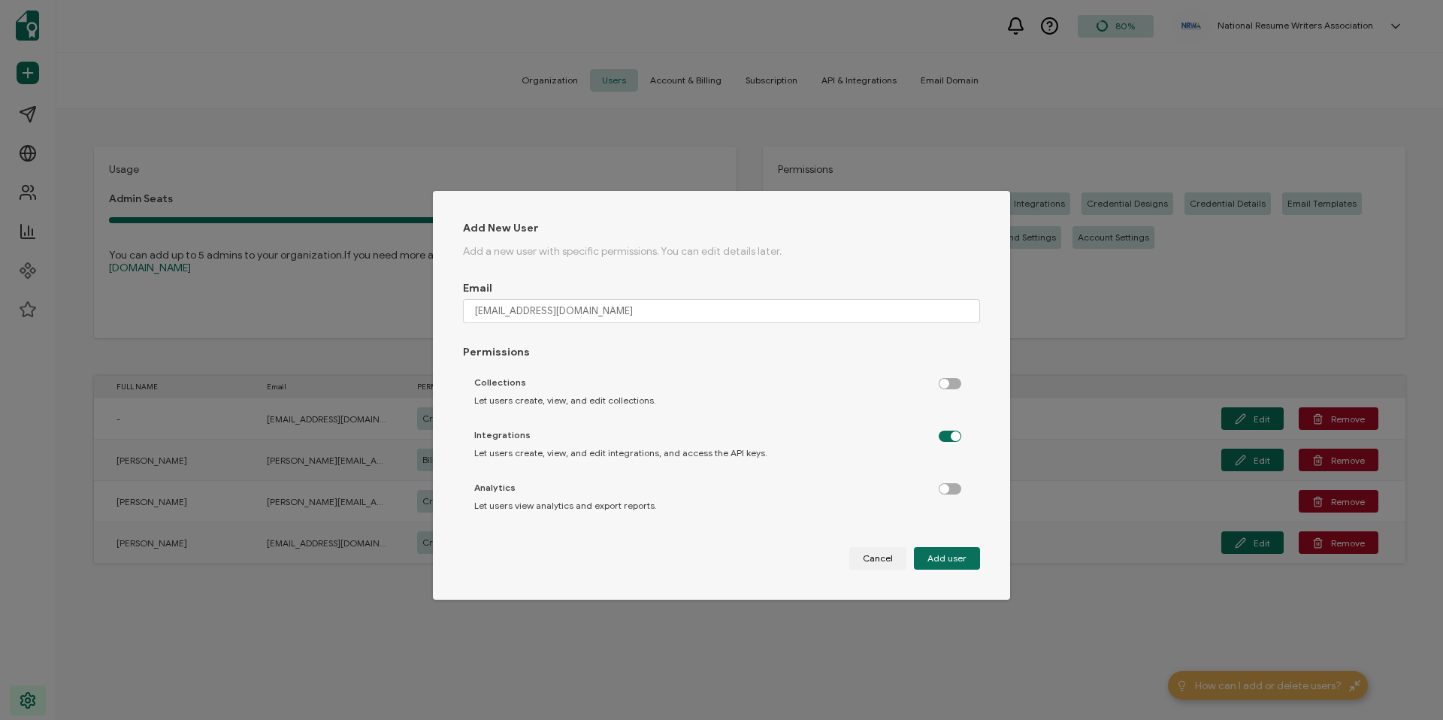
checkbox input "true"
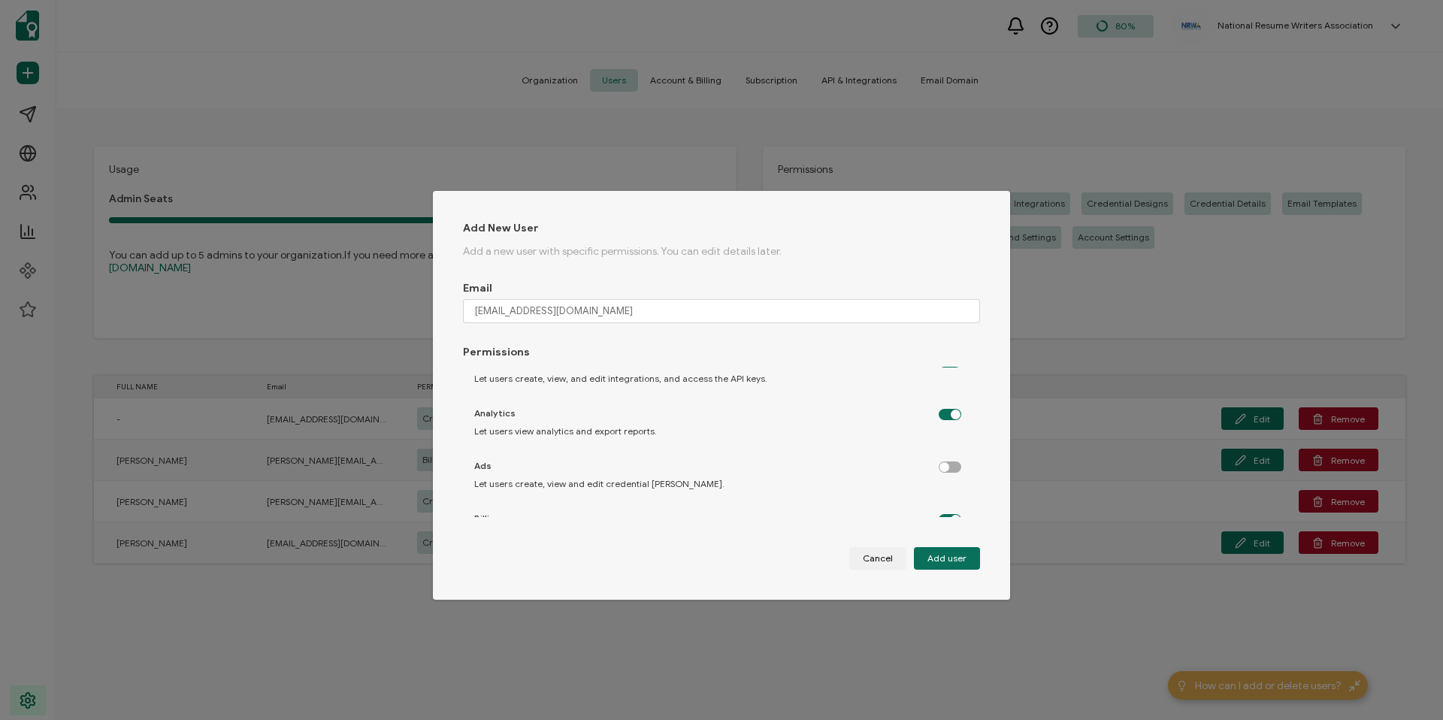
scroll to position [455, 0]
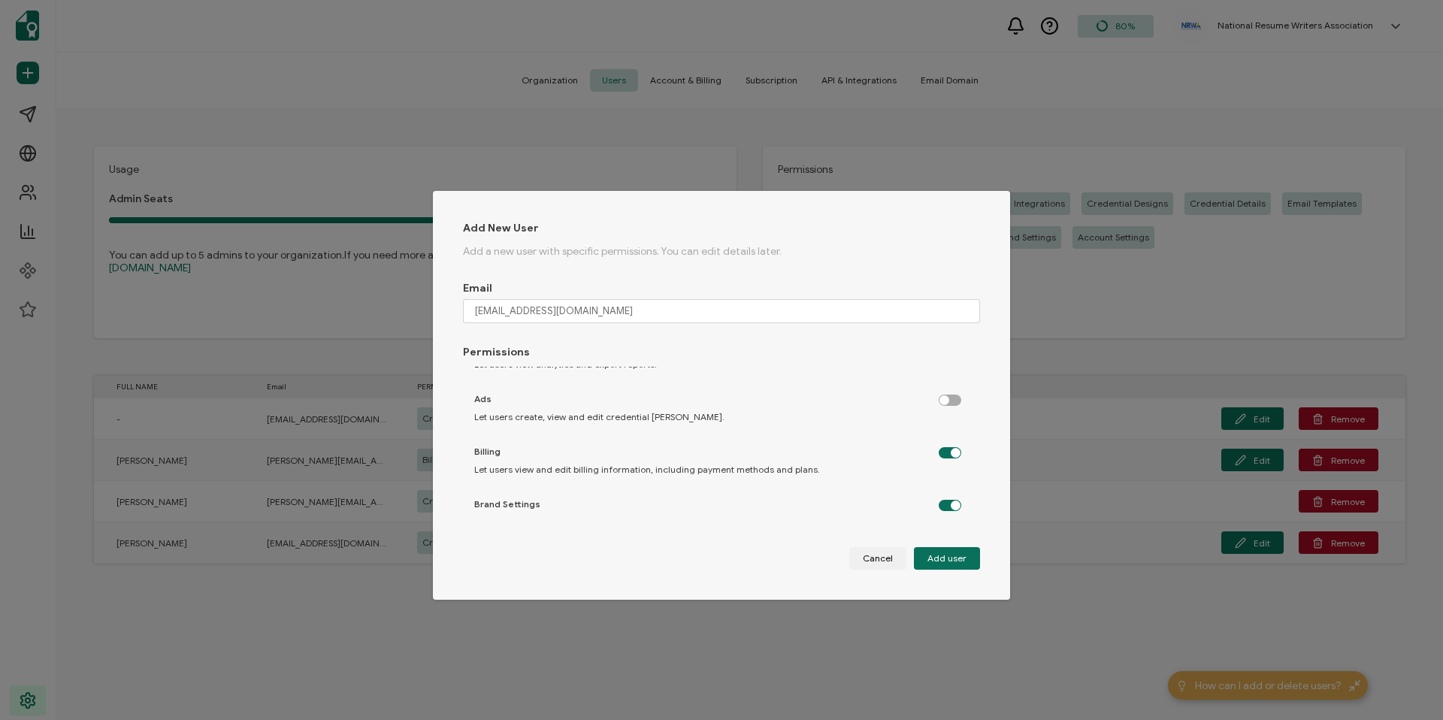
click at [944, 398] on label "dialog" at bounding box center [958, 397] width 38 height 4
click at [946, 401] on input "dialog" at bounding box center [951, 401] width 10 height 10
checkbox input "true"
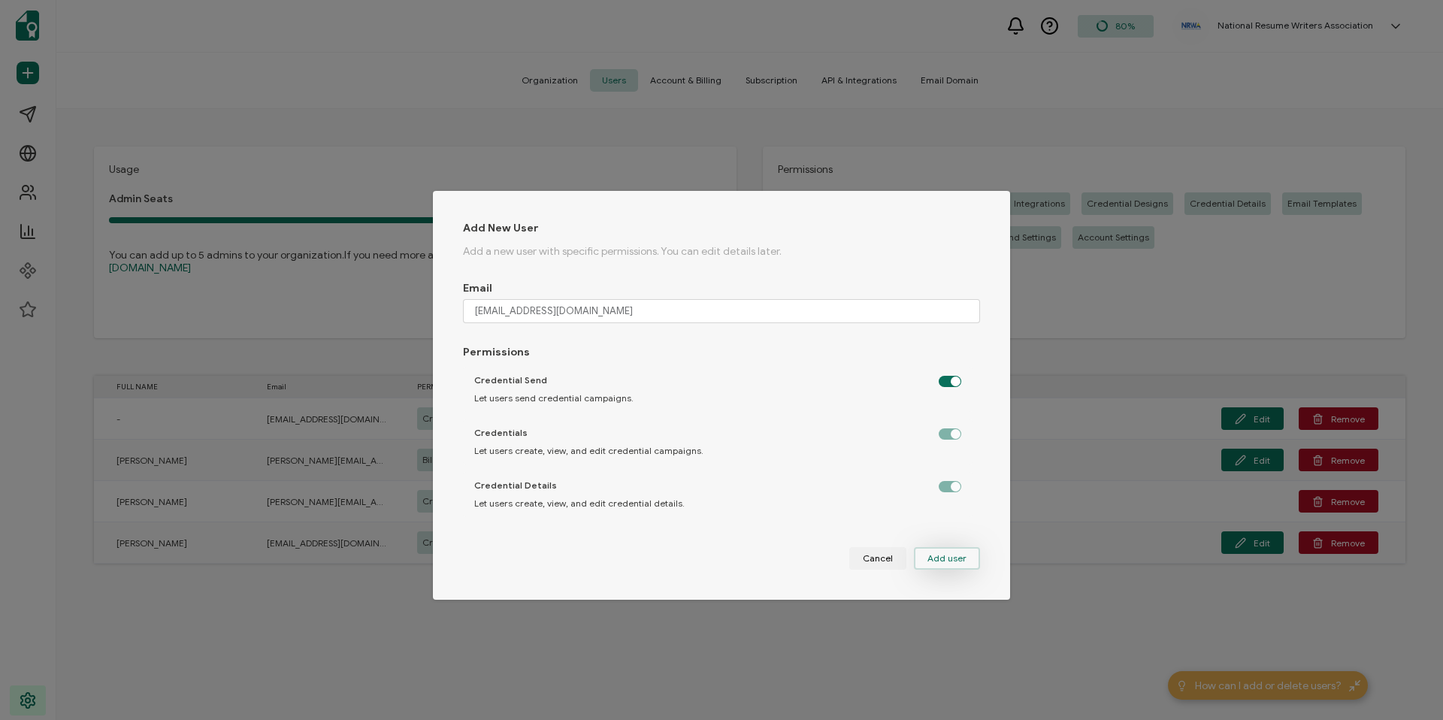
click at [934, 554] on span "Add user" at bounding box center [947, 558] width 39 height 9
checkbox input "false"
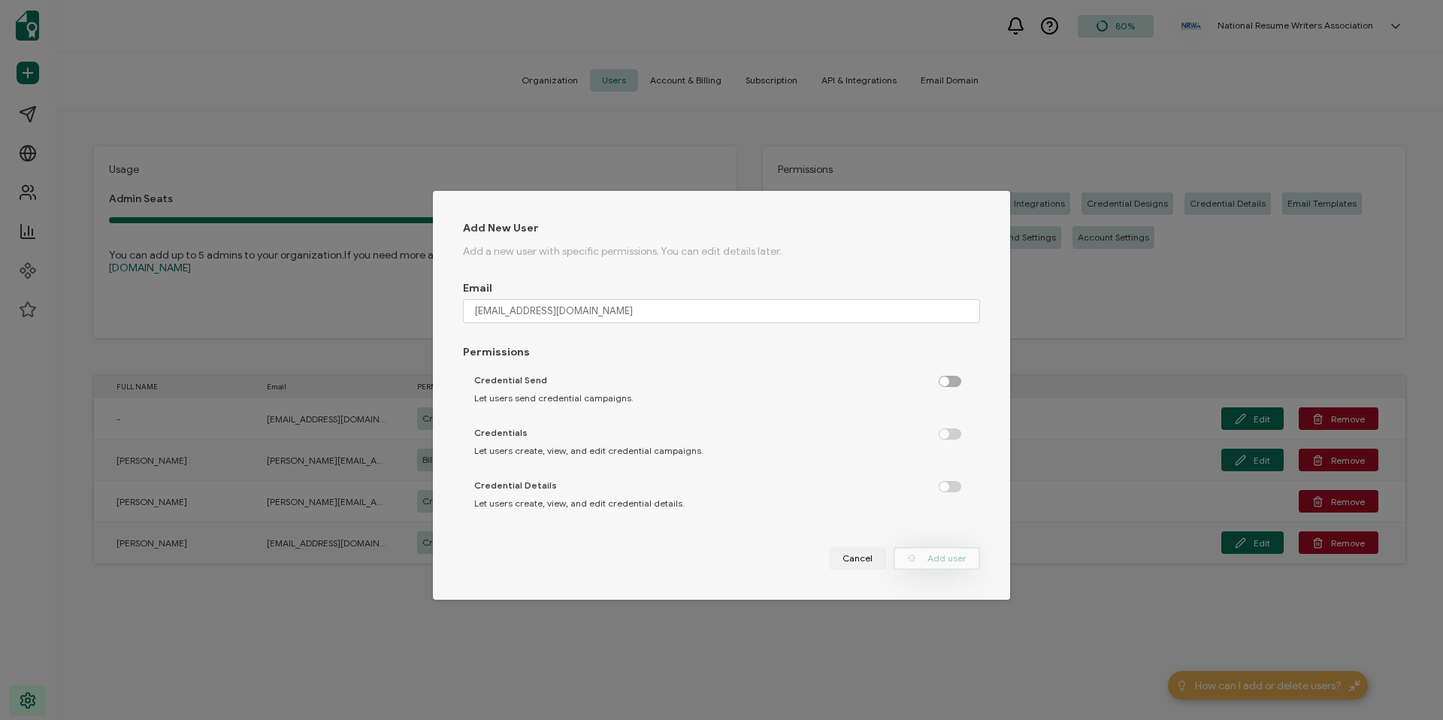
checkbox input "false"
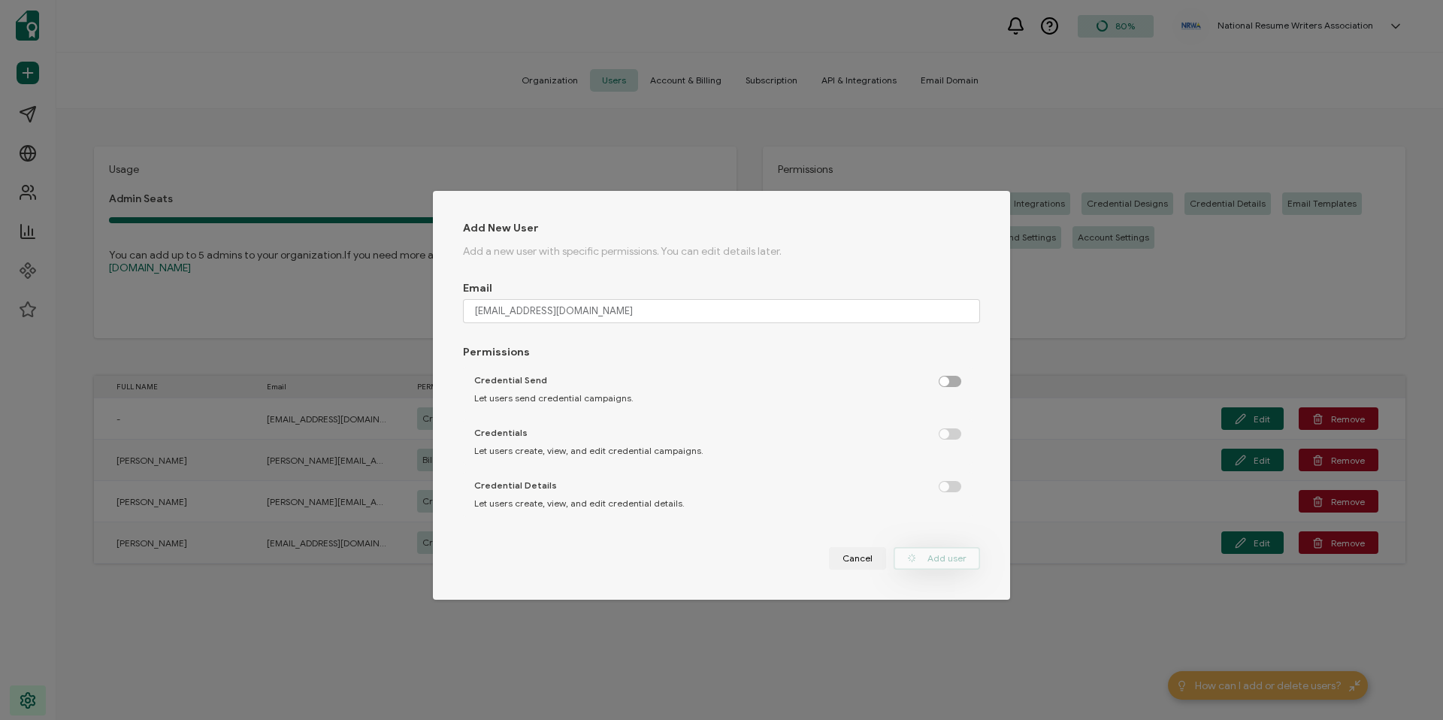
checkbox input "false"
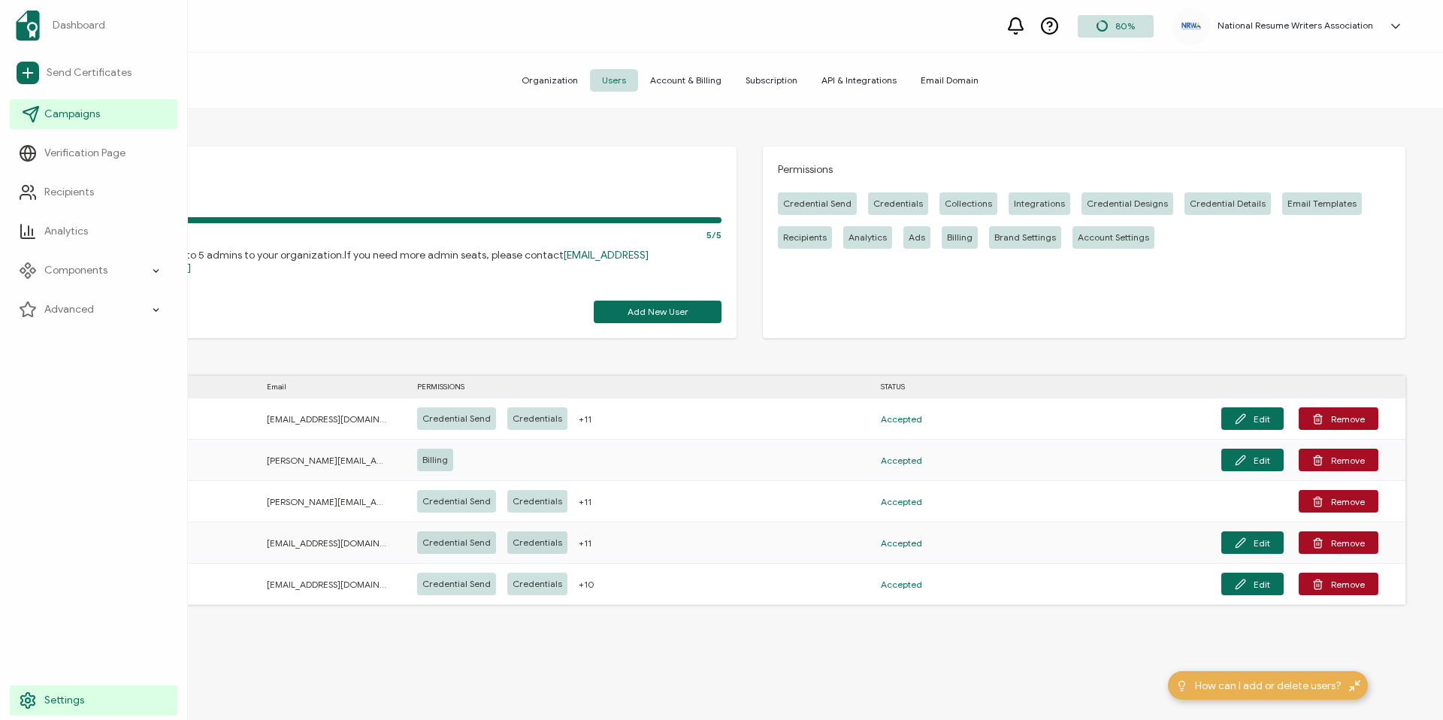
click at [104, 121] on link "Campaigns" at bounding box center [94, 114] width 168 height 30
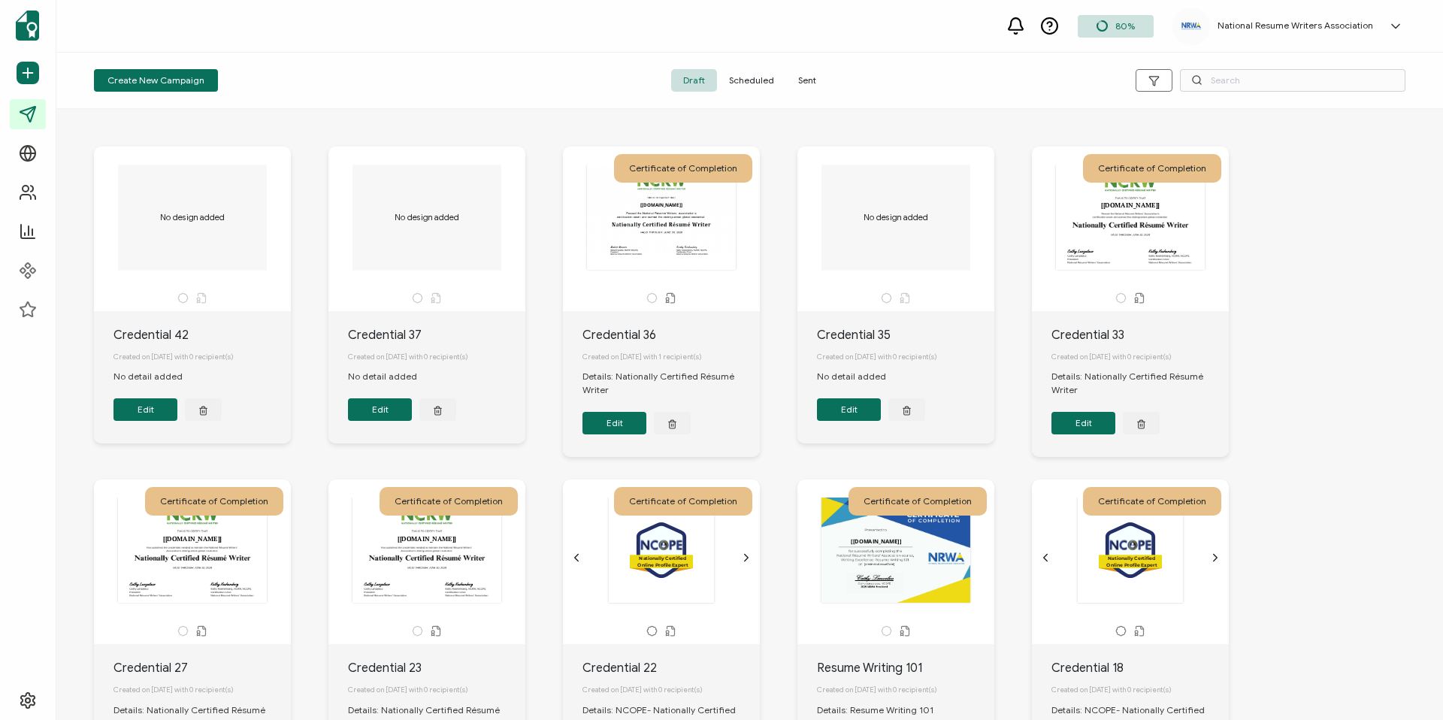
click at [759, 80] on span "Scheduled" at bounding box center [751, 80] width 69 height 23
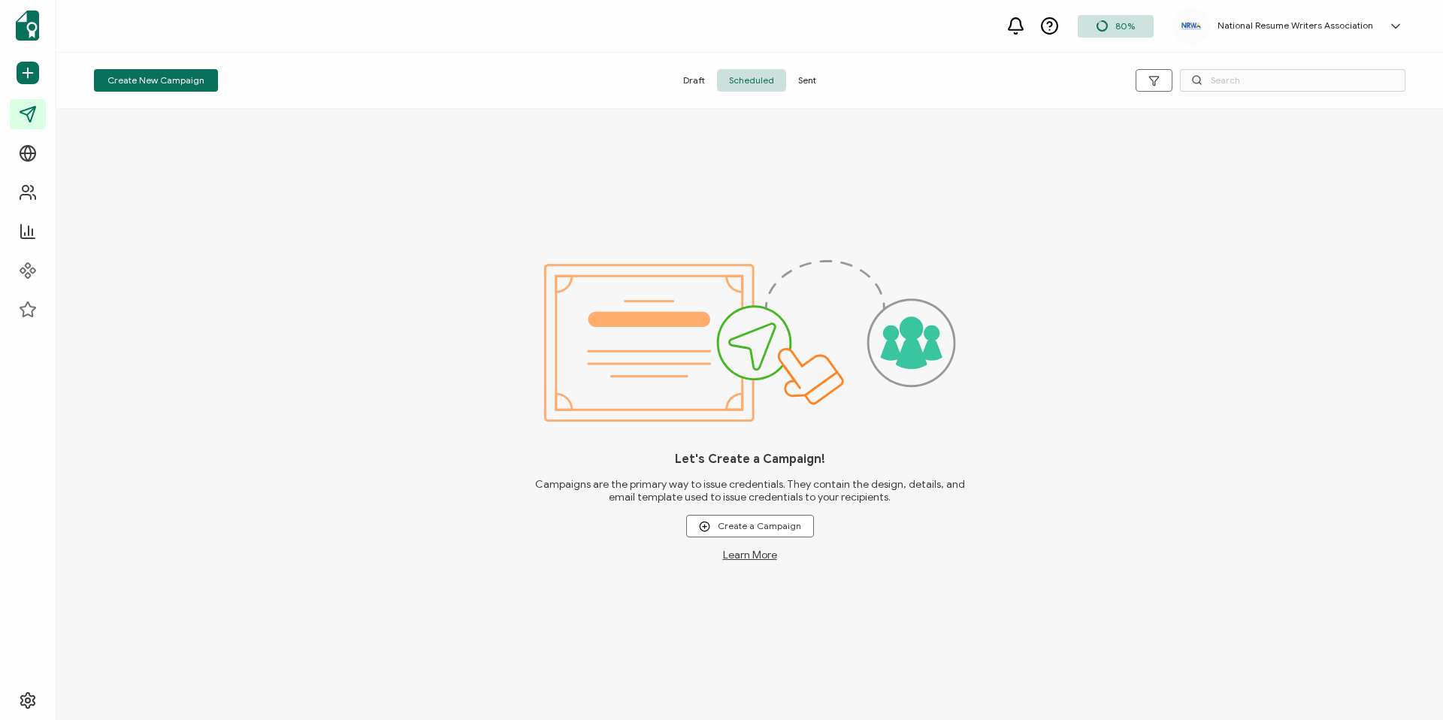
click at [807, 74] on span "Sent" at bounding box center [807, 80] width 42 height 23
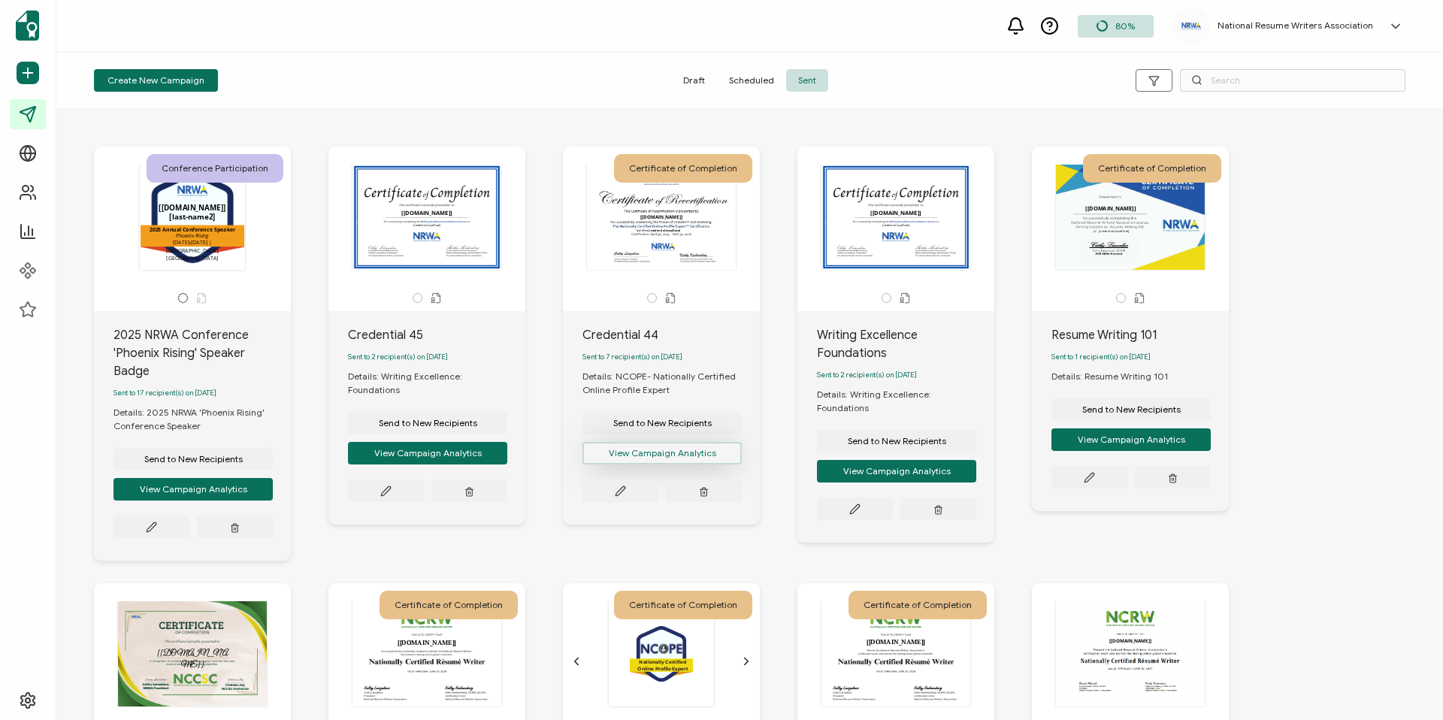
click at [273, 478] on button "View Campaign Analytics" at bounding box center [193, 489] width 159 height 23
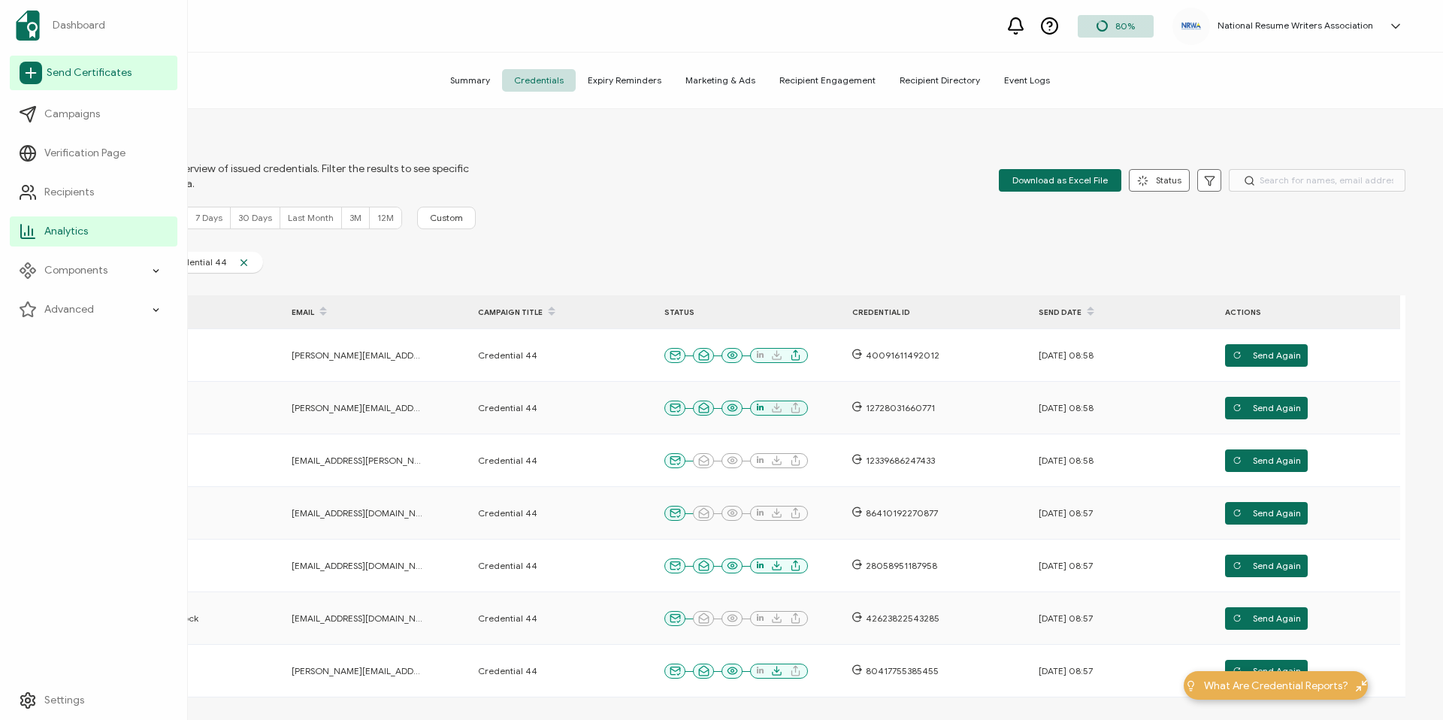
click at [91, 74] on span "Send Certificates" at bounding box center [89, 72] width 85 height 15
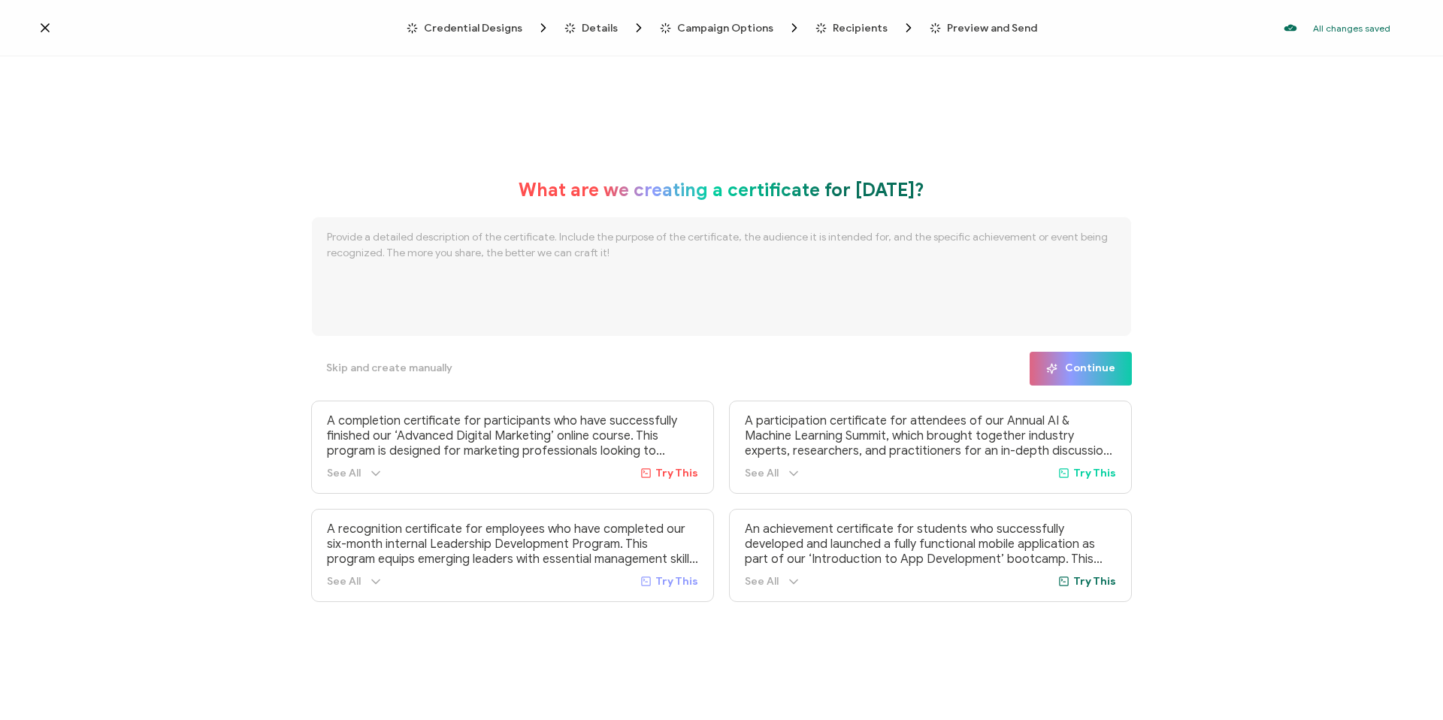
click at [762, 23] on span "Campaign Options" at bounding box center [725, 28] width 96 height 11
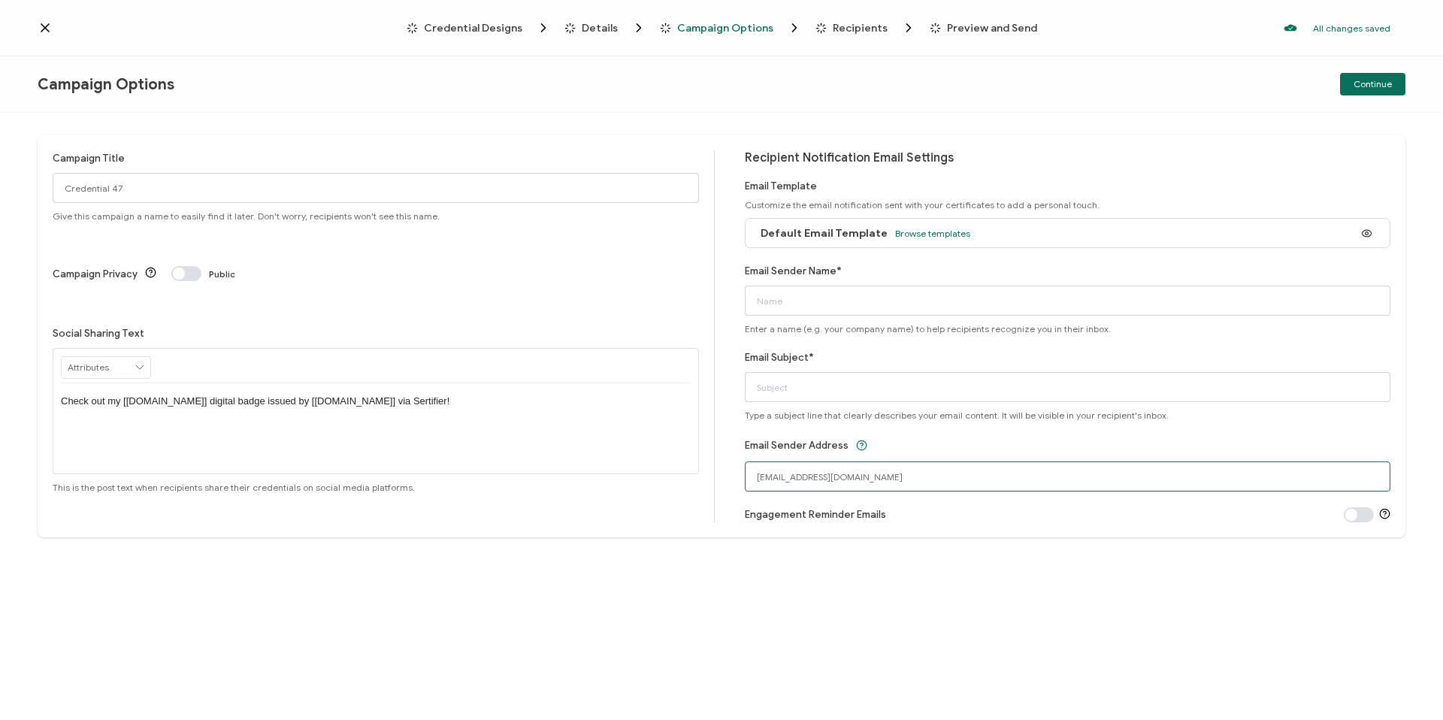
click at [910, 477] on input "[EMAIL_ADDRESS][DOMAIN_NAME]" at bounding box center [1068, 477] width 646 height 30
drag, startPoint x: 970, startPoint y: 583, endPoint x: 840, endPoint y: 522, distance: 142.9
click at [968, 583] on div "Campaign Title Credential 47 Give this campaign a name to easily find it later.…" at bounding box center [721, 416] width 1443 height 607
click at [1355, 515] on span at bounding box center [1359, 514] width 30 height 15
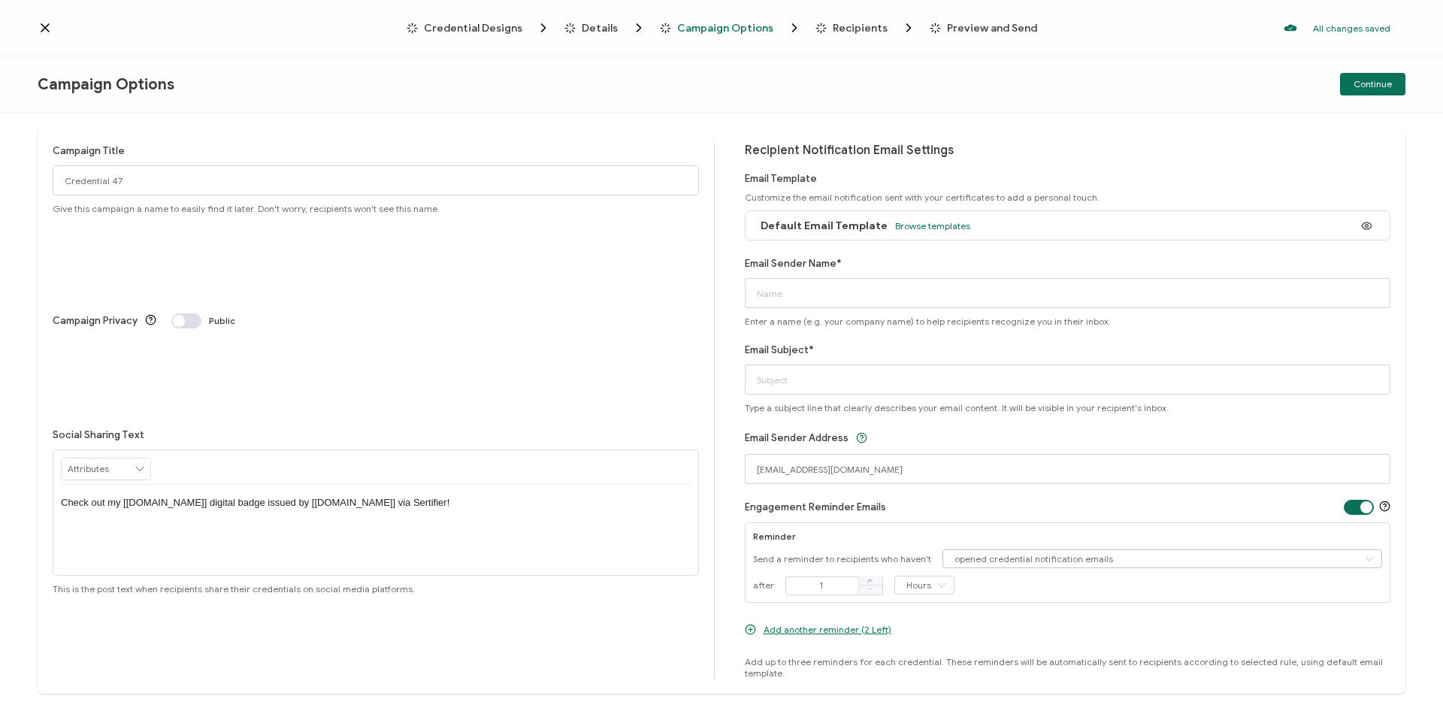
scroll to position [23, 0]
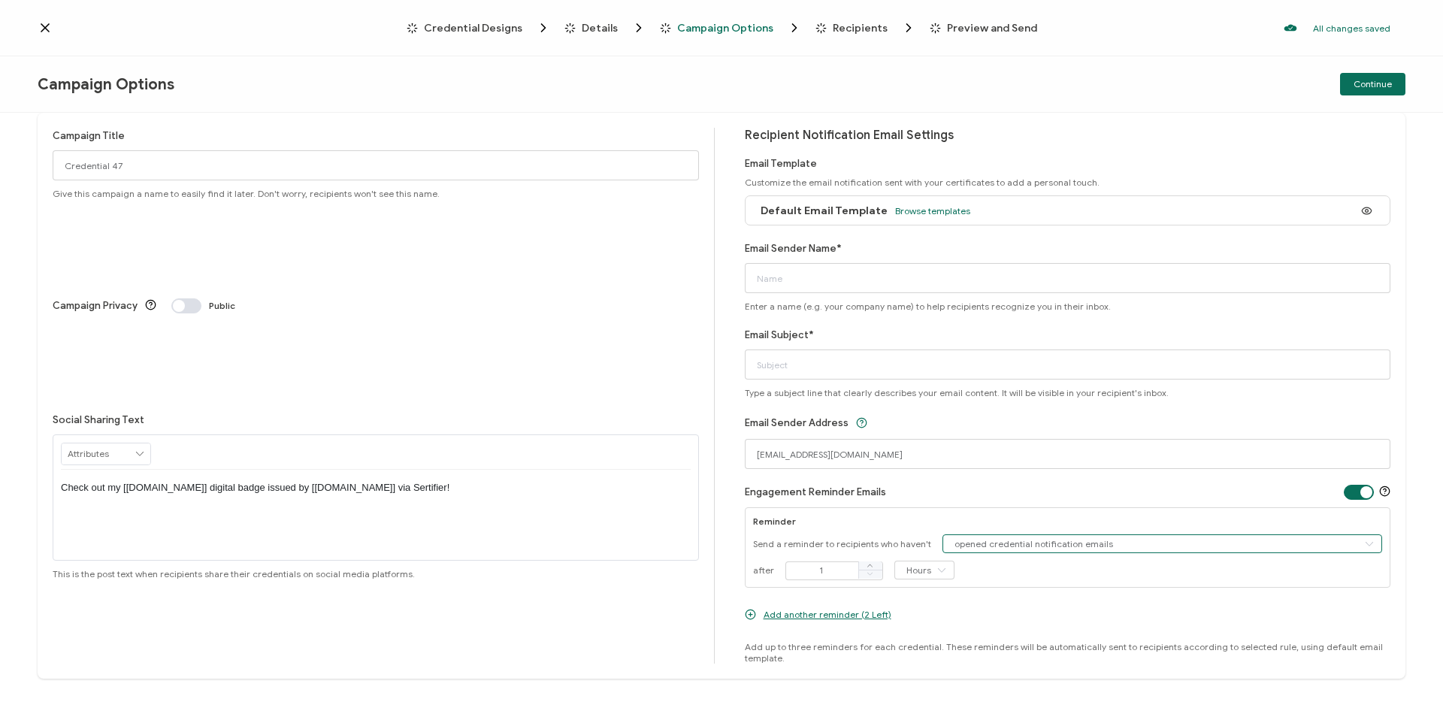
click at [1046, 537] on input "opened credential notification emails" at bounding box center [1163, 543] width 441 height 19
